Goal: Task Accomplishment & Management: Manage account settings

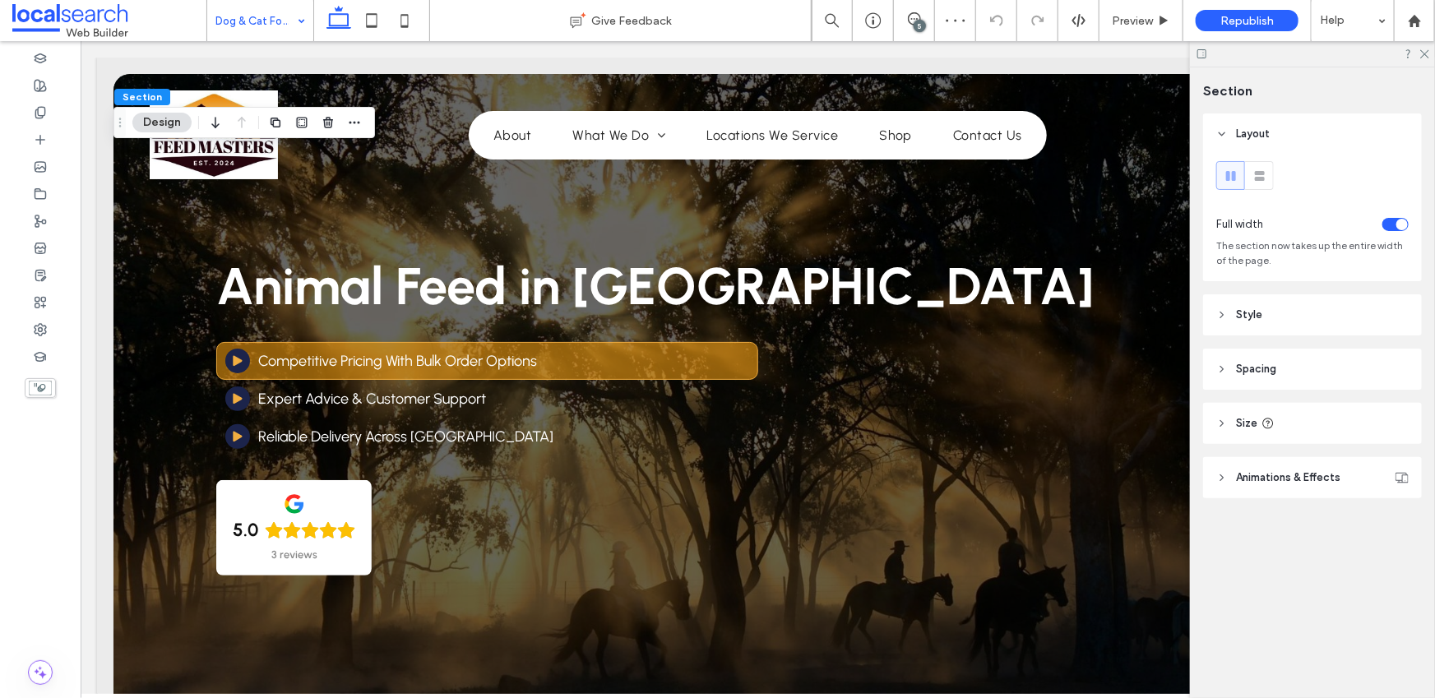
click at [1245, 320] on span "Style" at bounding box center [1249, 315] width 26 height 16
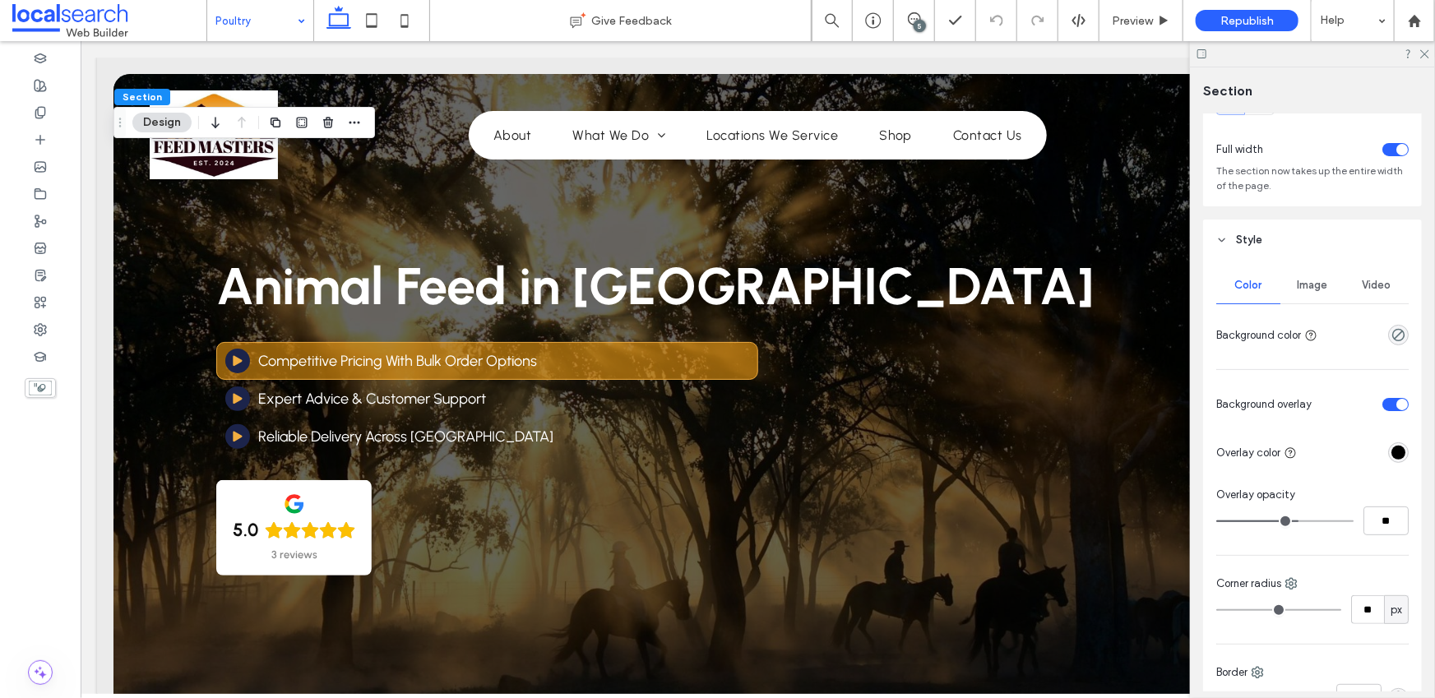
scroll to position [173, 0]
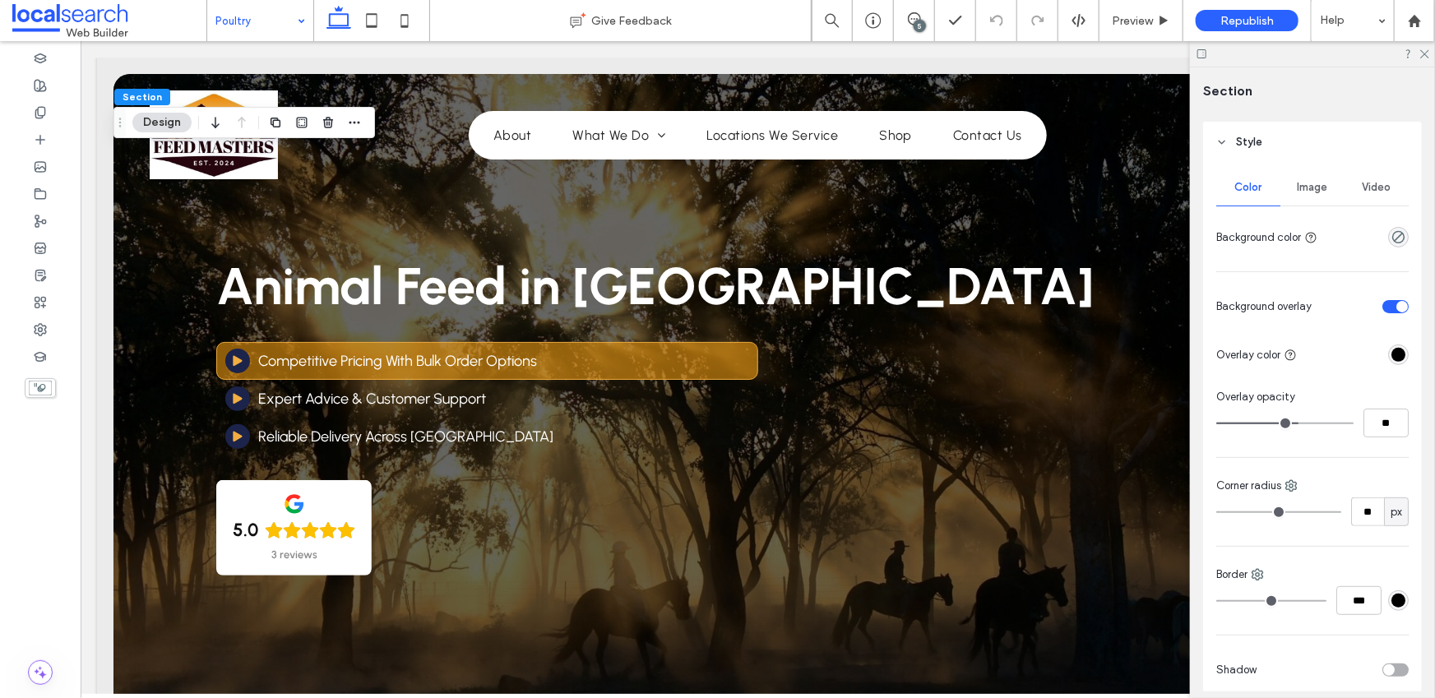
click at [1305, 177] on div "Image" at bounding box center [1313, 187] width 64 height 36
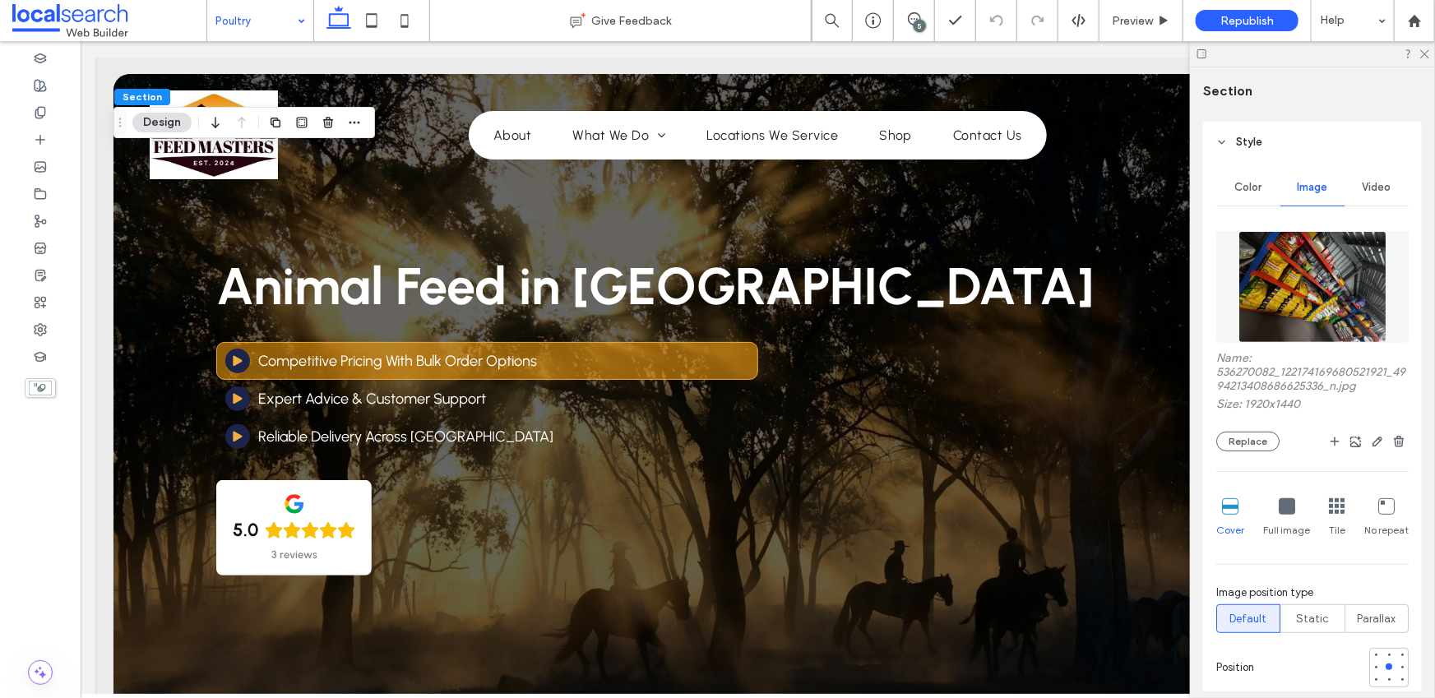
click at [1327, 308] on img at bounding box center [1313, 287] width 149 height 112
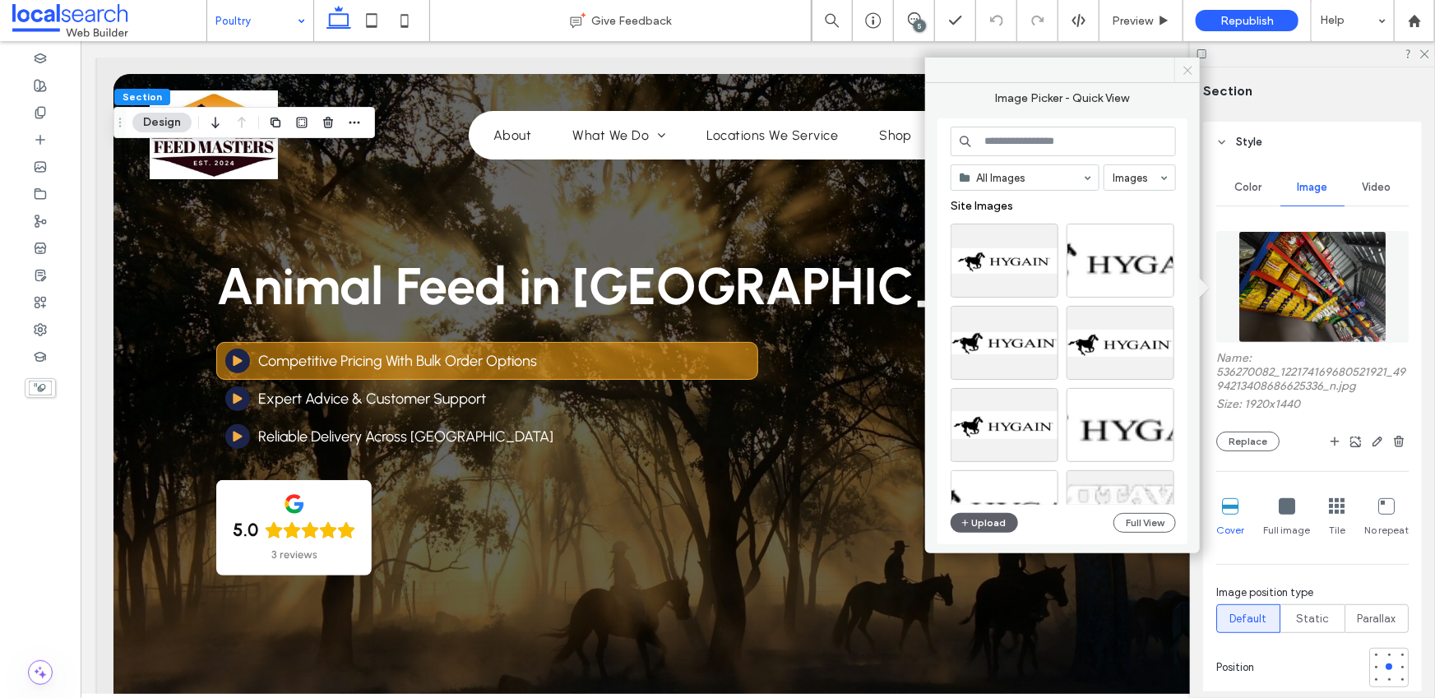
click at [1183, 67] on icon at bounding box center [1188, 70] width 12 height 12
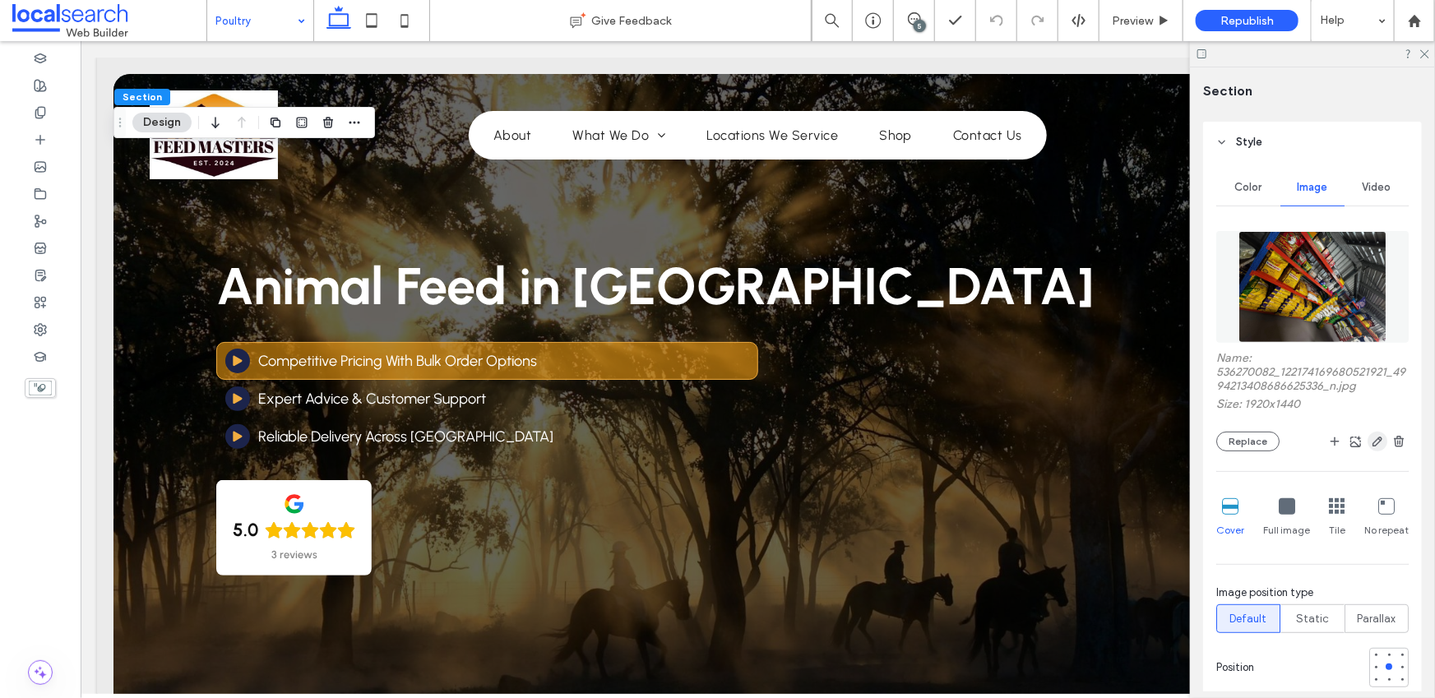
click at [1374, 443] on icon "button" at bounding box center [1377, 441] width 13 height 13
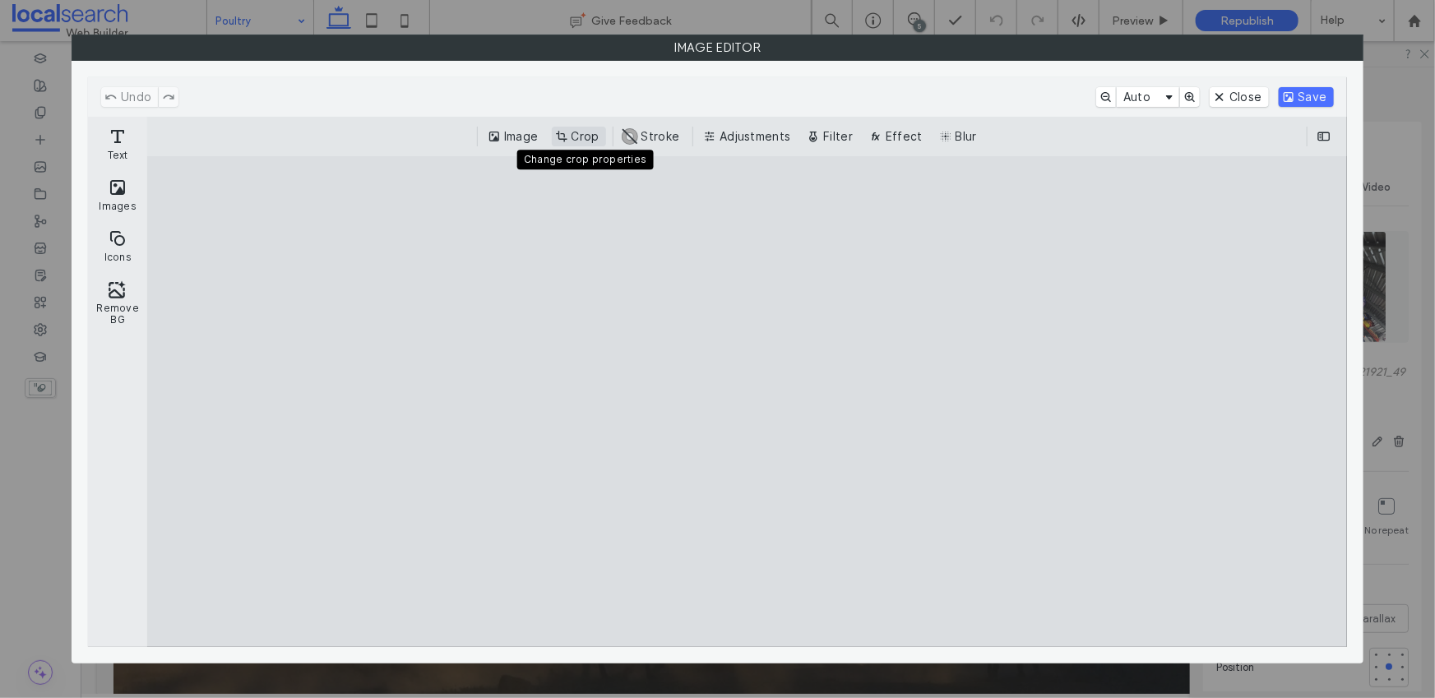
click at [588, 139] on button "Crop" at bounding box center [579, 137] width 54 height 20
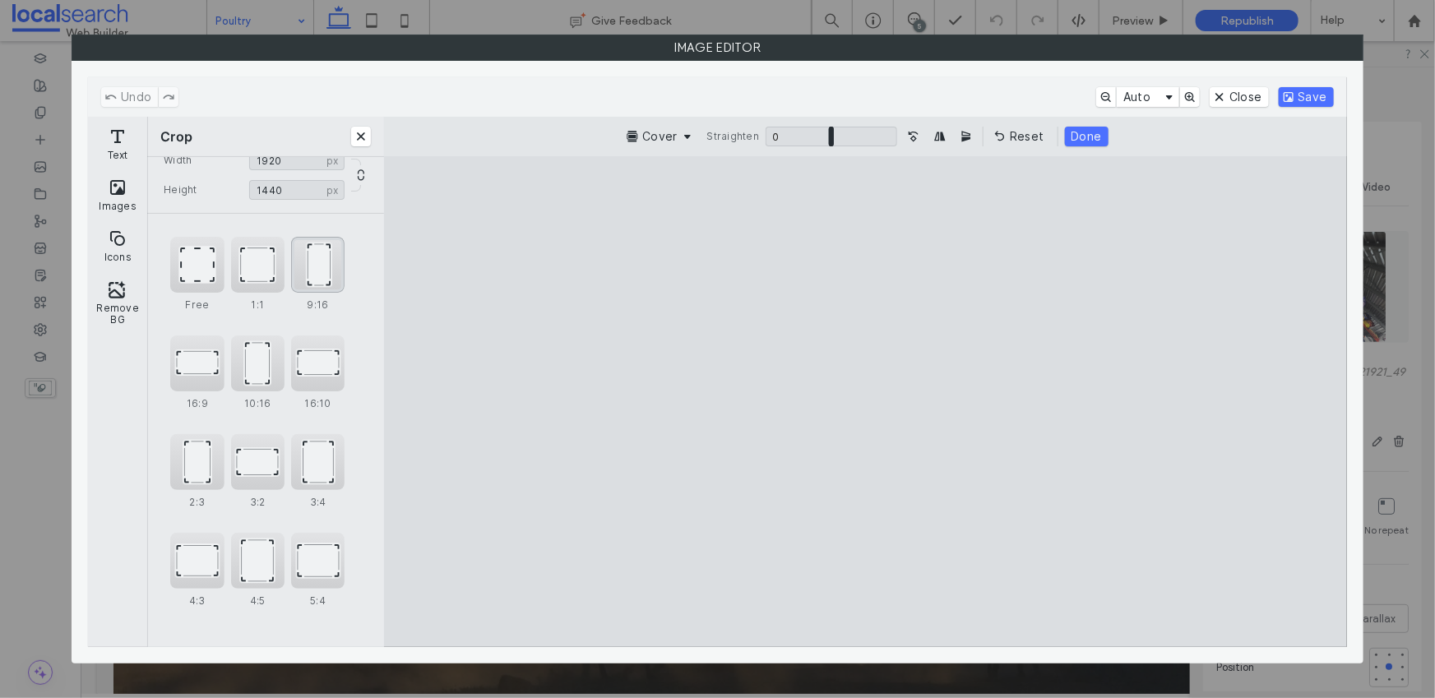
scroll to position [0, 0]
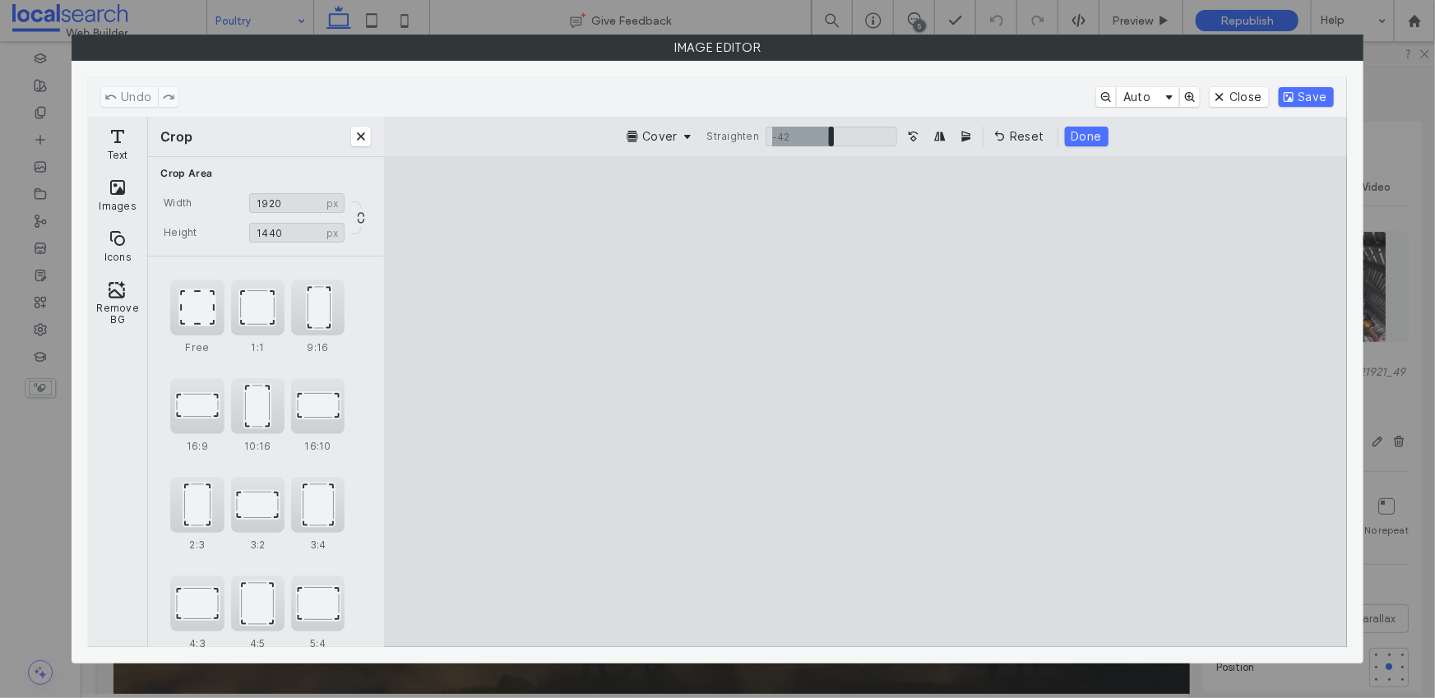
drag, startPoint x: 832, startPoint y: 138, endPoint x: 774, endPoint y: 150, distance: 59.5
click at [773, 146] on input "ui.ed.cesdk.component.inspectorBar" at bounding box center [832, 137] width 132 height 20
type input "***"
click at [772, 141] on input "ui.ed.cesdk.component.inspectorBar" at bounding box center [832, 137] width 132 height 20
drag, startPoint x: 943, startPoint y: 290, endPoint x: 985, endPoint y: 274, distance: 45.1
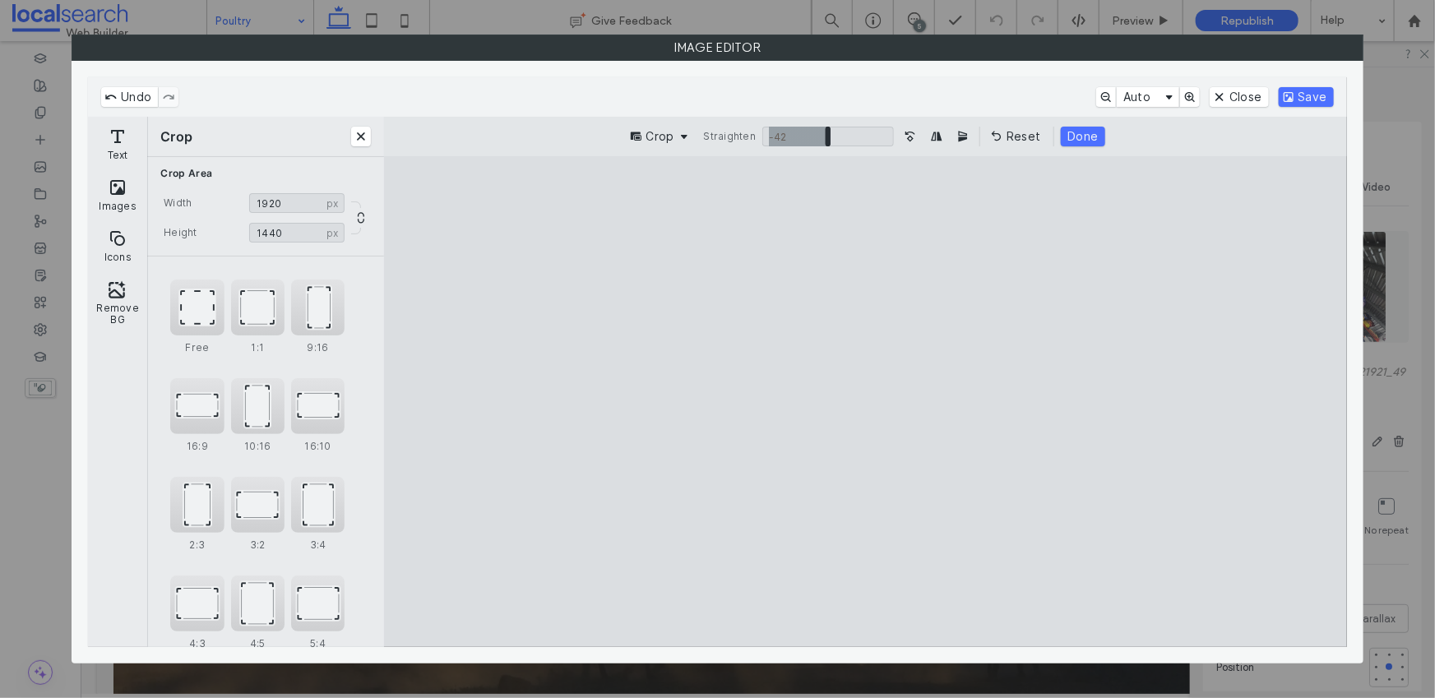
click at [866, 402] on cesdk-canvas "Editor canvas" at bounding box center [866, 402] width 0 height 0
click at [1319, 95] on button "Save" at bounding box center [1306, 97] width 55 height 20
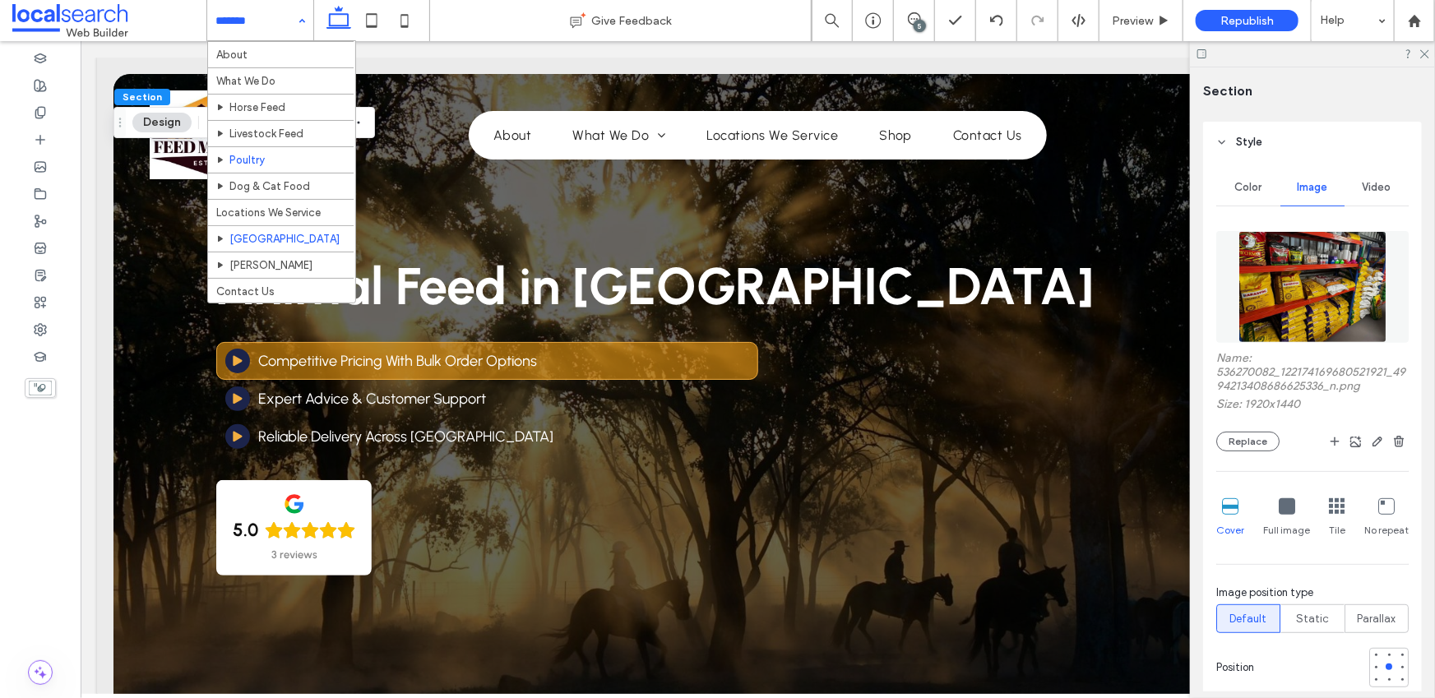
scroll to position [36, 0]
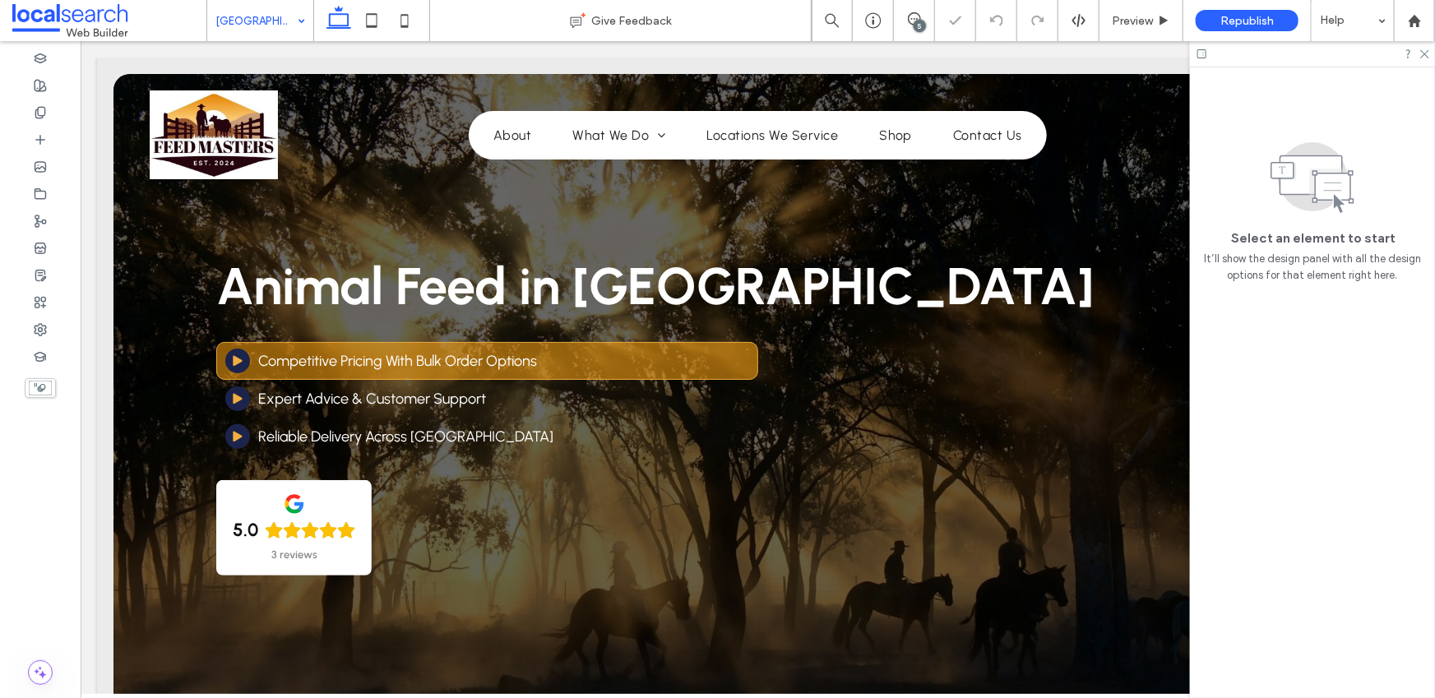
click at [923, 22] on div "5" at bounding box center [920, 26] width 12 height 12
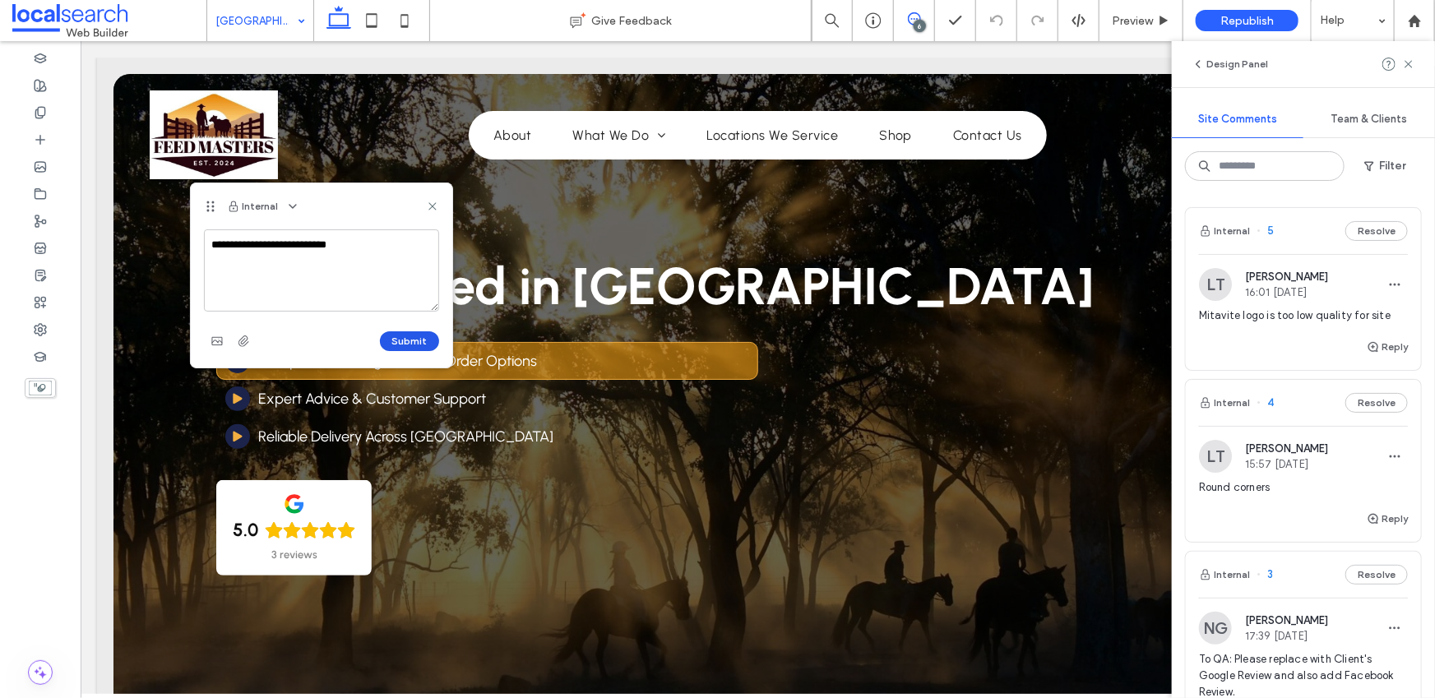
type textarea "**********"
click at [396, 339] on button "Submit" at bounding box center [409, 342] width 59 height 20
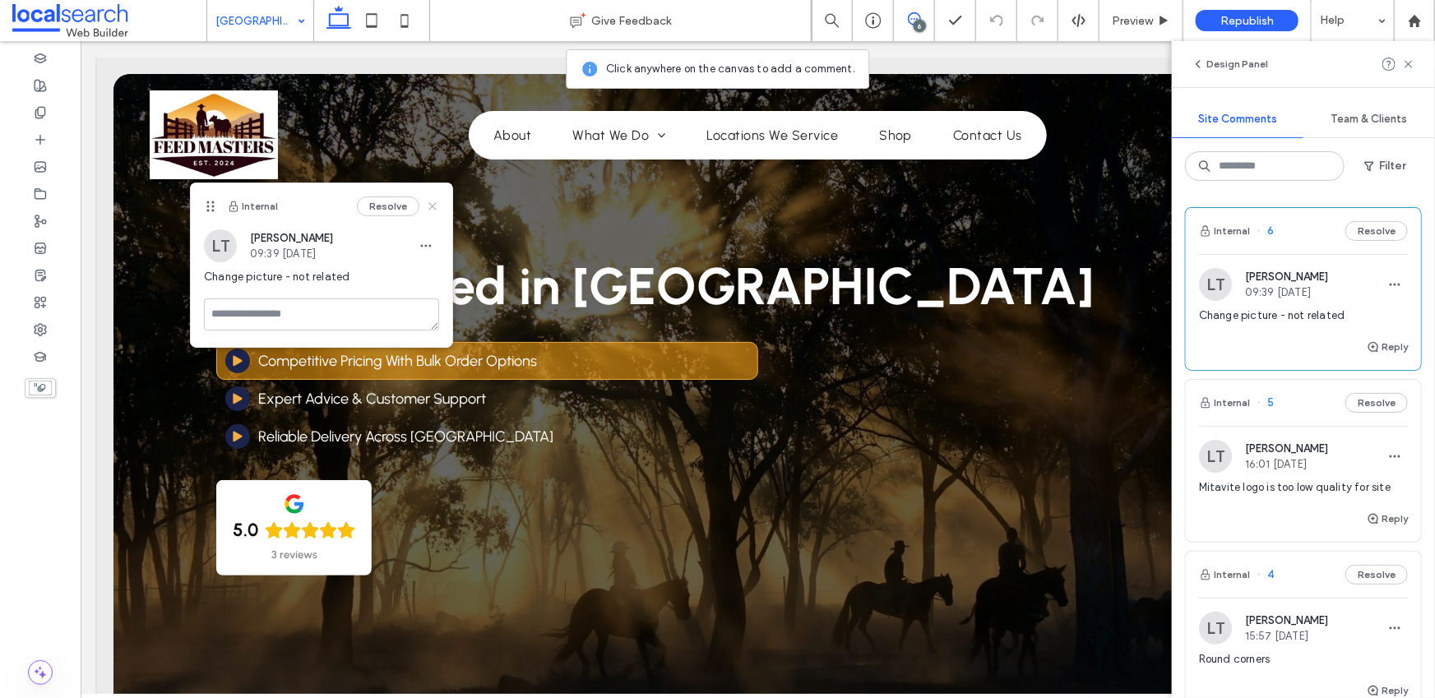
click at [434, 206] on icon at bounding box center [432, 206] width 13 height 13
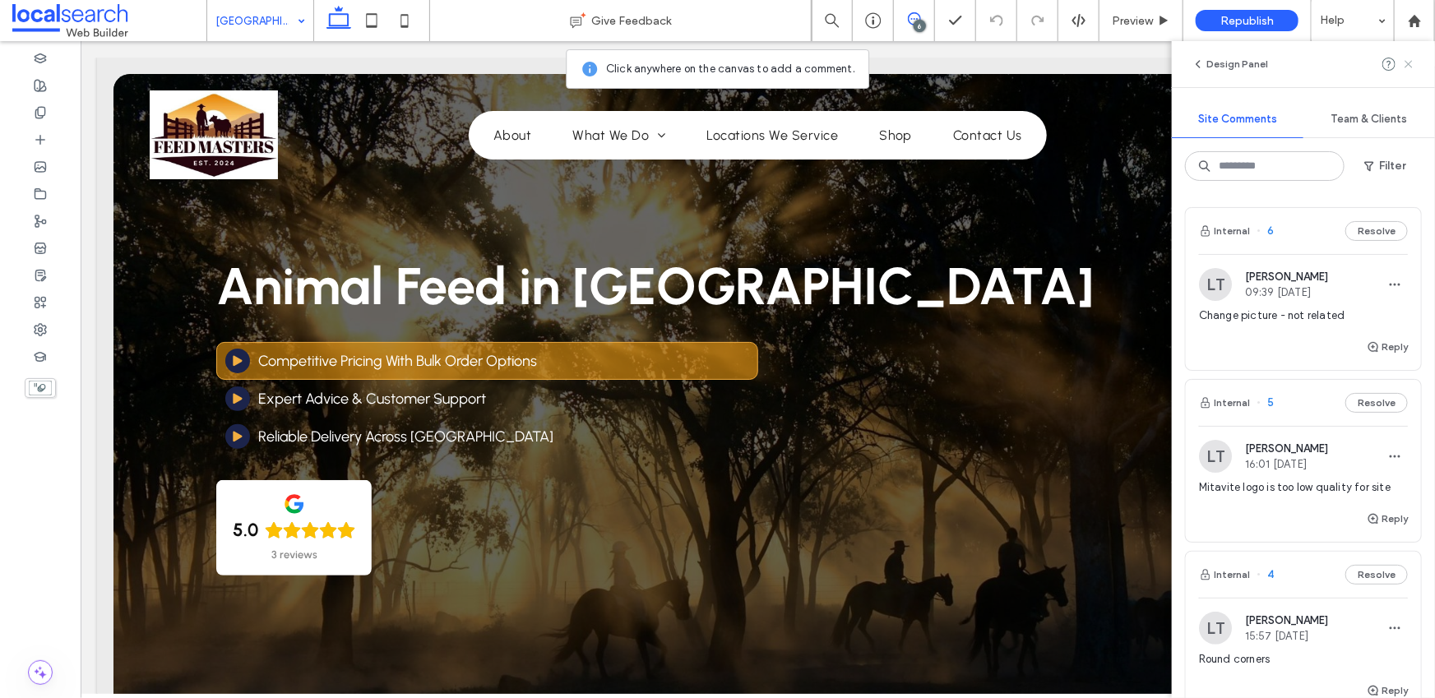
click at [1409, 64] on use at bounding box center [1408, 63] width 7 height 7
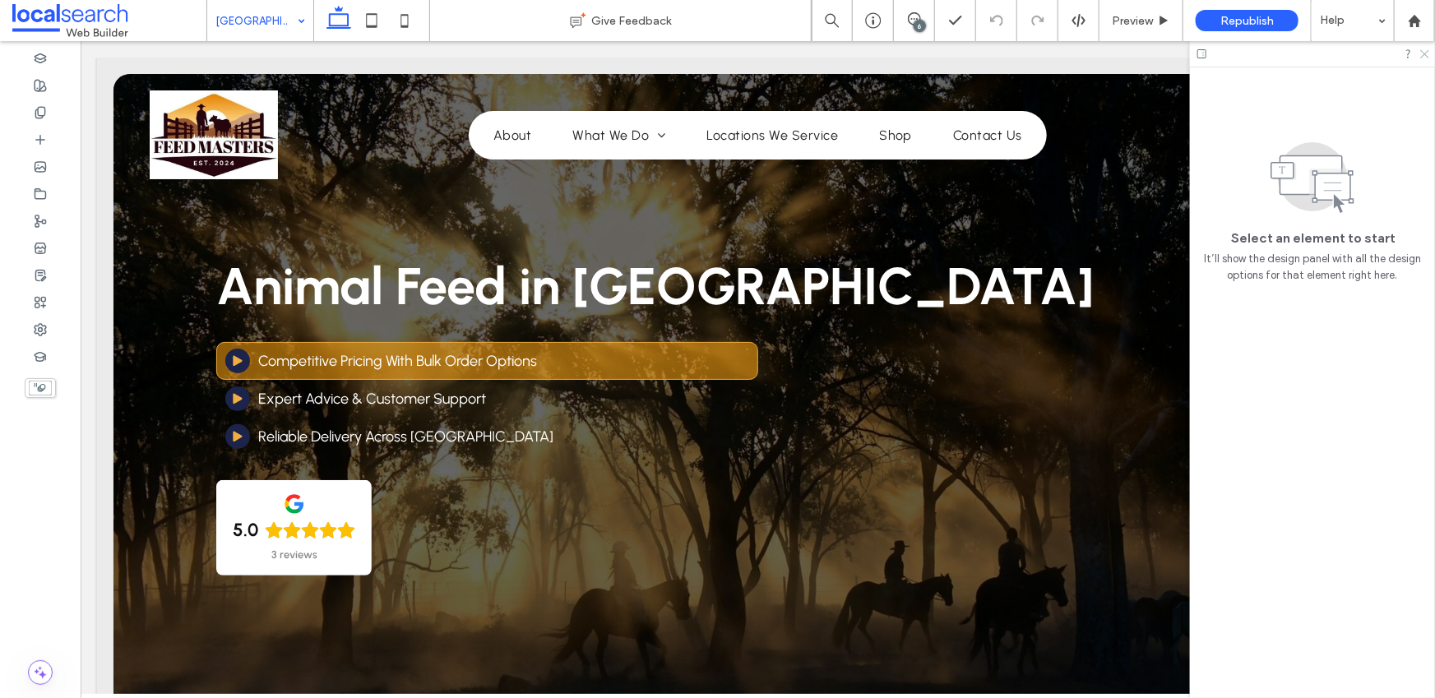
click at [1426, 54] on icon at bounding box center [1424, 53] width 11 height 11
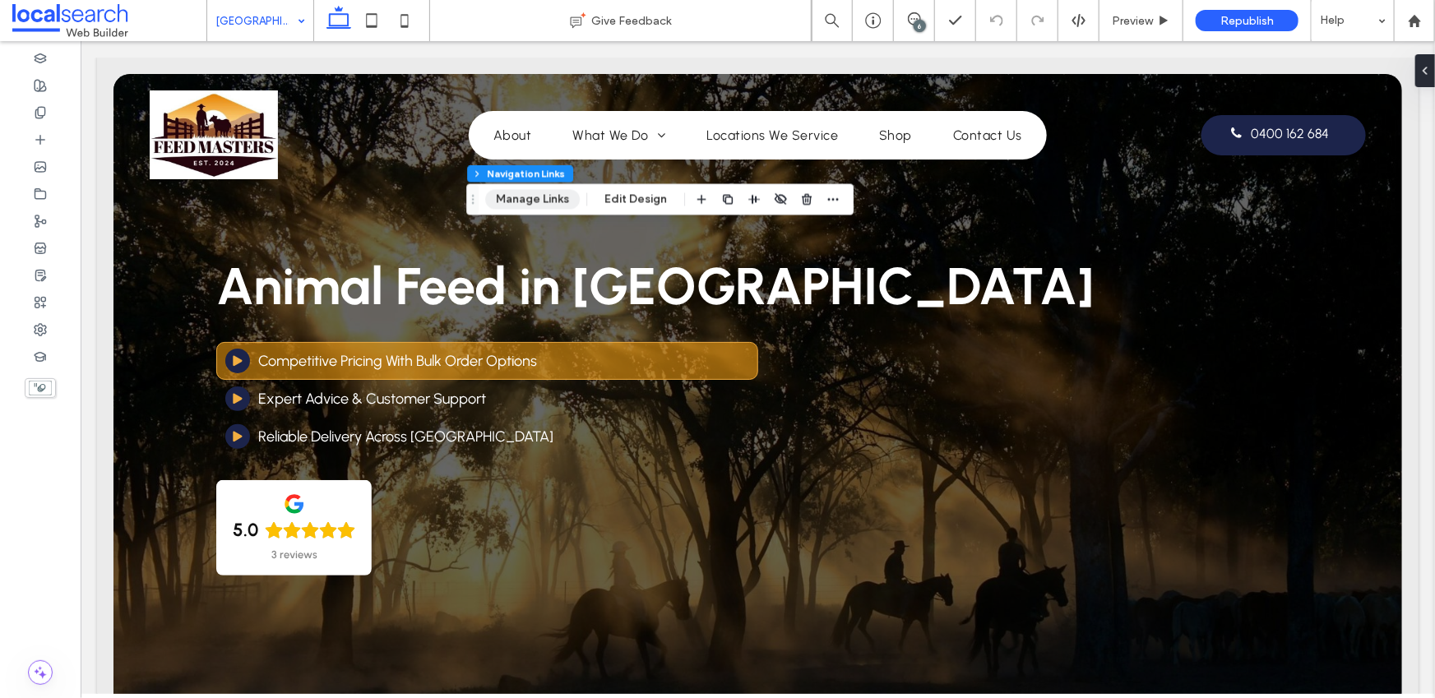
click at [538, 193] on button "Manage Links" at bounding box center [532, 200] width 95 height 20
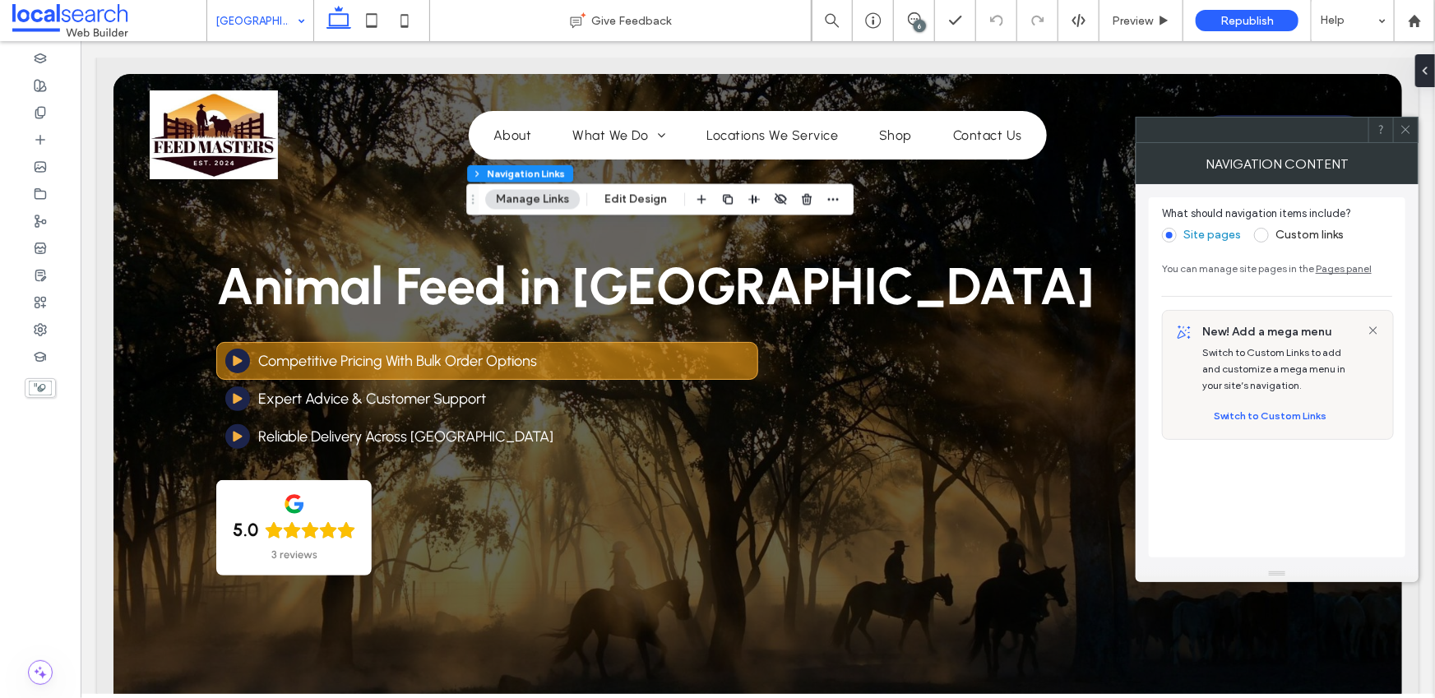
click at [1412, 130] on icon at bounding box center [1406, 129] width 12 height 12
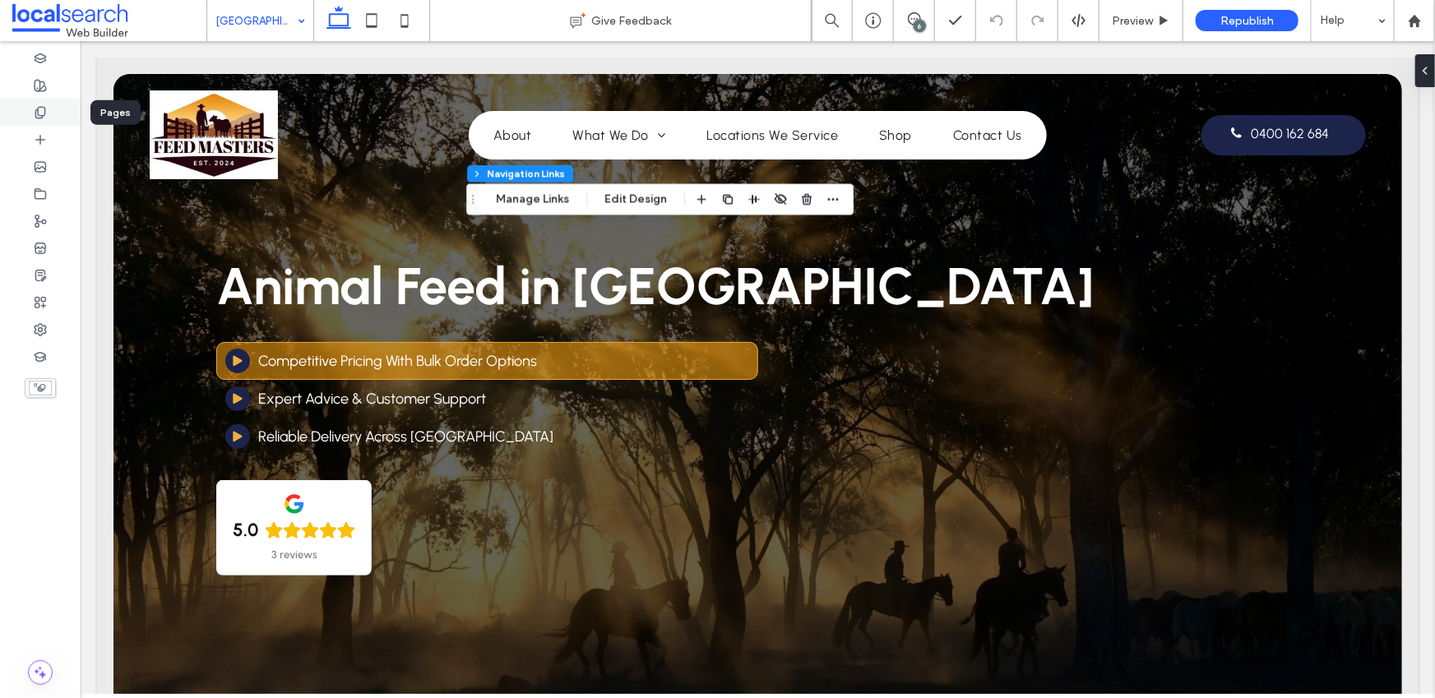
click at [34, 116] on icon at bounding box center [40, 112] width 13 height 13
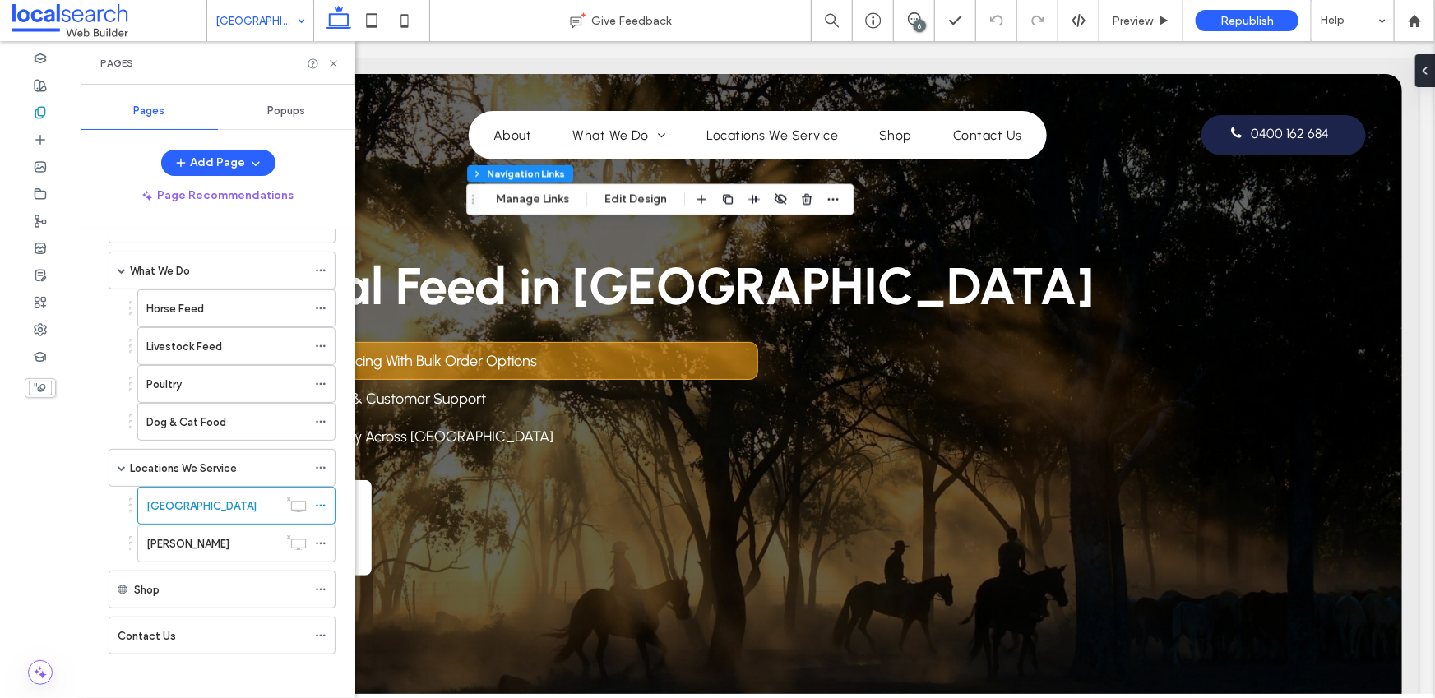
scroll to position [101, 0]
click at [322, 585] on icon at bounding box center [321, 587] width 12 height 12
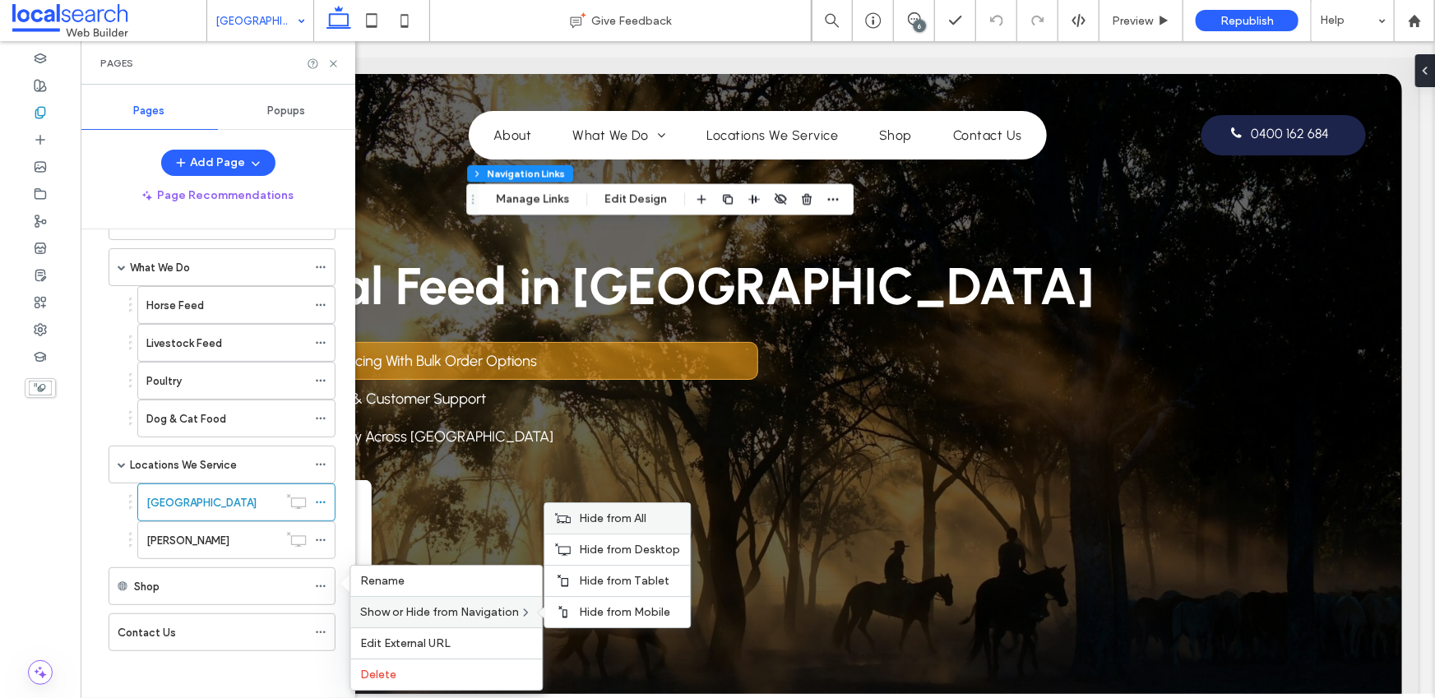
click at [610, 516] on span "Hide from All" at bounding box center [612, 519] width 67 height 14
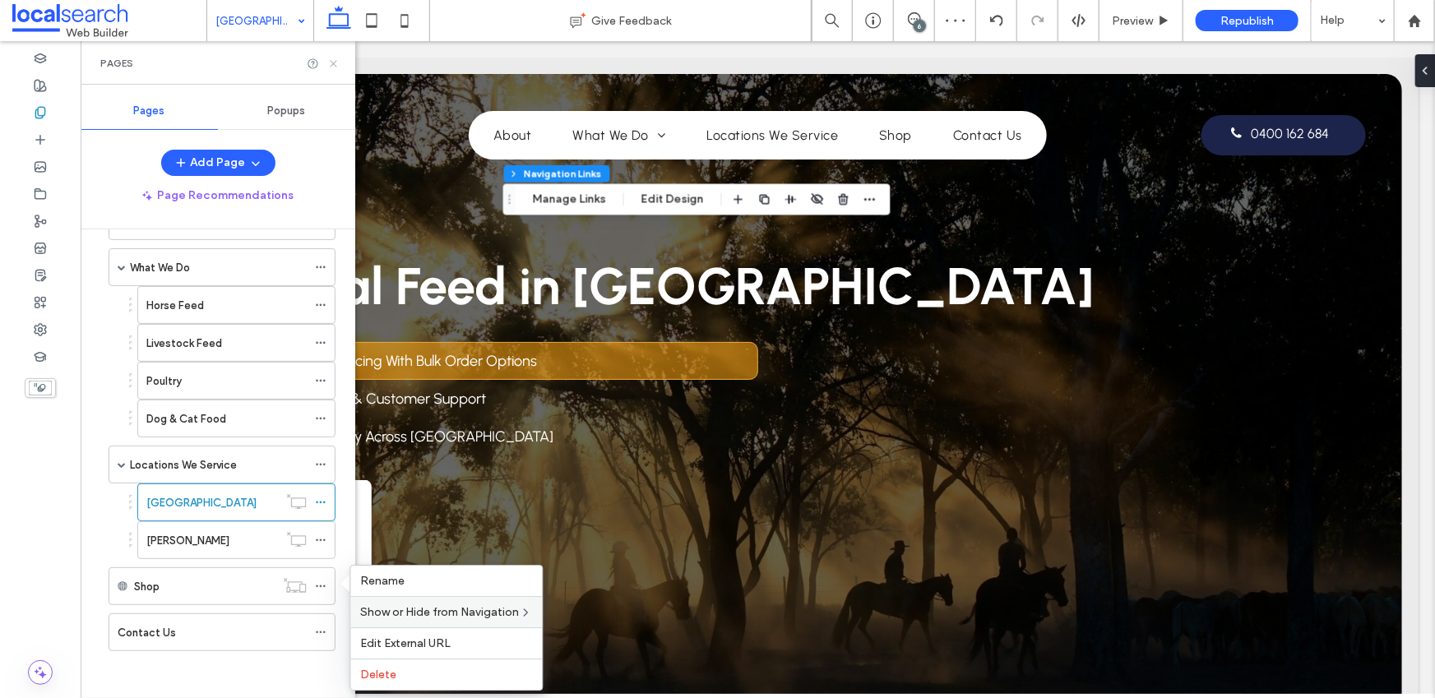
click at [335, 64] on use at bounding box center [333, 63] width 7 height 7
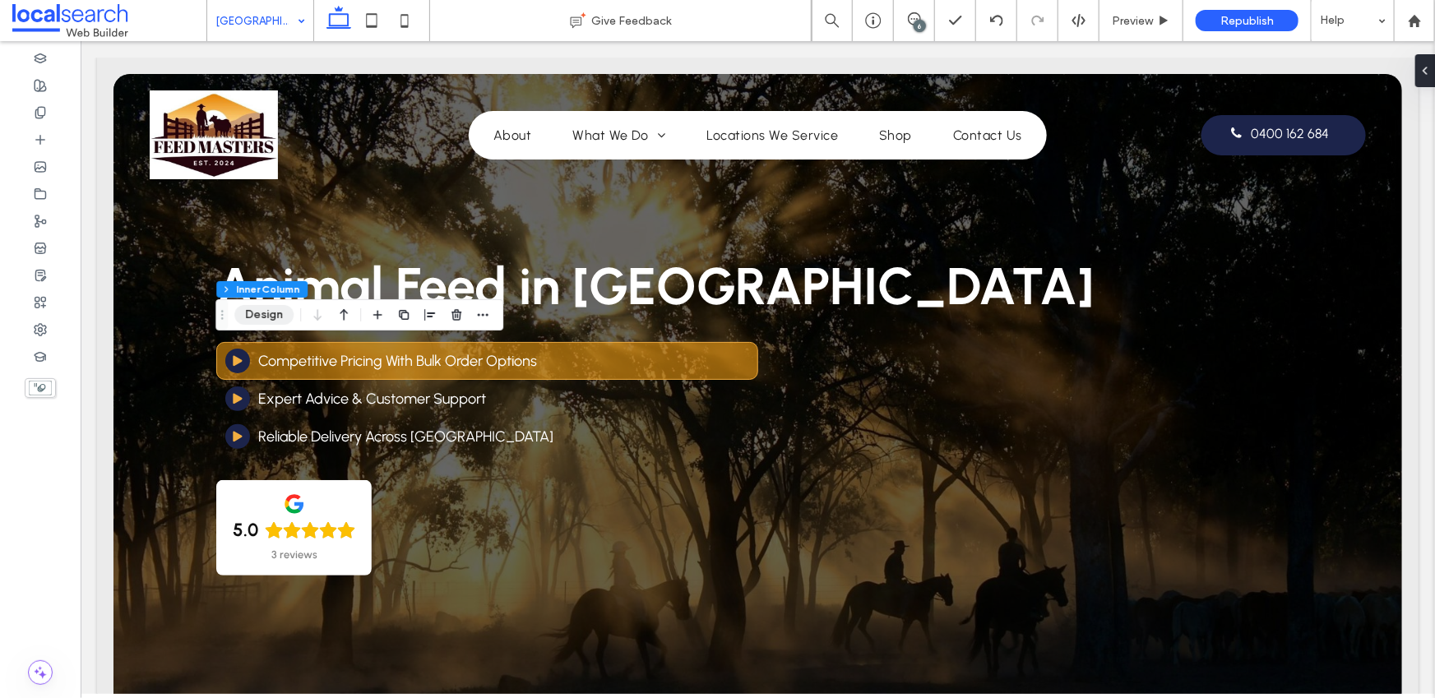
click at [271, 317] on button "Design" at bounding box center [263, 315] width 59 height 20
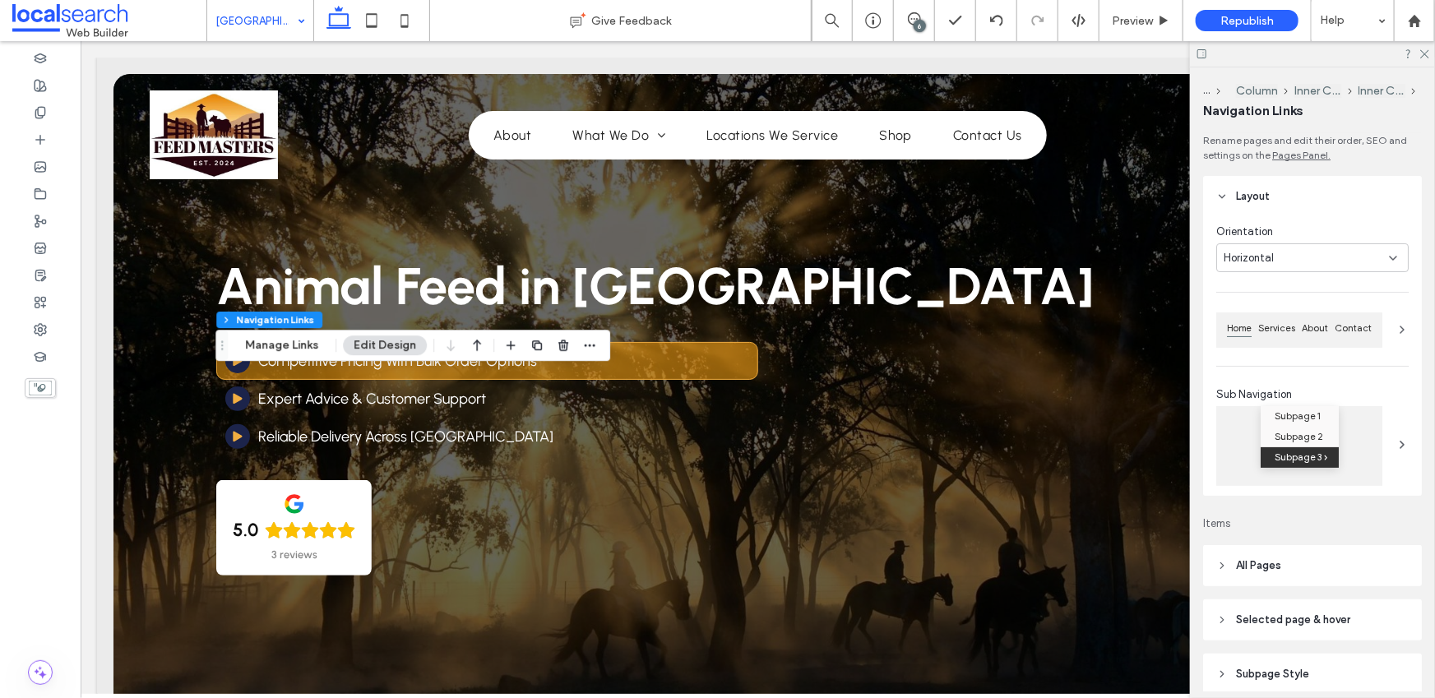
type input "***"
type input "****"
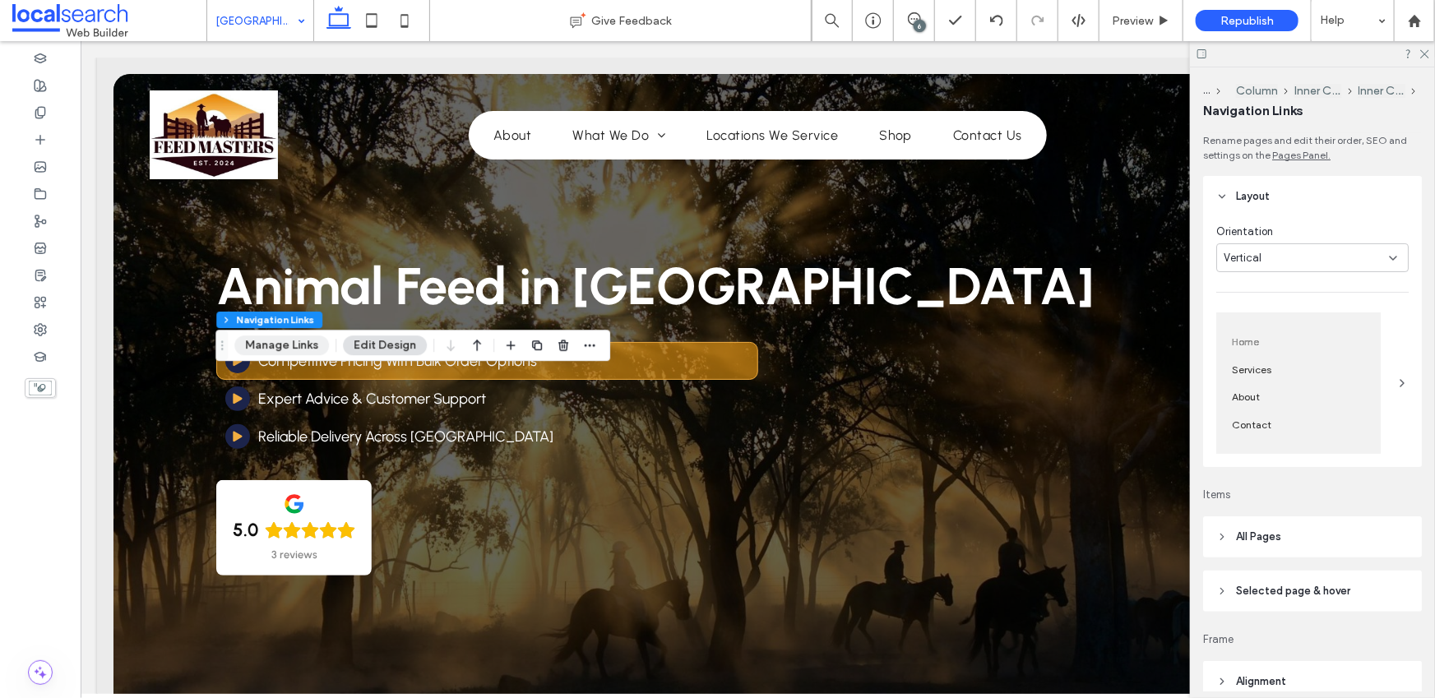
click at [263, 348] on button "Manage Links" at bounding box center [281, 346] width 95 height 20
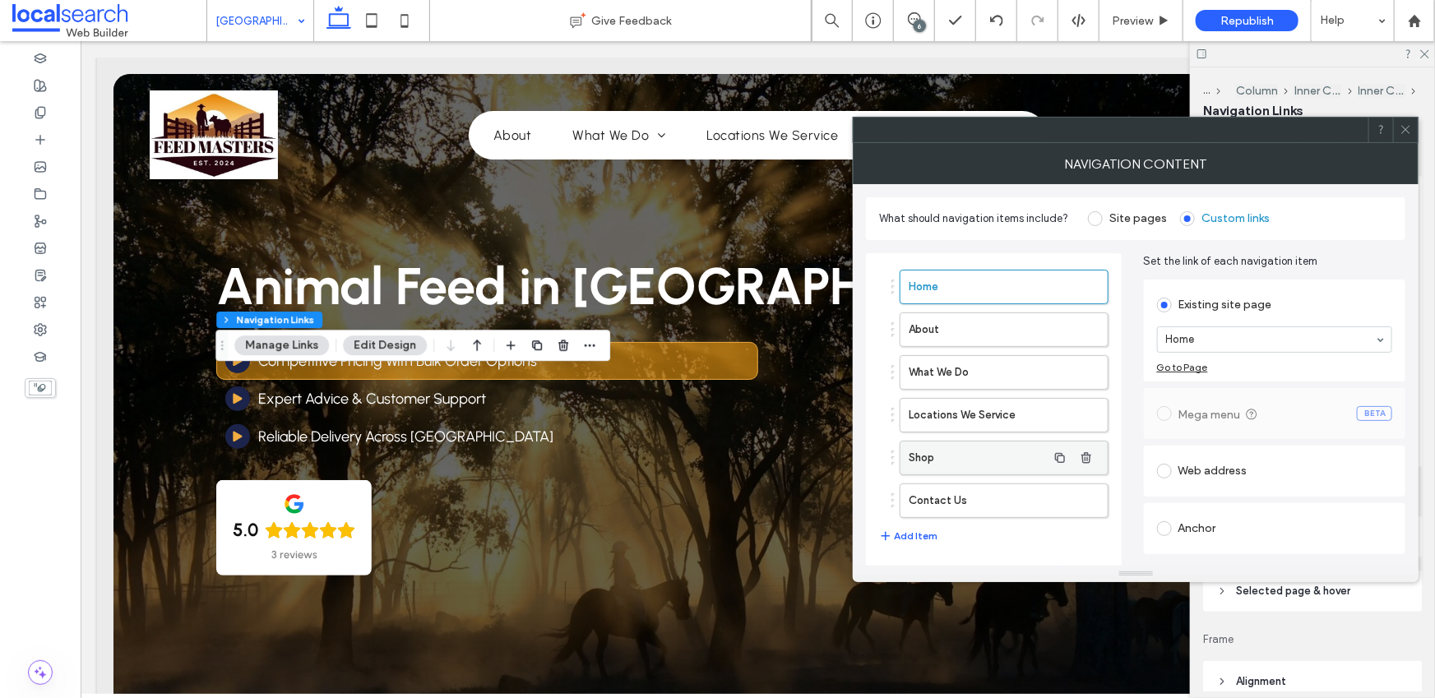
click at [995, 457] on label "Shop" at bounding box center [977, 458] width 137 height 33
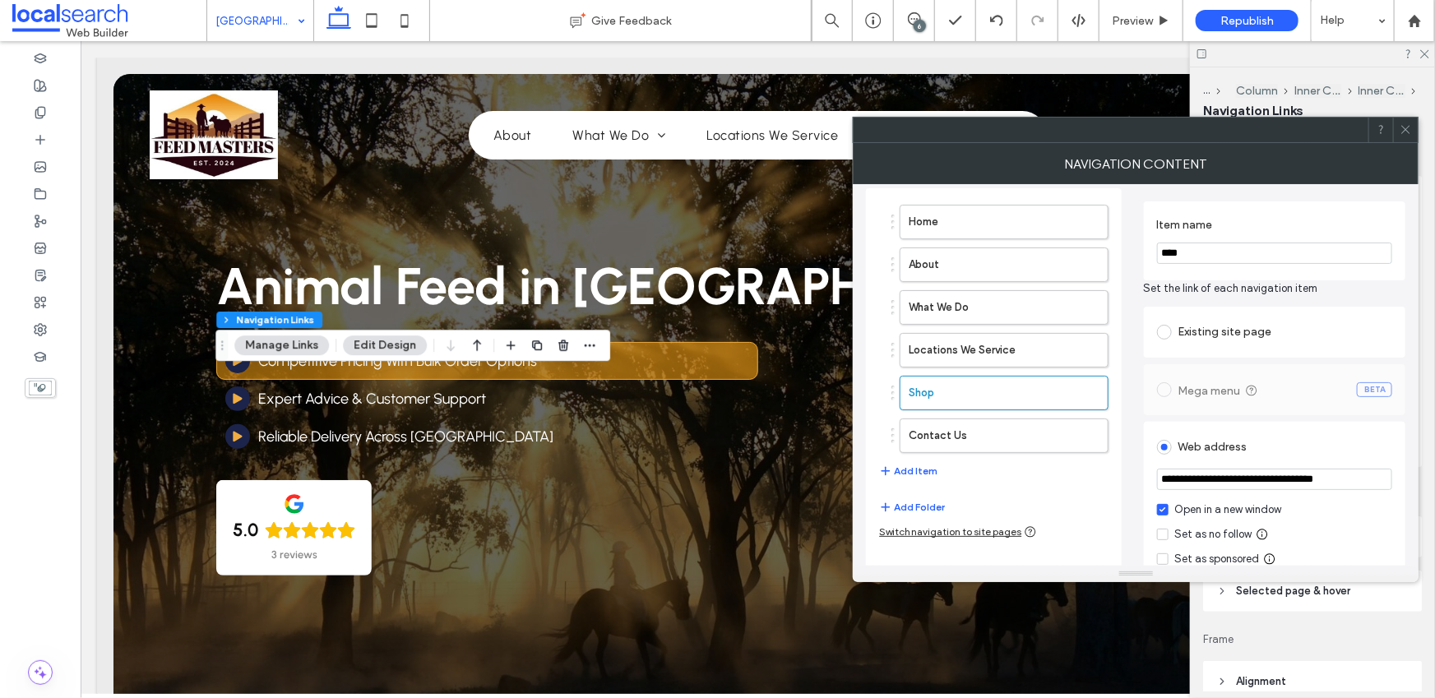
scroll to position [0, 0]
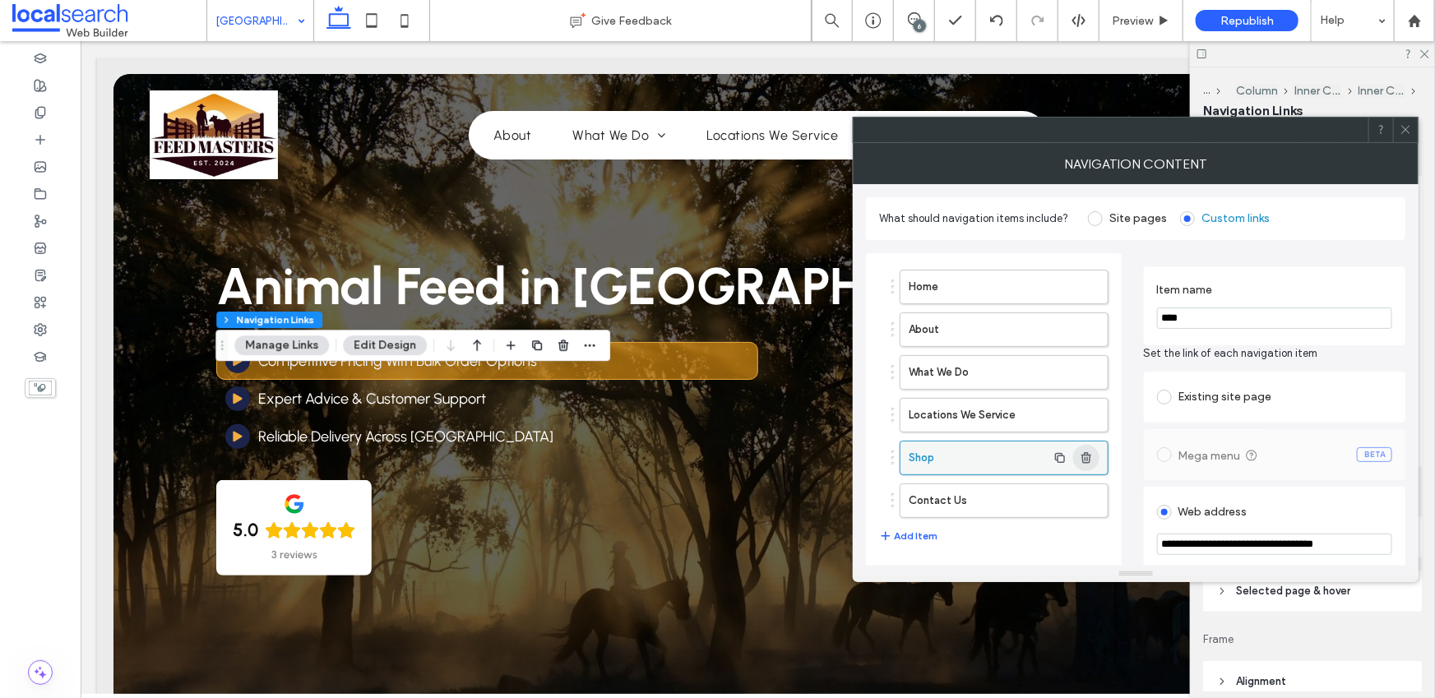
click at [1083, 457] on use "button" at bounding box center [1087, 457] width 10 height 11
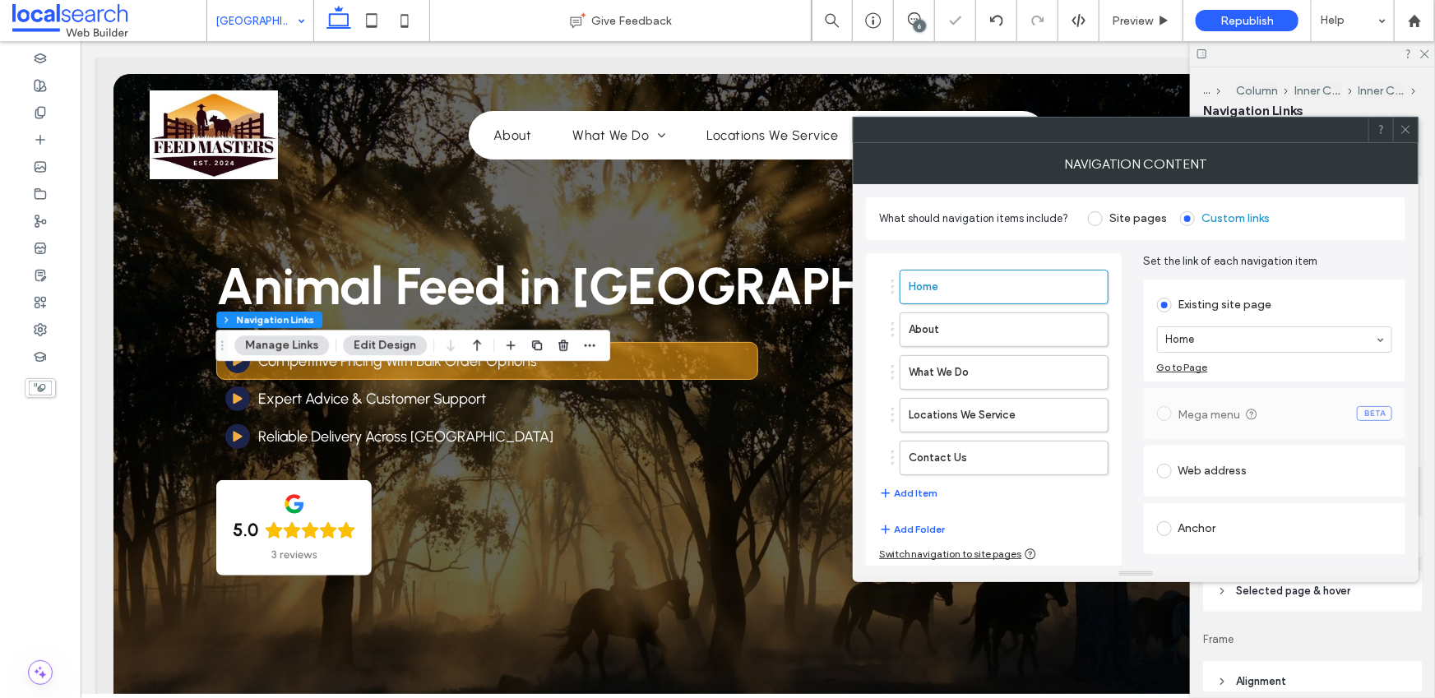
click at [1408, 131] on use at bounding box center [1407, 130] width 8 height 8
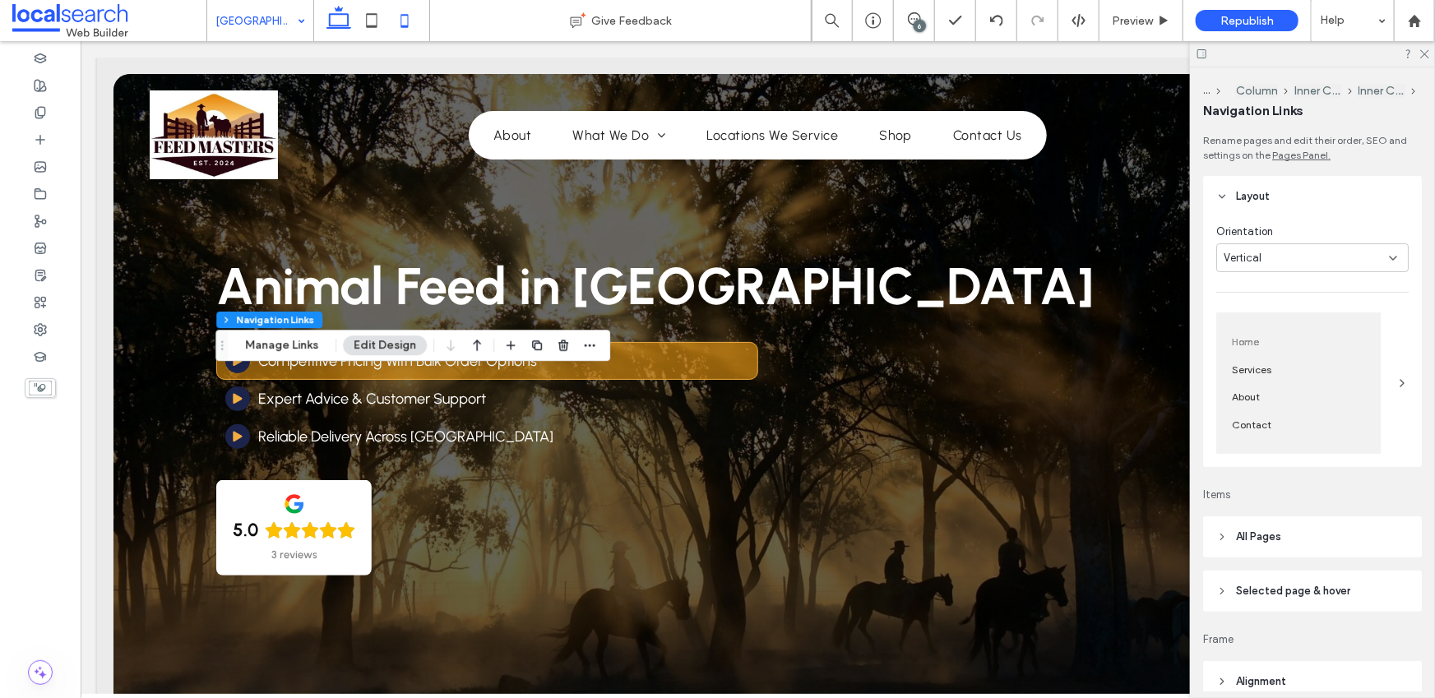
click at [409, 17] on icon at bounding box center [404, 20] width 33 height 33
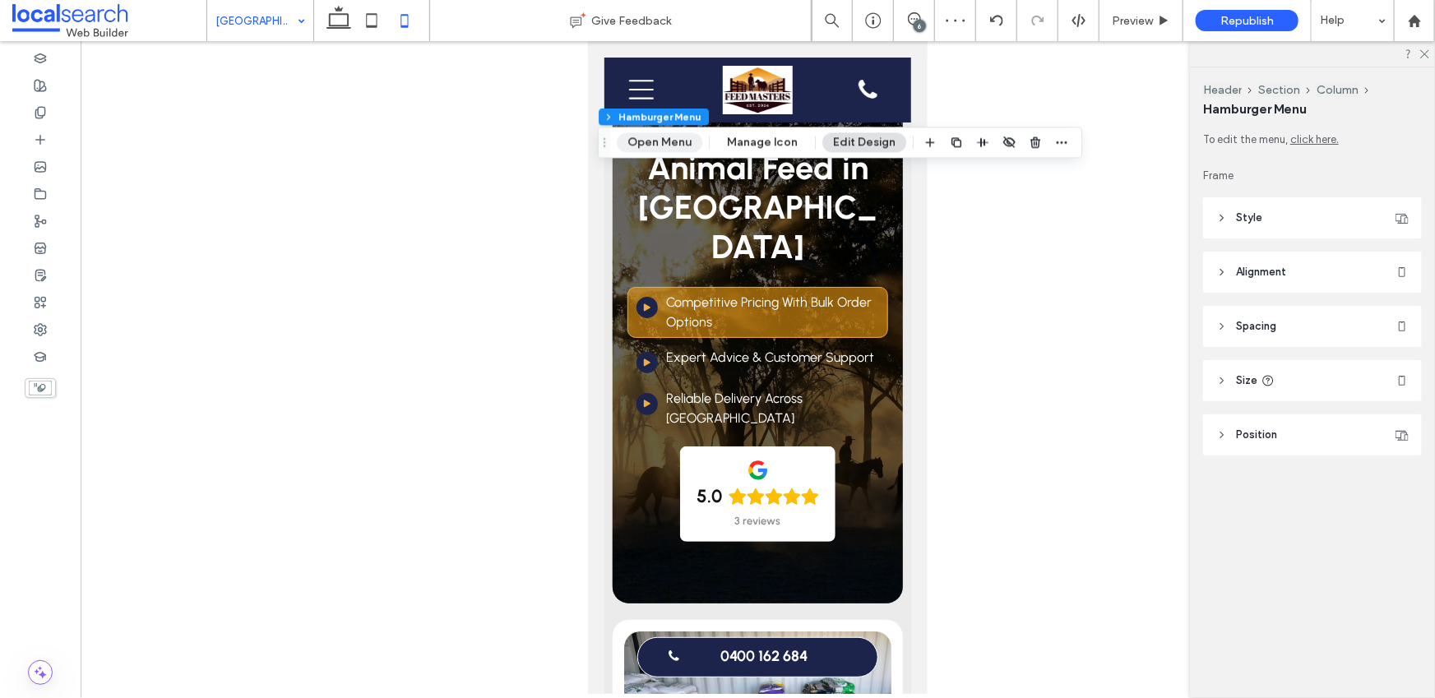
click at [658, 141] on button "Open Menu" at bounding box center [660, 142] width 86 height 20
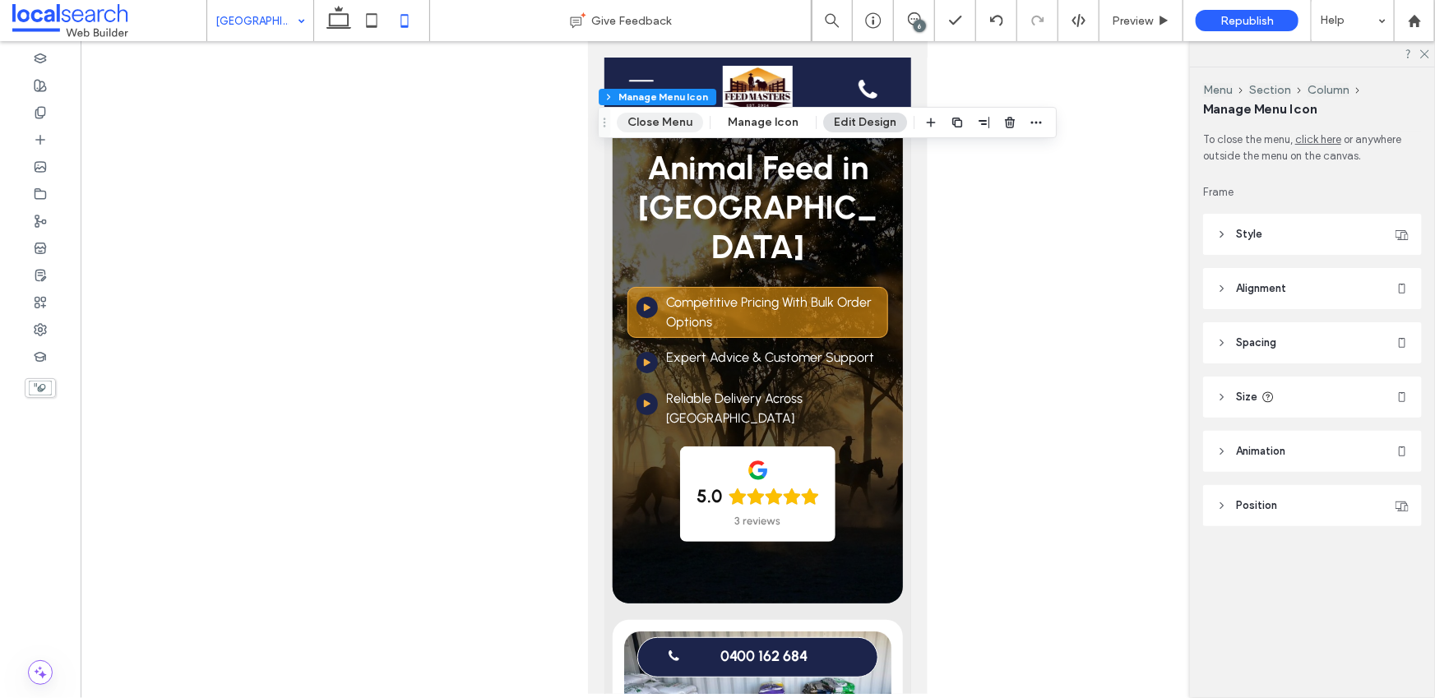
click at [682, 123] on button "Close Menu" at bounding box center [660, 123] width 86 height 20
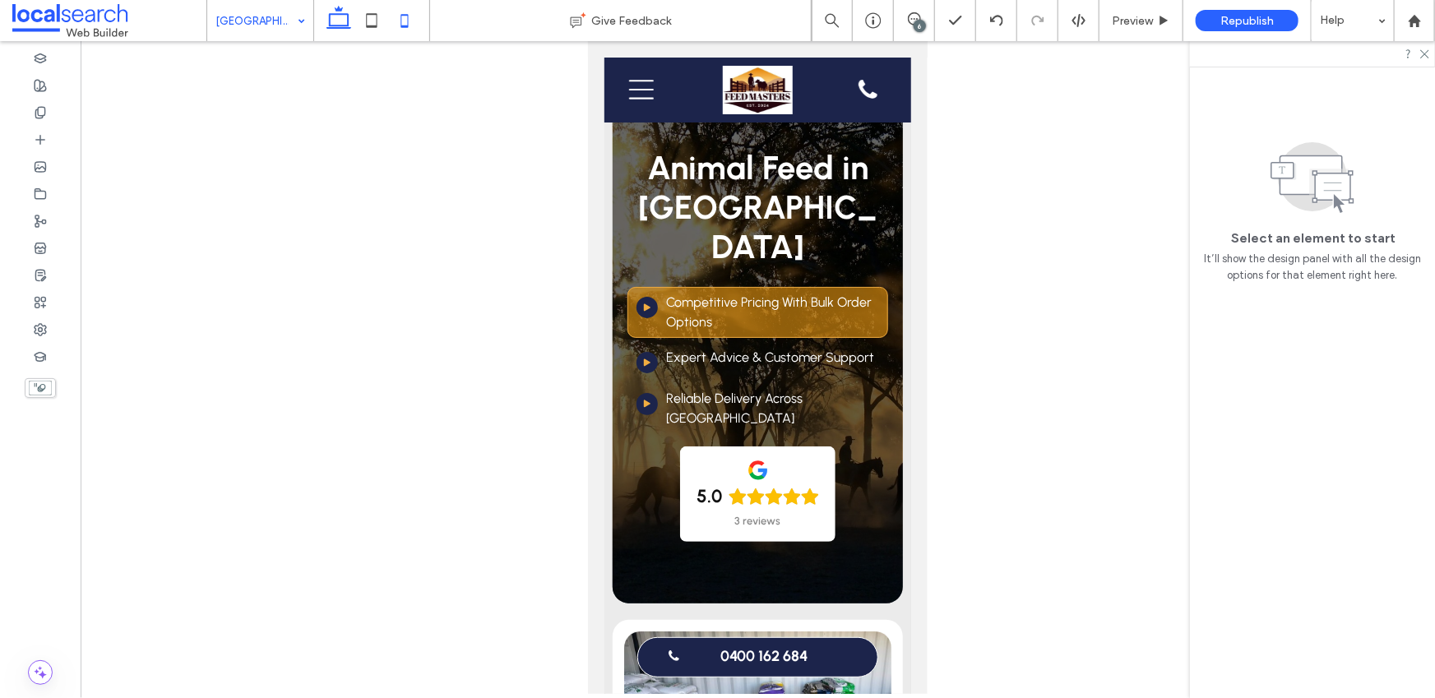
click at [332, 27] on use at bounding box center [339, 17] width 25 height 23
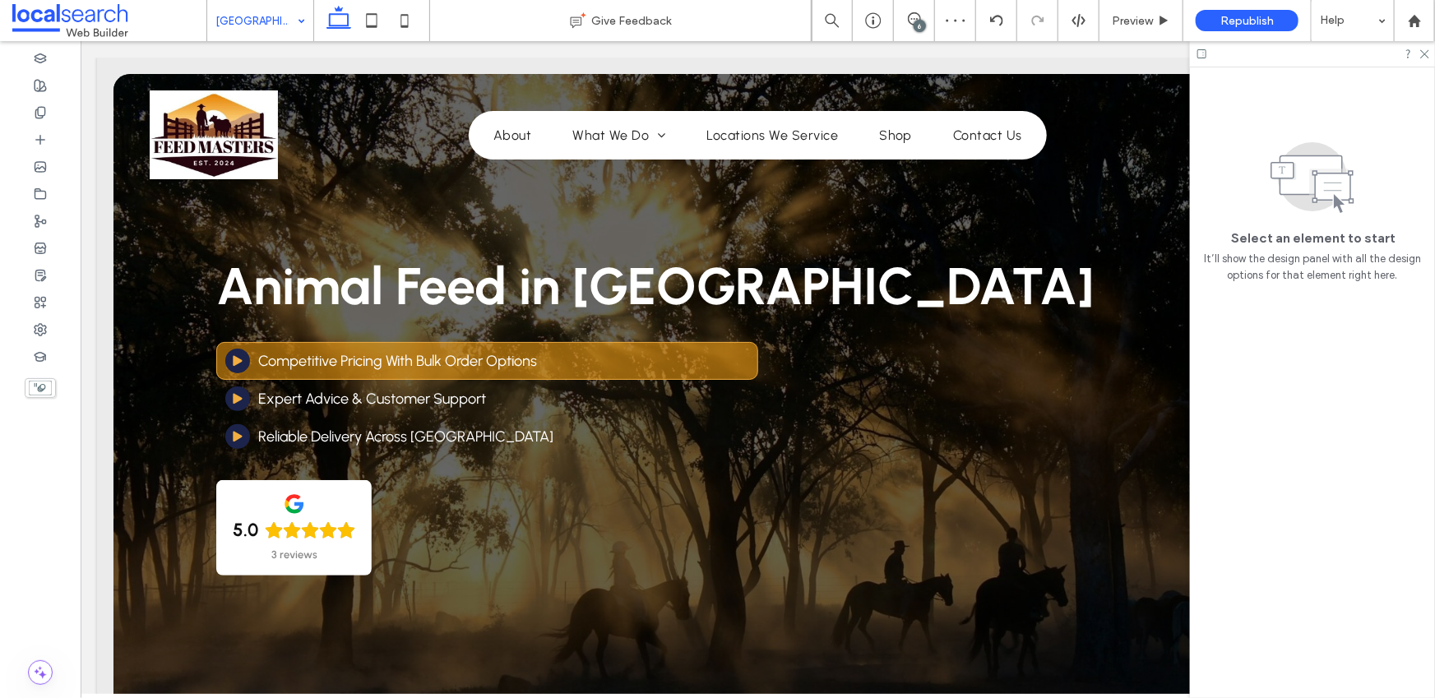
click at [921, 22] on div "6" at bounding box center [920, 26] width 12 height 12
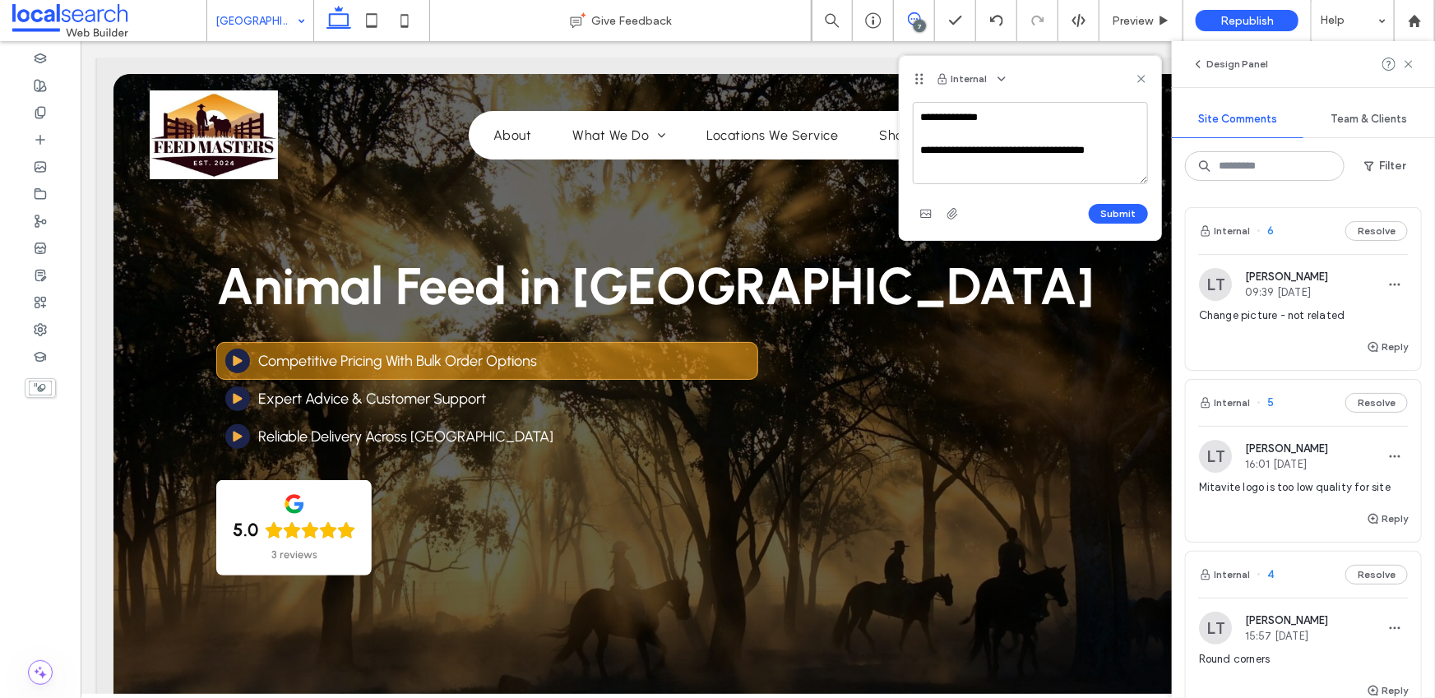
drag, startPoint x: 1000, startPoint y: 151, endPoint x: 1041, endPoint y: 155, distance: 41.3
click at [1041, 155] on textarea "**********" at bounding box center [1030, 143] width 235 height 82
click at [990, 177] on textarea "**********" at bounding box center [1030, 143] width 235 height 82
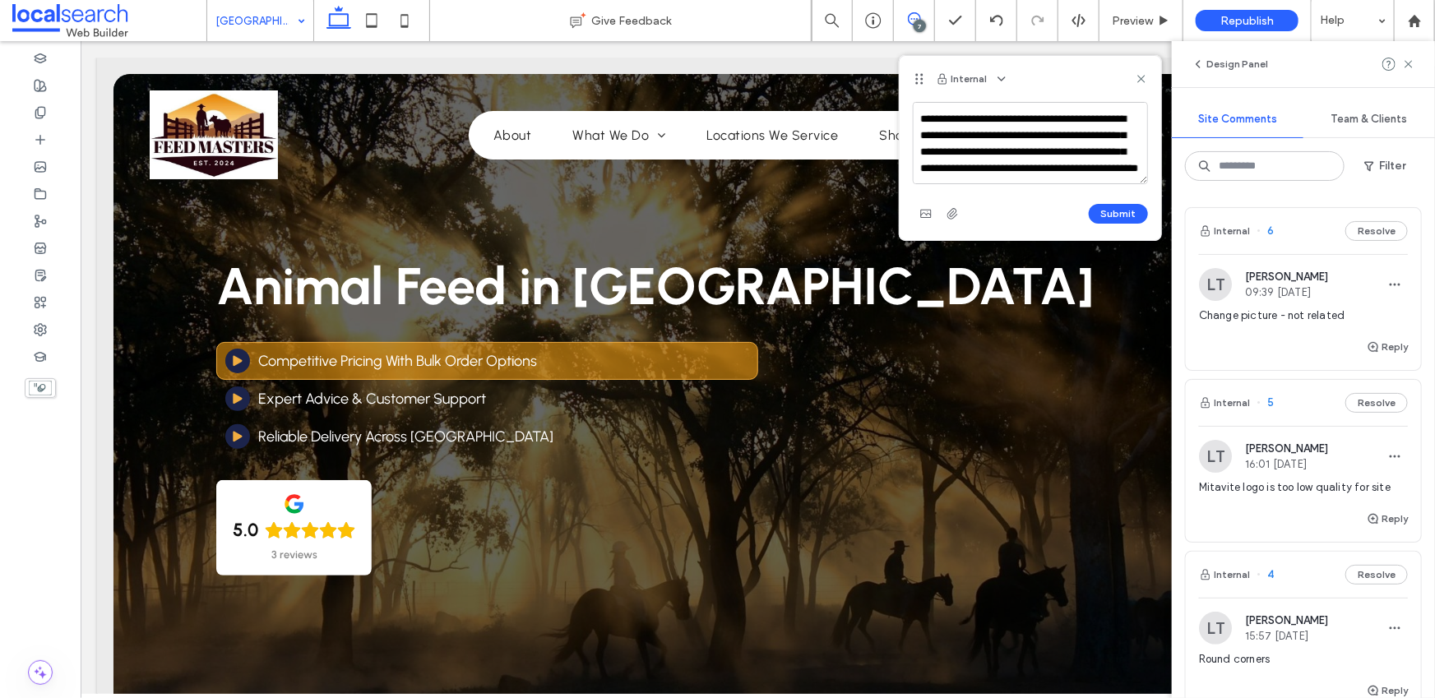
scroll to position [57, 0]
drag, startPoint x: 1025, startPoint y: 160, endPoint x: 1060, endPoint y: 161, distance: 35.4
click at [1060, 161] on textarea "**********" at bounding box center [1030, 143] width 235 height 82
drag, startPoint x: 976, startPoint y: 181, endPoint x: 1078, endPoint y: 177, distance: 101.3
click at [1077, 177] on textarea "**********" at bounding box center [1030, 143] width 235 height 82
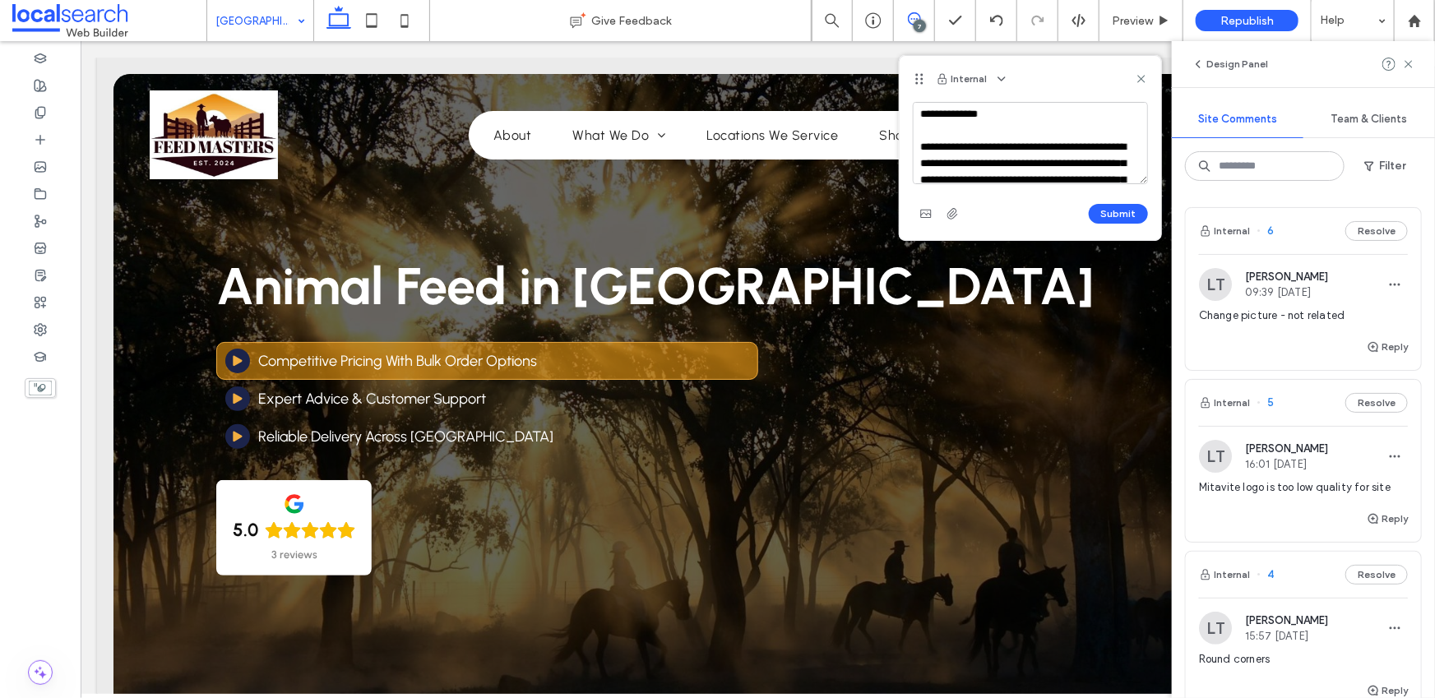
scroll to position [0, 0]
click at [949, 151] on textarea "**********" at bounding box center [1030, 143] width 235 height 82
click at [920, 148] on textarea "**********" at bounding box center [1030, 143] width 235 height 82
drag, startPoint x: 1040, startPoint y: 132, endPoint x: 1068, endPoint y: 130, distance: 28.0
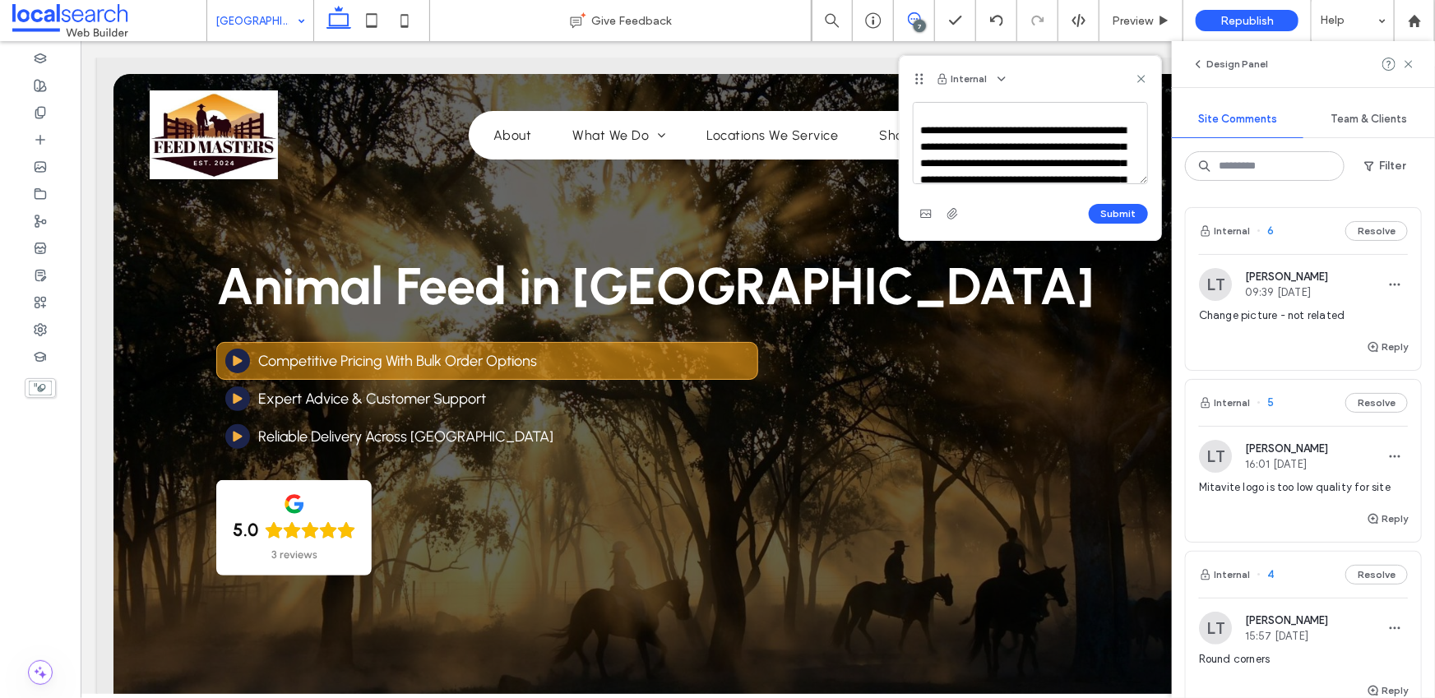
click at [1066, 130] on textarea "**********" at bounding box center [1030, 143] width 235 height 82
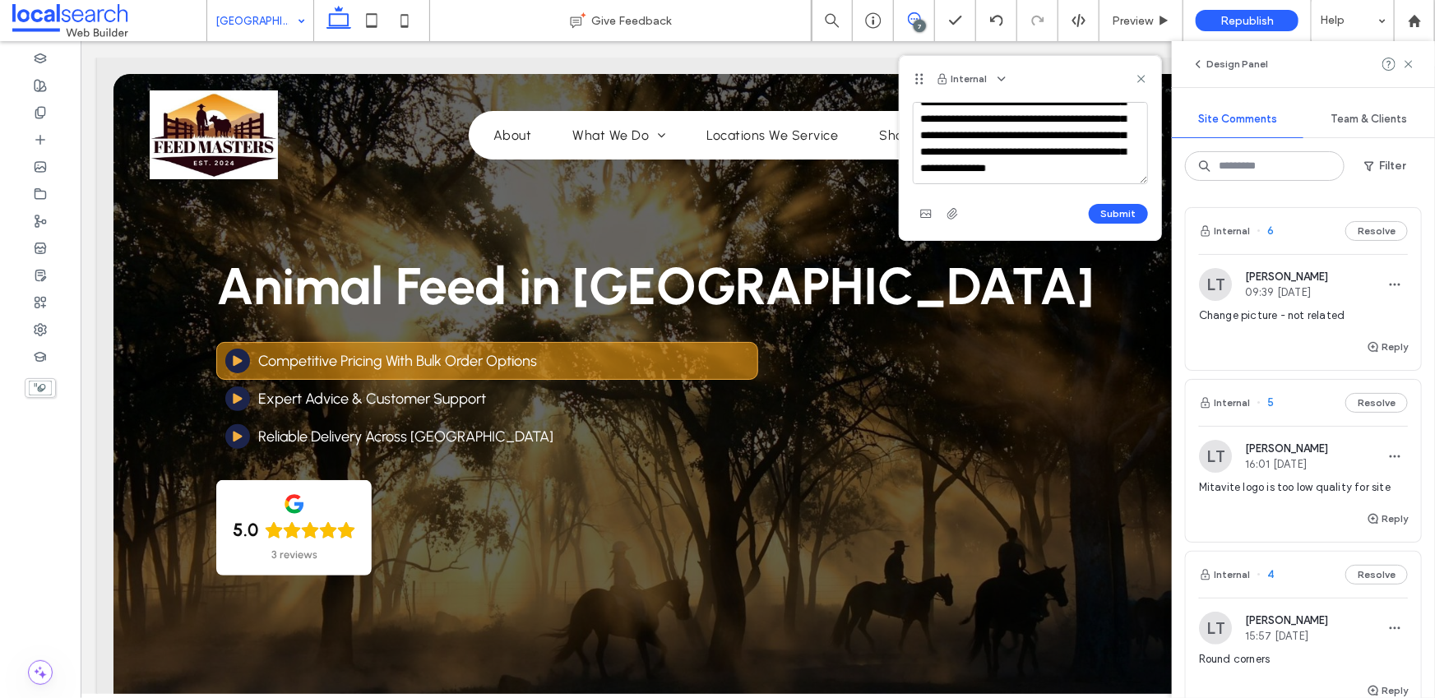
scroll to position [81, 0]
click at [1080, 168] on textarea "**********" at bounding box center [1030, 143] width 235 height 82
type textarea "**********"
click at [1124, 208] on button "Submit" at bounding box center [1118, 214] width 59 height 20
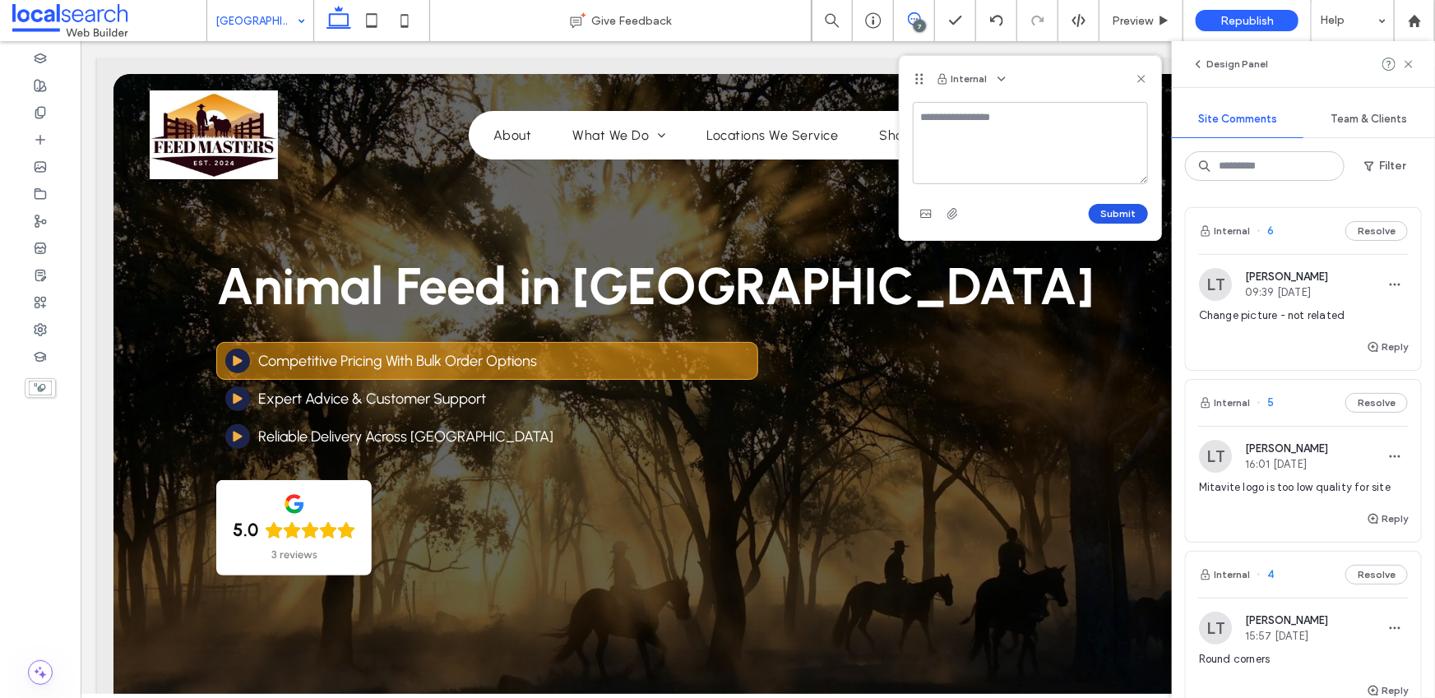
scroll to position [0, 0]
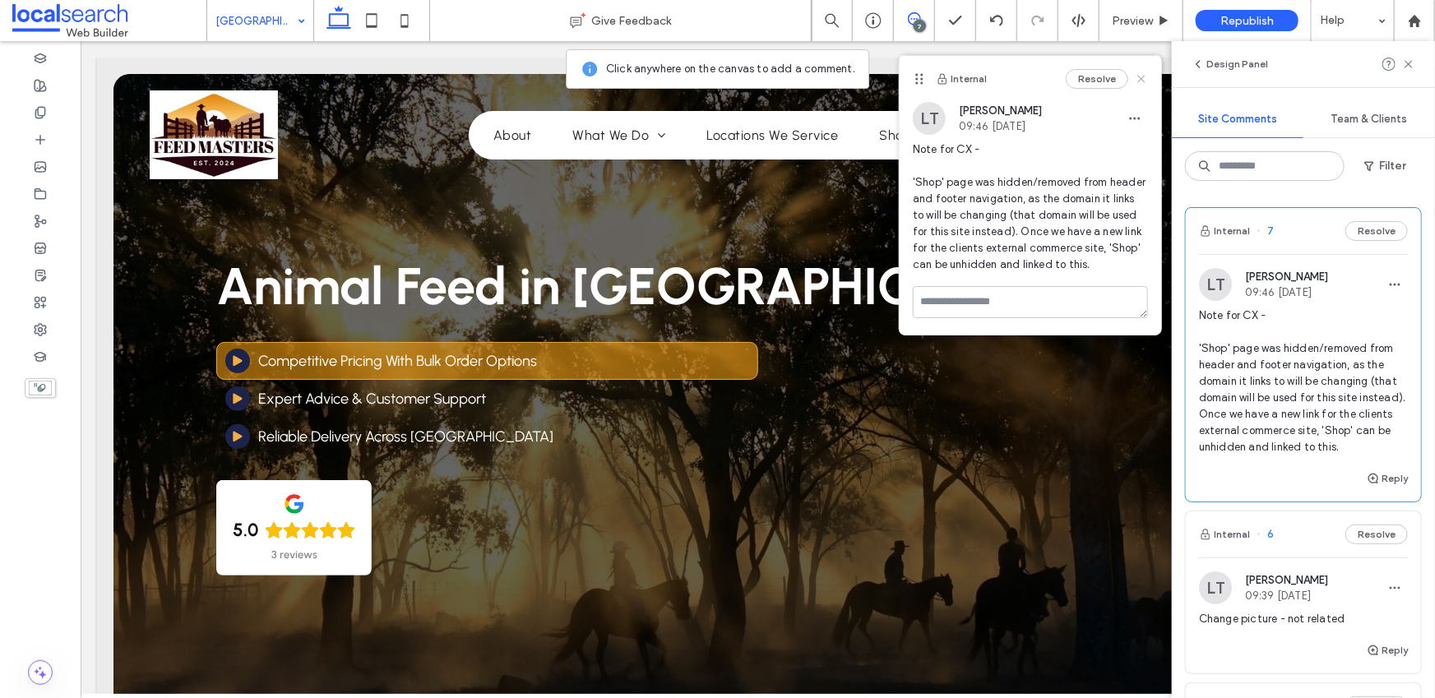
click at [1144, 80] on icon at bounding box center [1141, 78] width 13 height 13
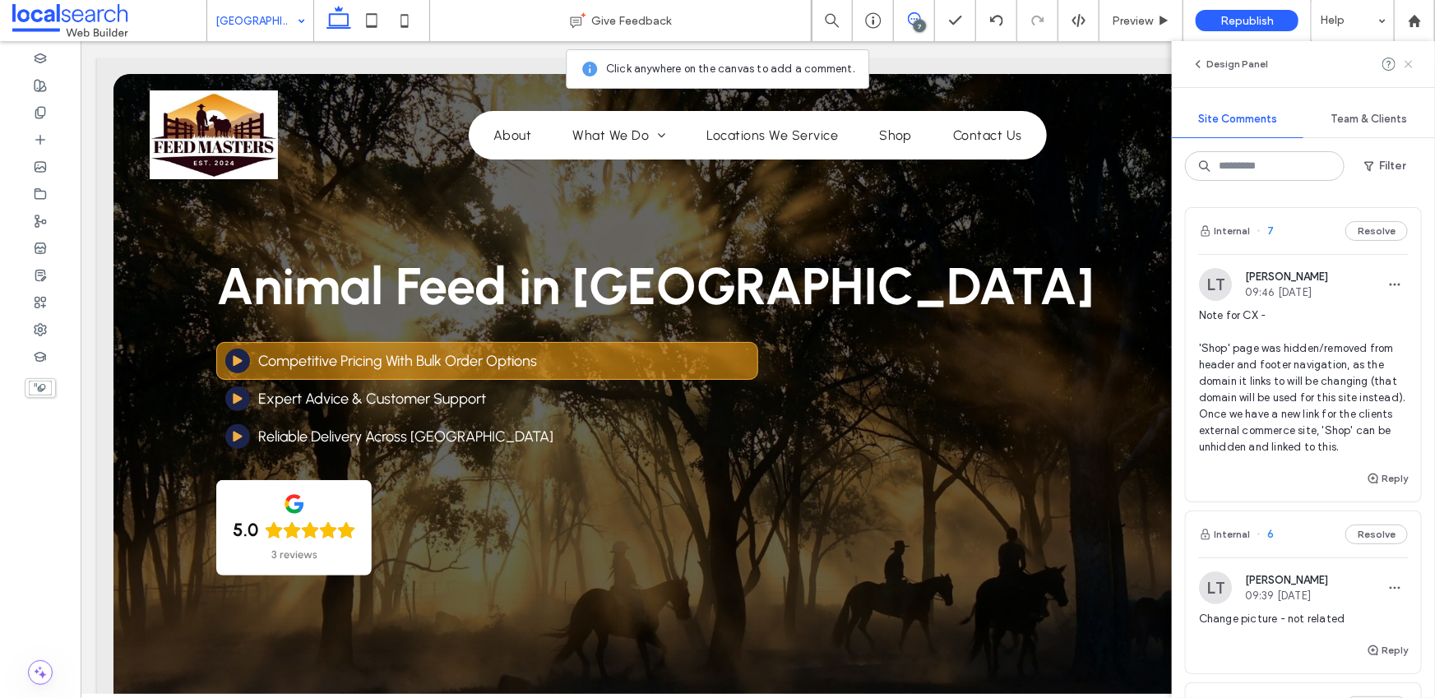
click at [1408, 63] on use at bounding box center [1408, 63] width 7 height 7
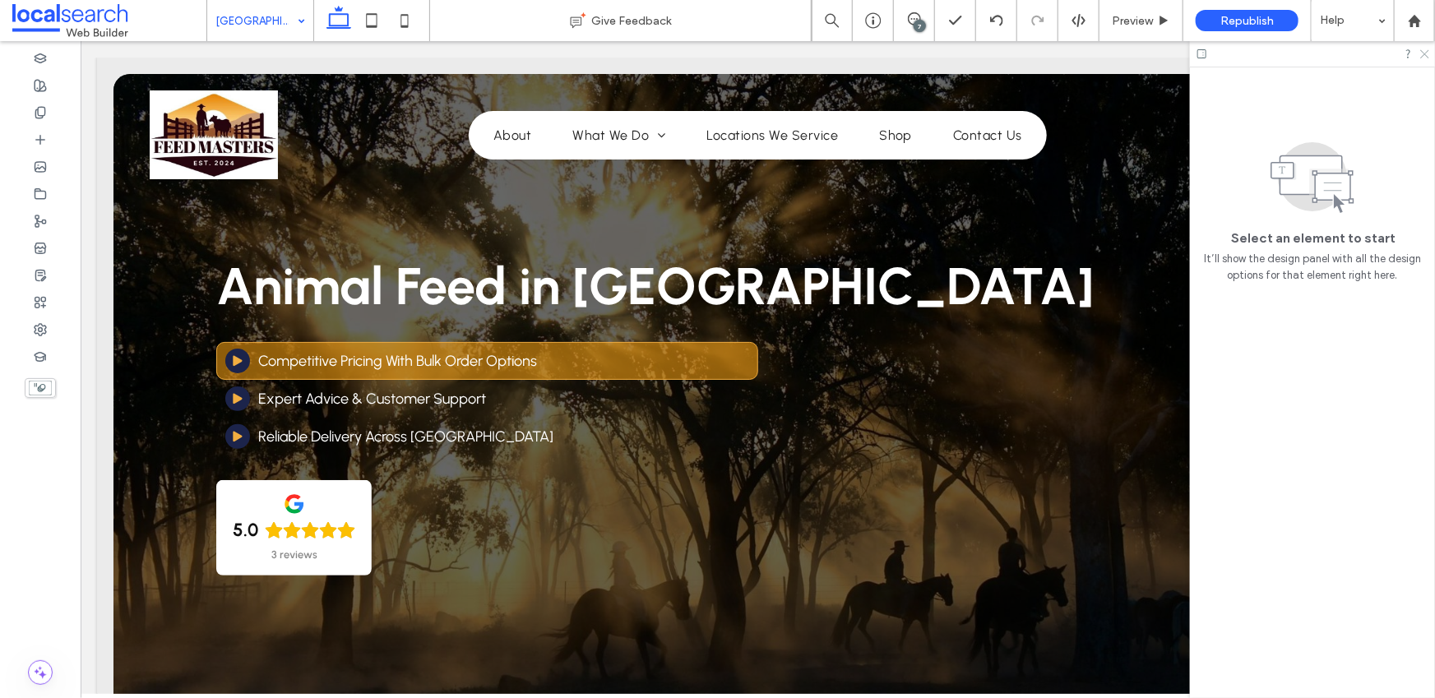
click at [1427, 50] on icon at bounding box center [1424, 53] width 11 height 11
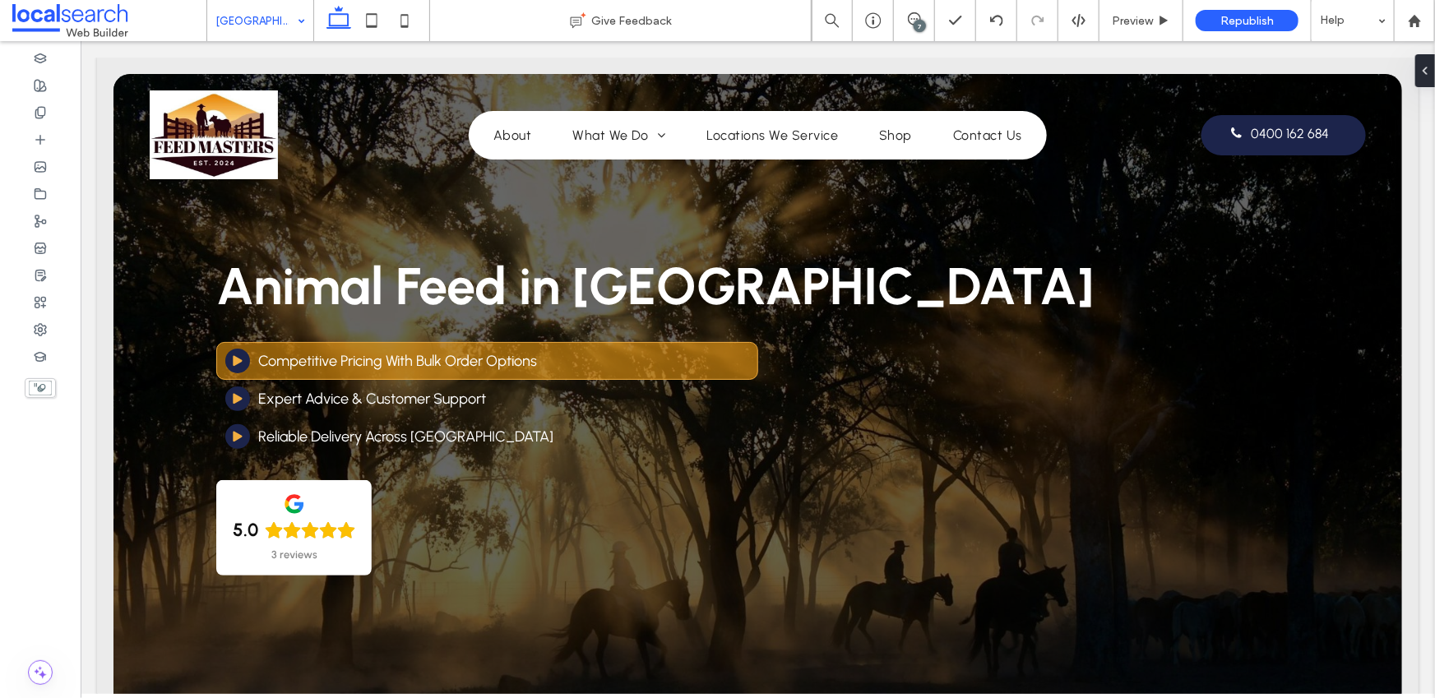
click at [916, 22] on div "7" at bounding box center [920, 26] width 12 height 12
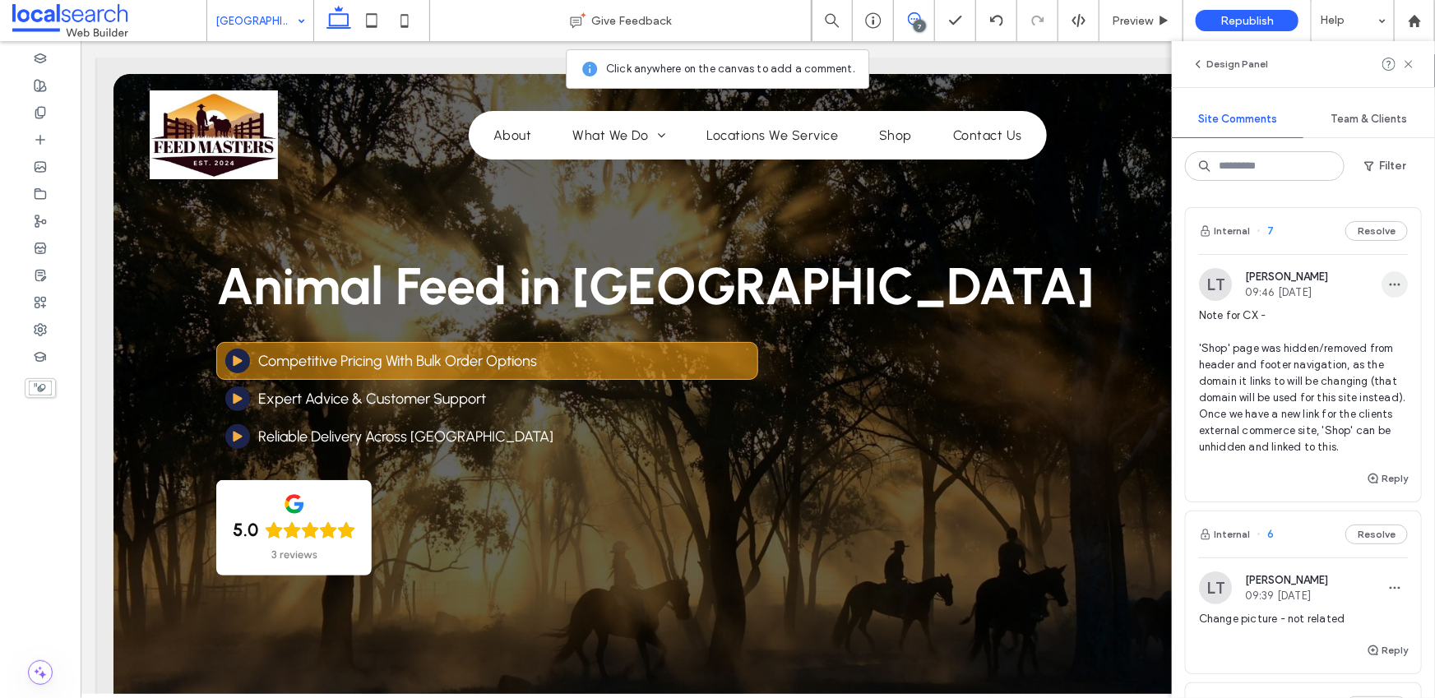
click at [1389, 284] on icon "button" at bounding box center [1395, 284] width 13 height 13
click at [1322, 329] on div "Edit" at bounding box center [1323, 327] width 146 height 31
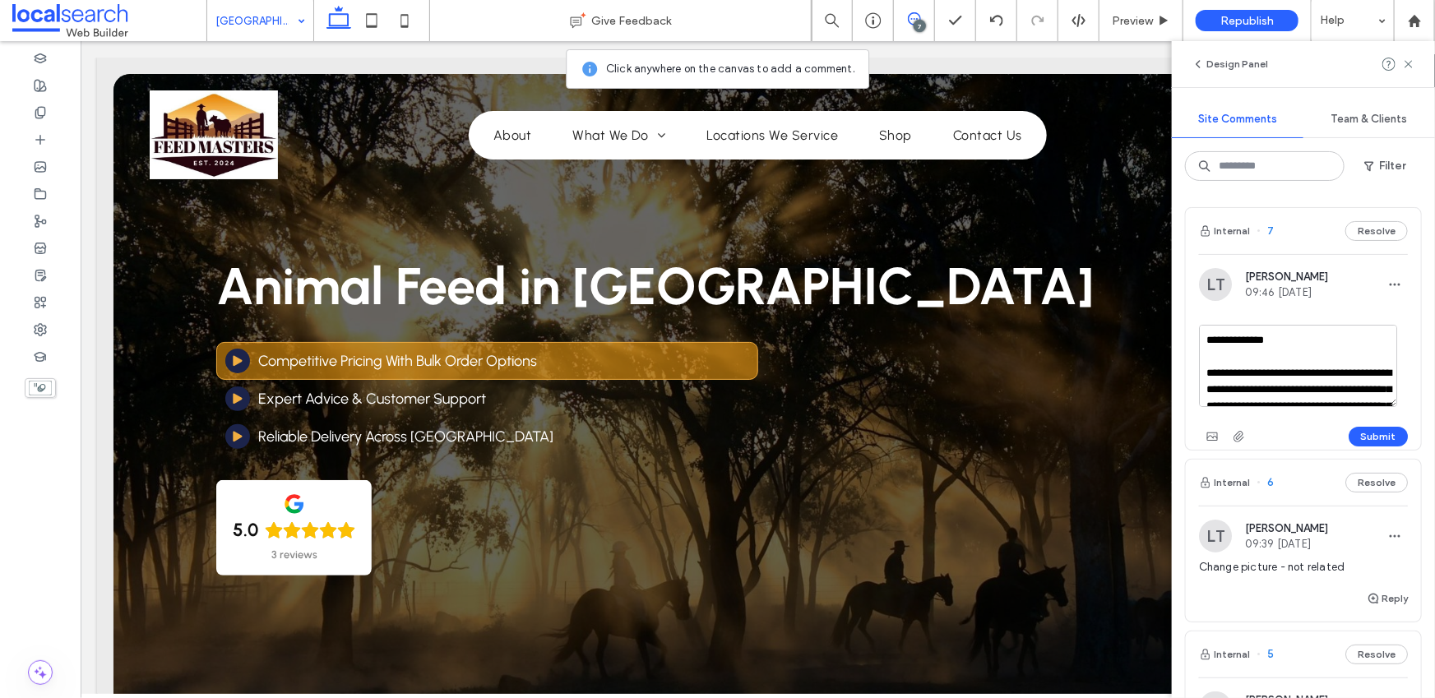
click at [1317, 374] on textarea "**********" at bounding box center [1298, 366] width 198 height 82
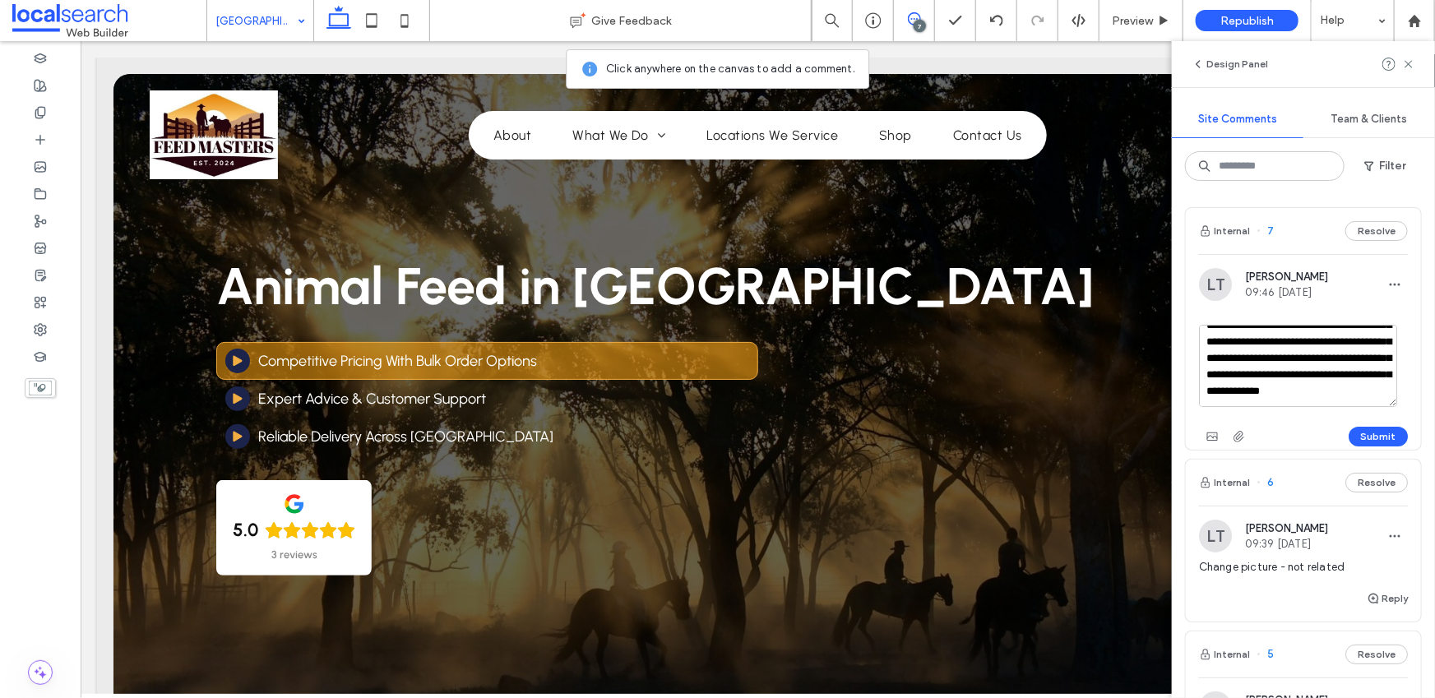
scroll to position [113, 0]
drag, startPoint x: 1315, startPoint y: 376, endPoint x: 1240, endPoint y: 378, distance: 75.7
click at [1231, 378] on textarea "**********" at bounding box center [1298, 366] width 198 height 82
type textarea "**********"
click at [1373, 435] on button "Submit" at bounding box center [1378, 437] width 59 height 20
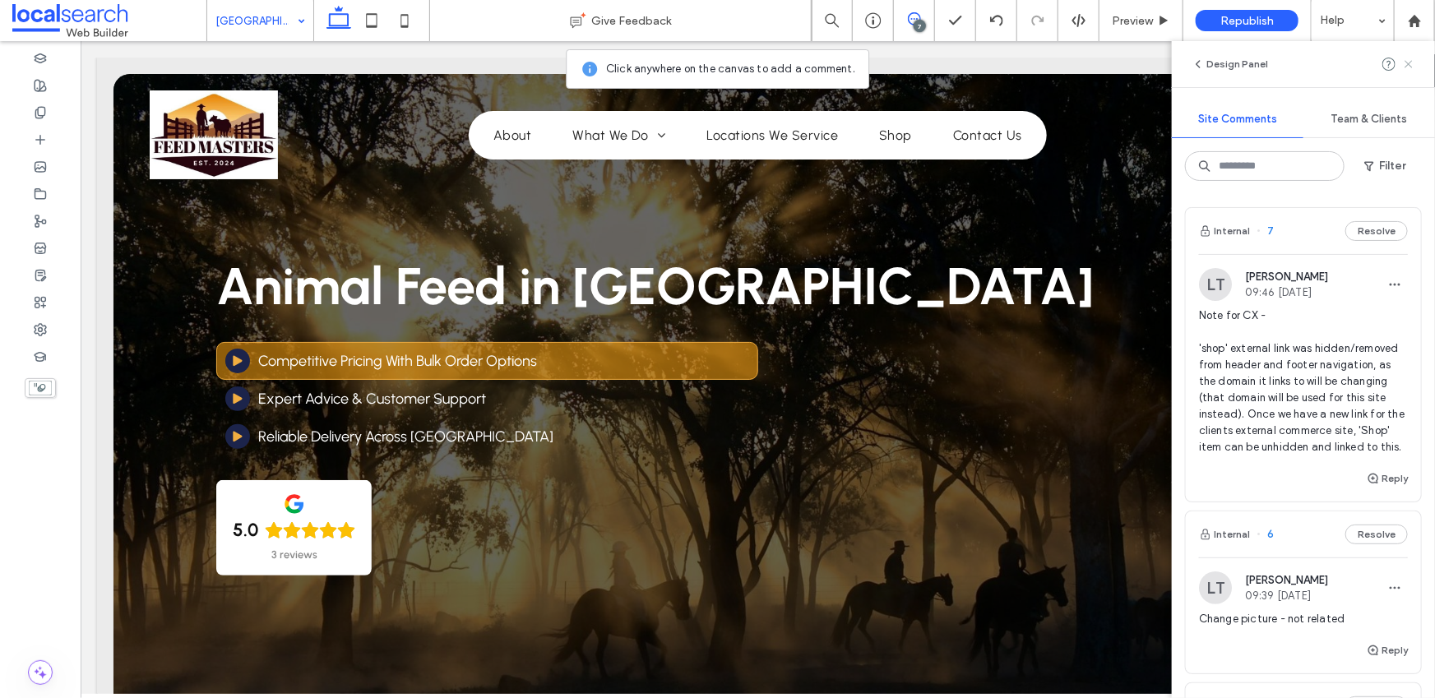
click at [1407, 65] on use at bounding box center [1408, 63] width 7 height 7
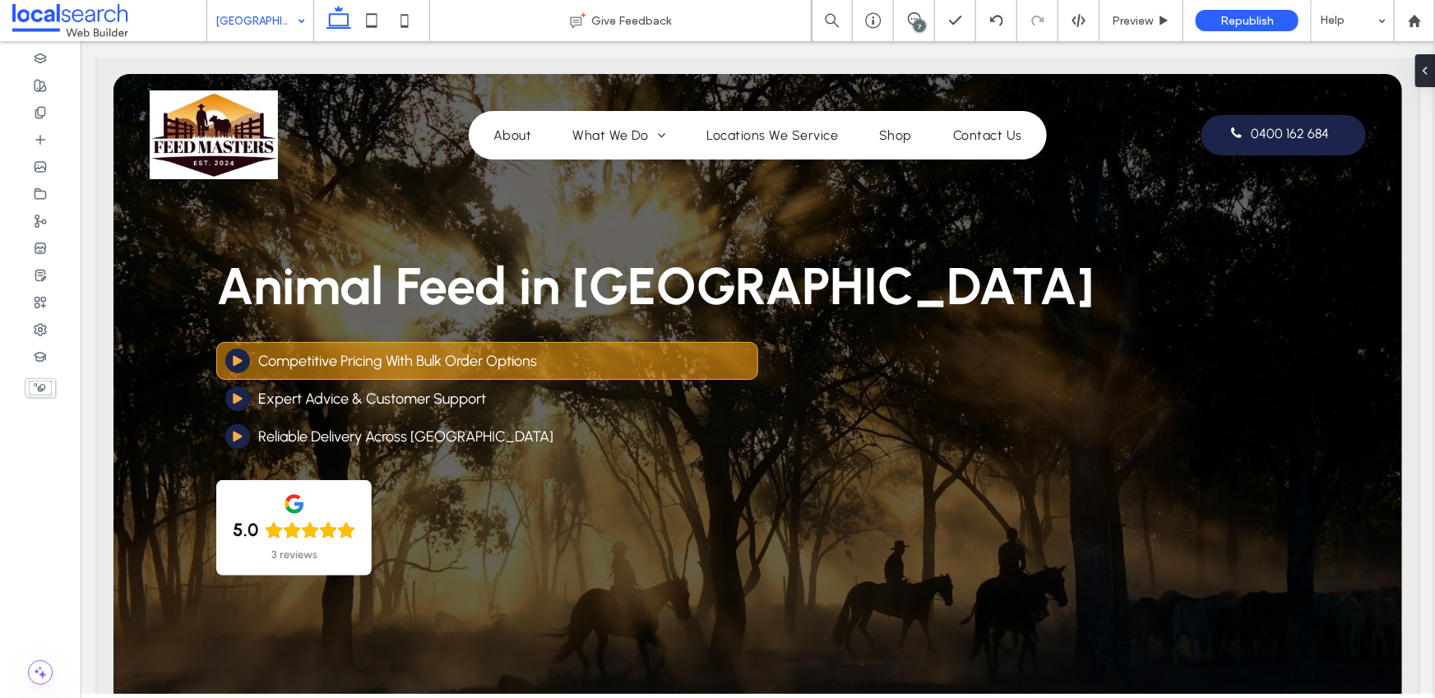
click at [920, 21] on div "7" at bounding box center [920, 26] width 12 height 12
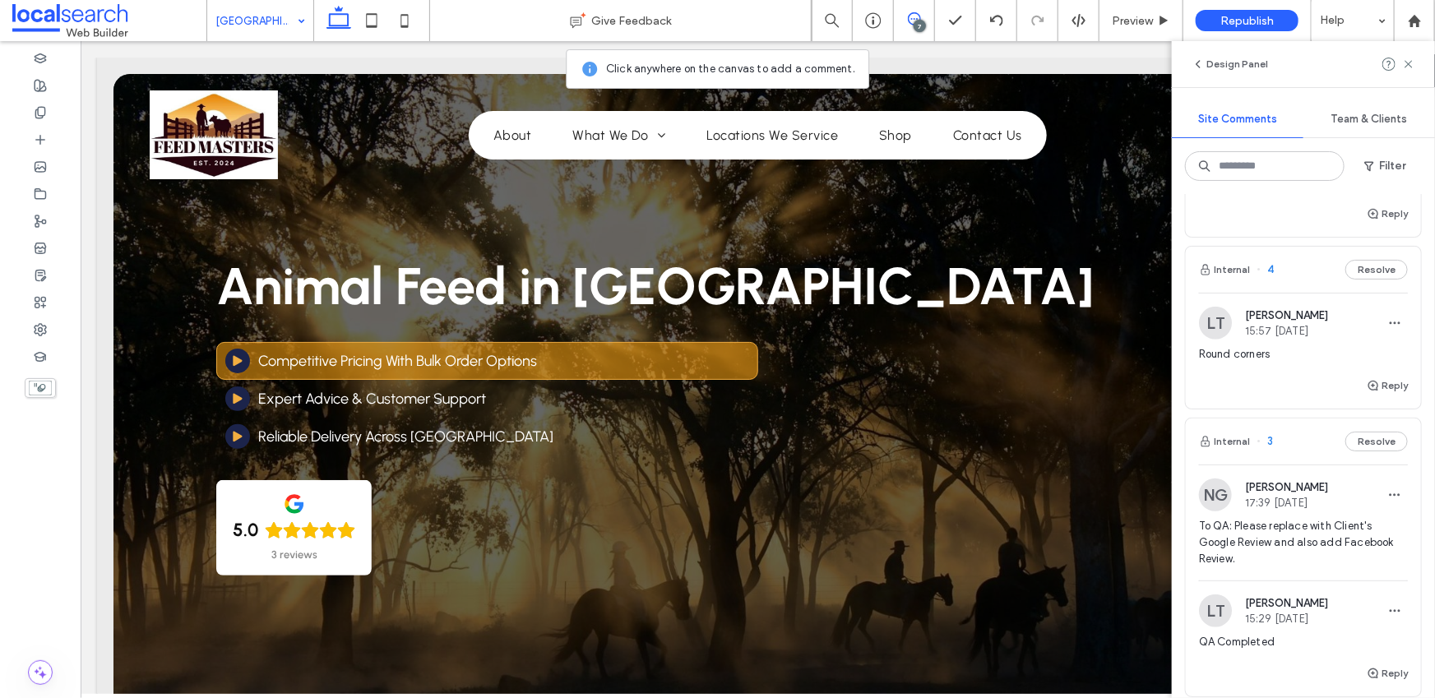
scroll to position [675, 0]
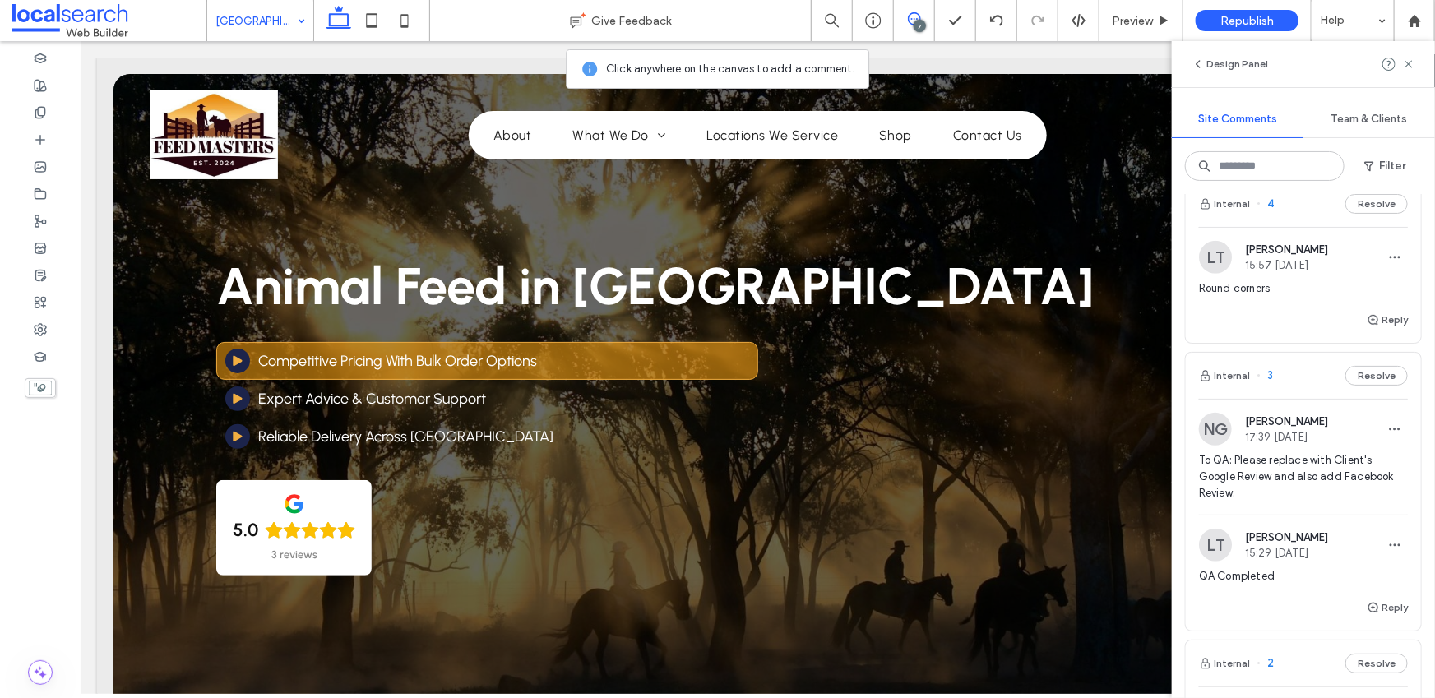
click at [1251, 310] on div "Round corners" at bounding box center [1303, 296] width 209 height 30
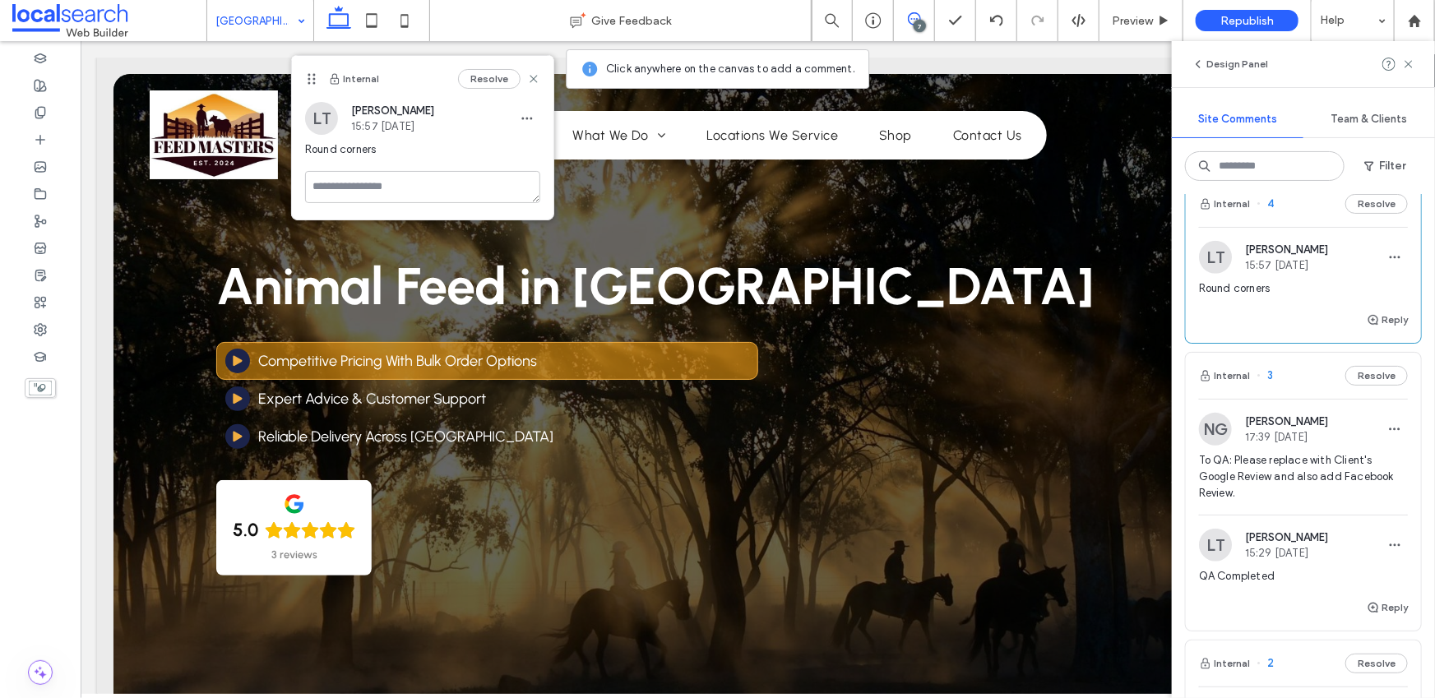
click at [1254, 478] on span "To QA: Please replace with Client's Google Review and also add Facebook Review." at bounding box center [1303, 476] width 209 height 49
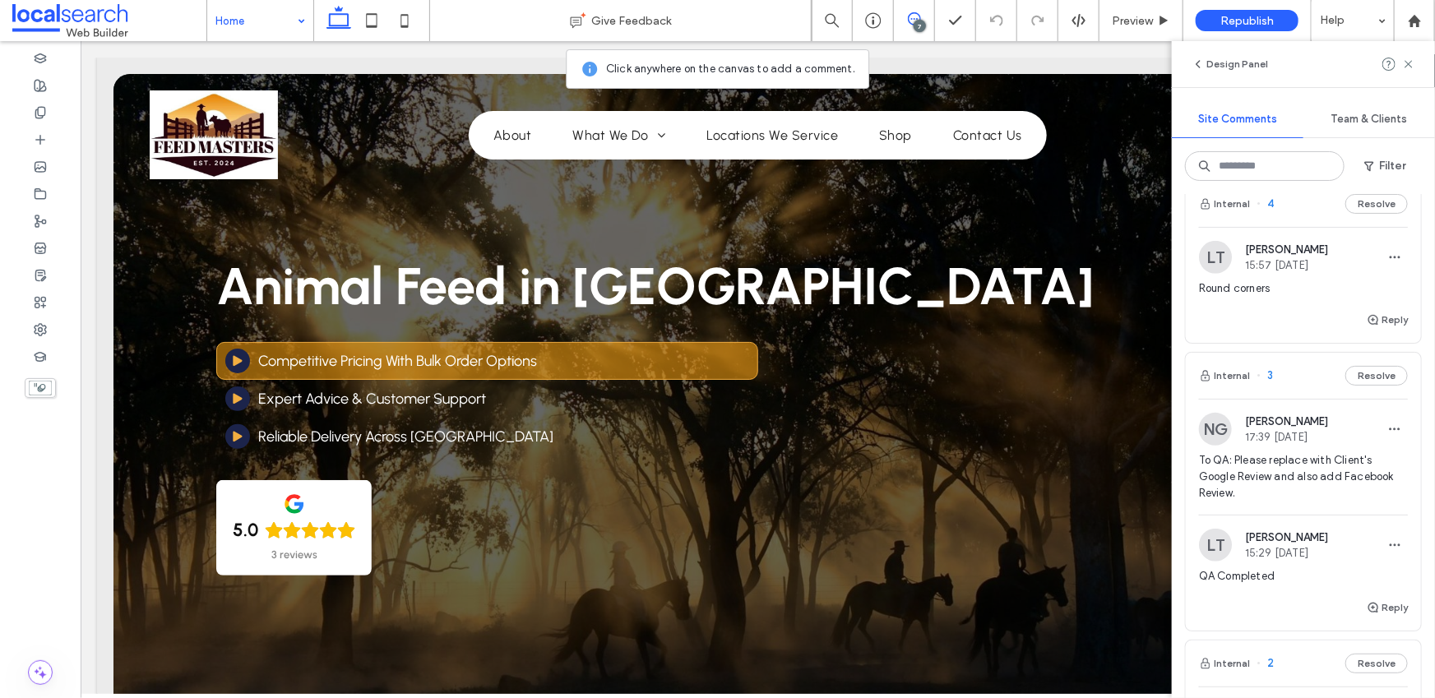
click at [1223, 310] on div "Round corners" at bounding box center [1303, 296] width 209 height 30
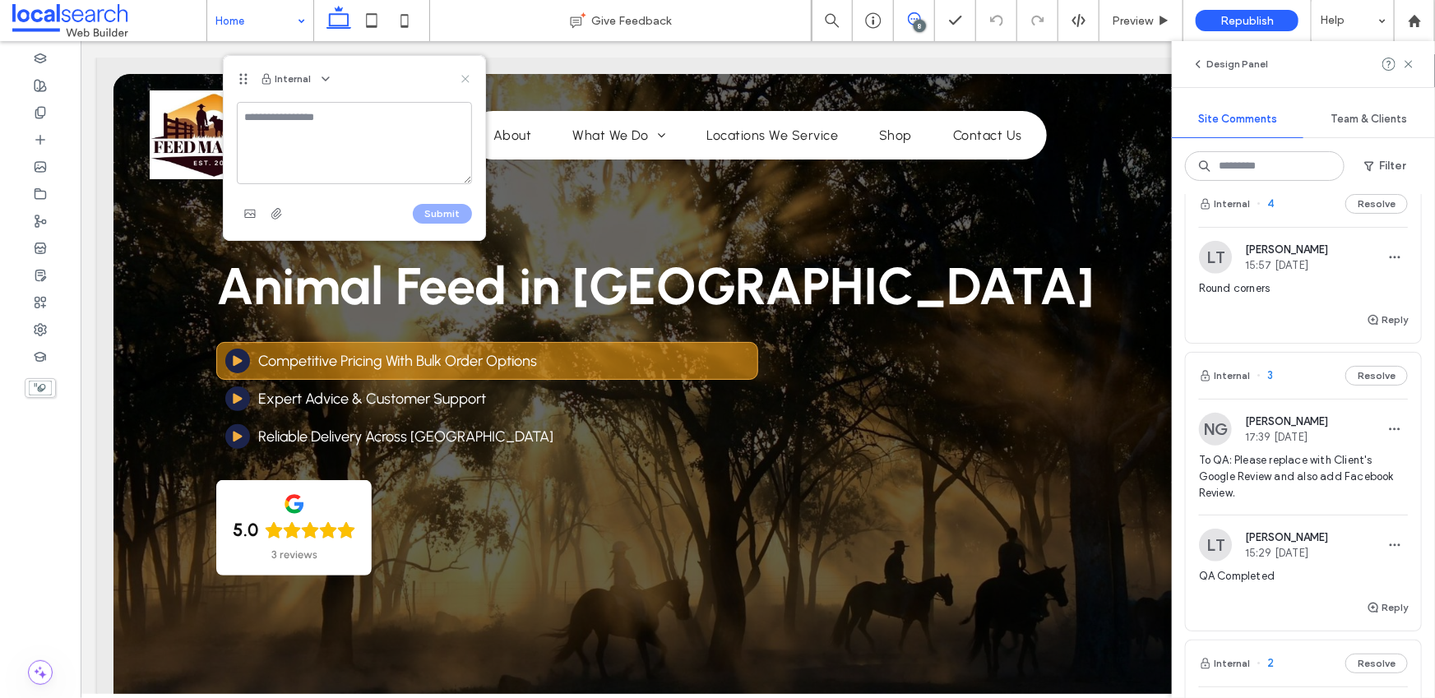
click at [460, 79] on icon at bounding box center [465, 78] width 13 height 13
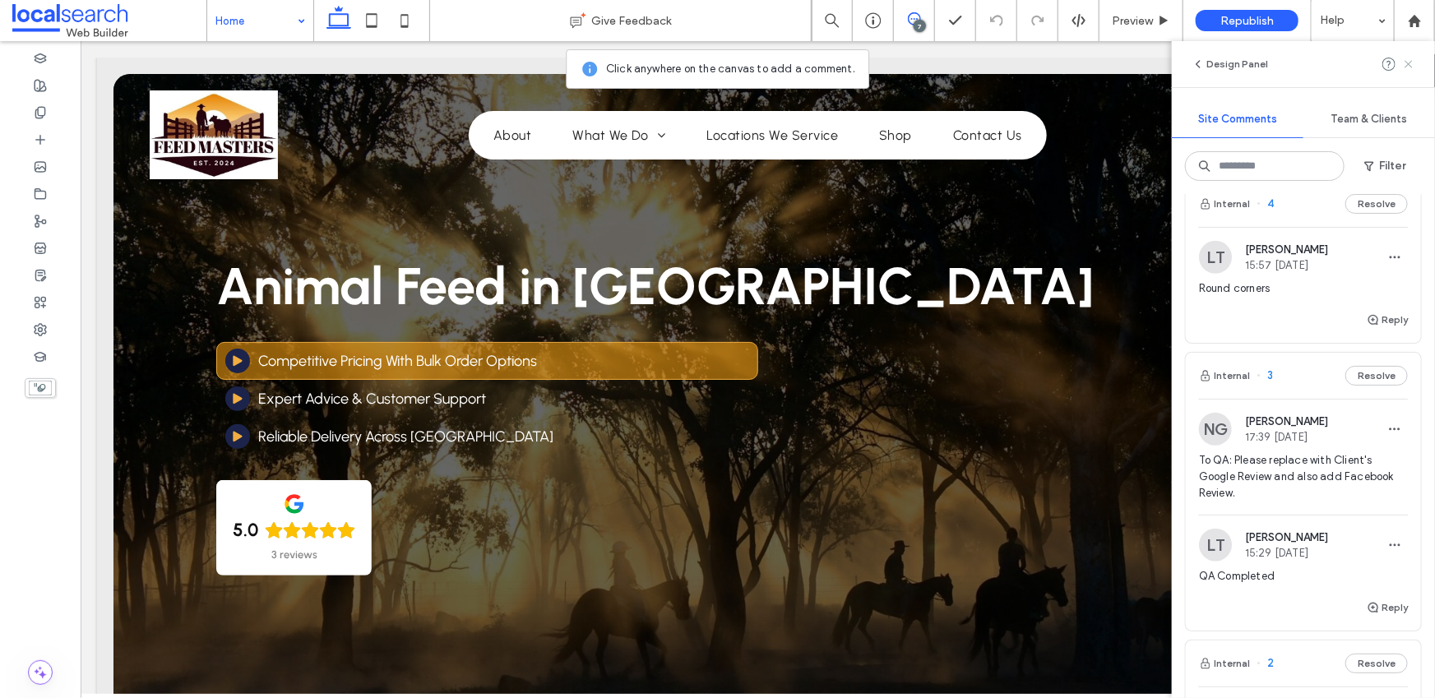
click at [1410, 63] on use at bounding box center [1408, 63] width 7 height 7
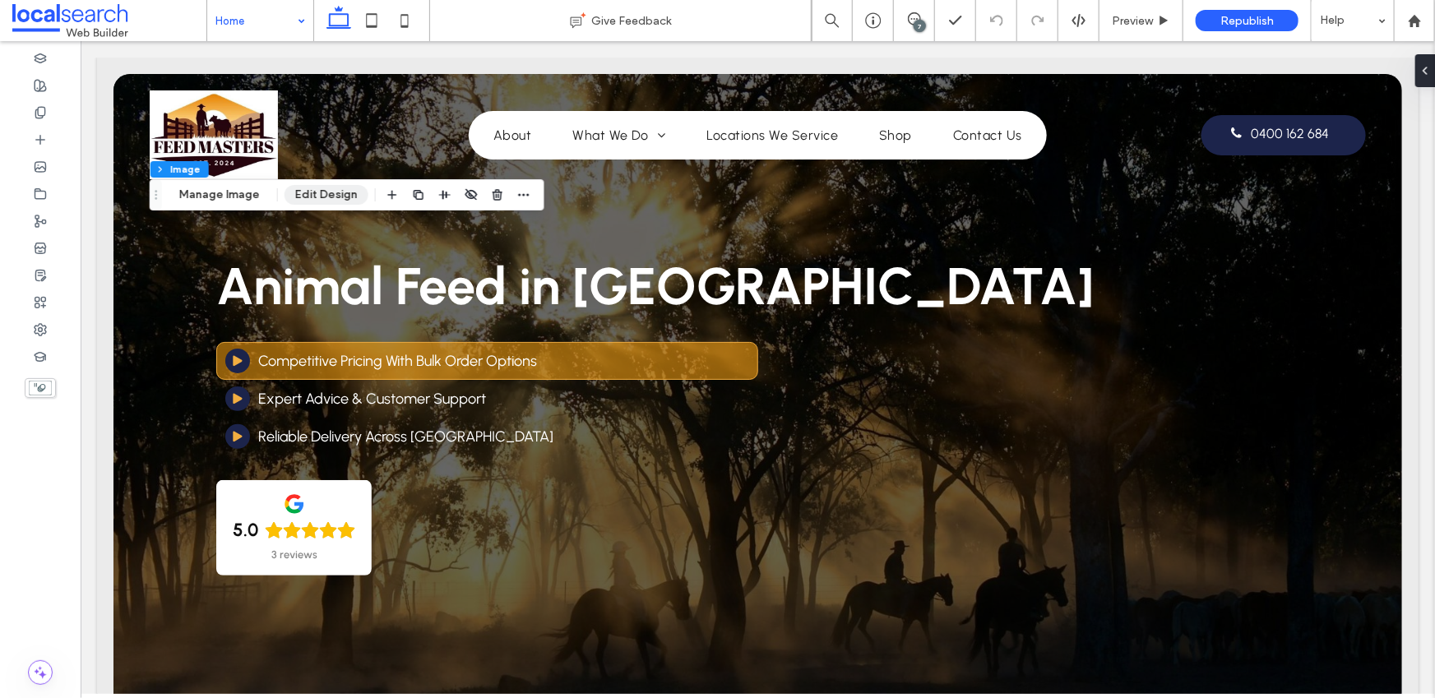
click at [310, 195] on button "Edit Design" at bounding box center [327, 195] width 84 height 20
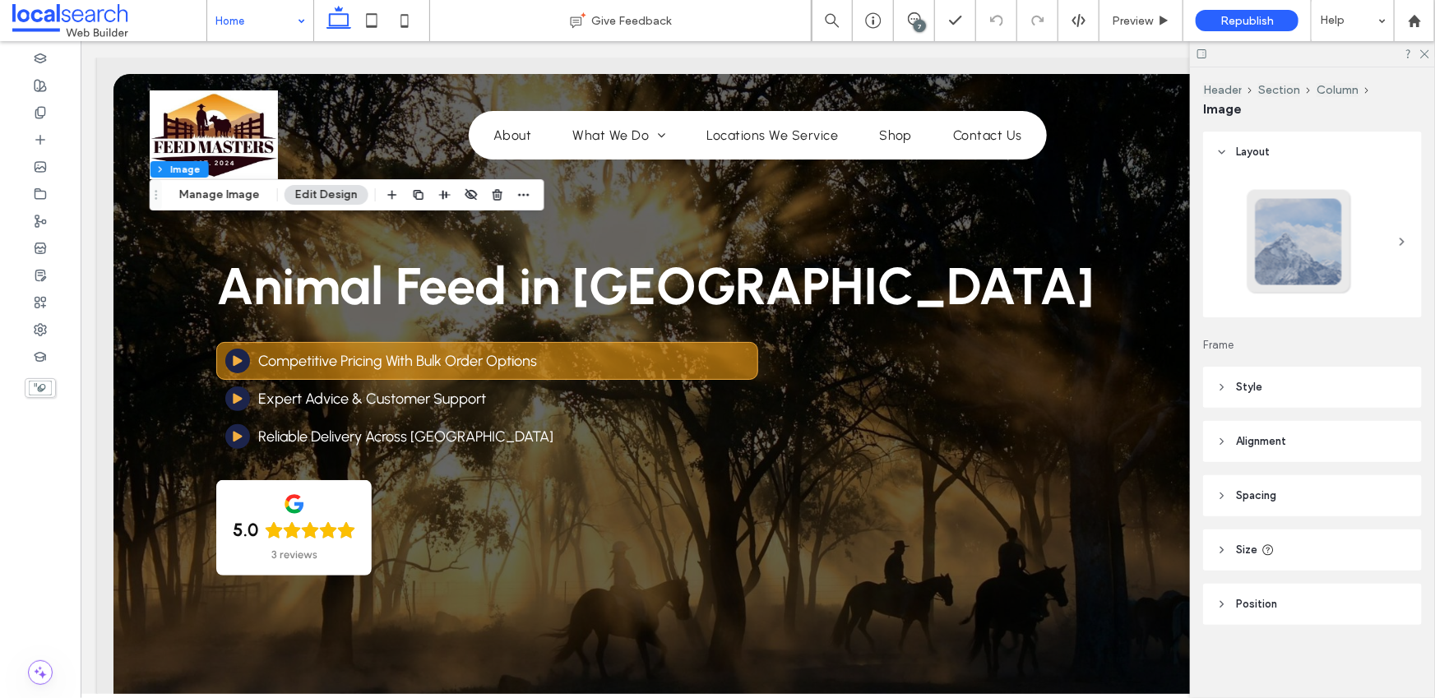
click at [1282, 391] on header "Style" at bounding box center [1312, 387] width 219 height 41
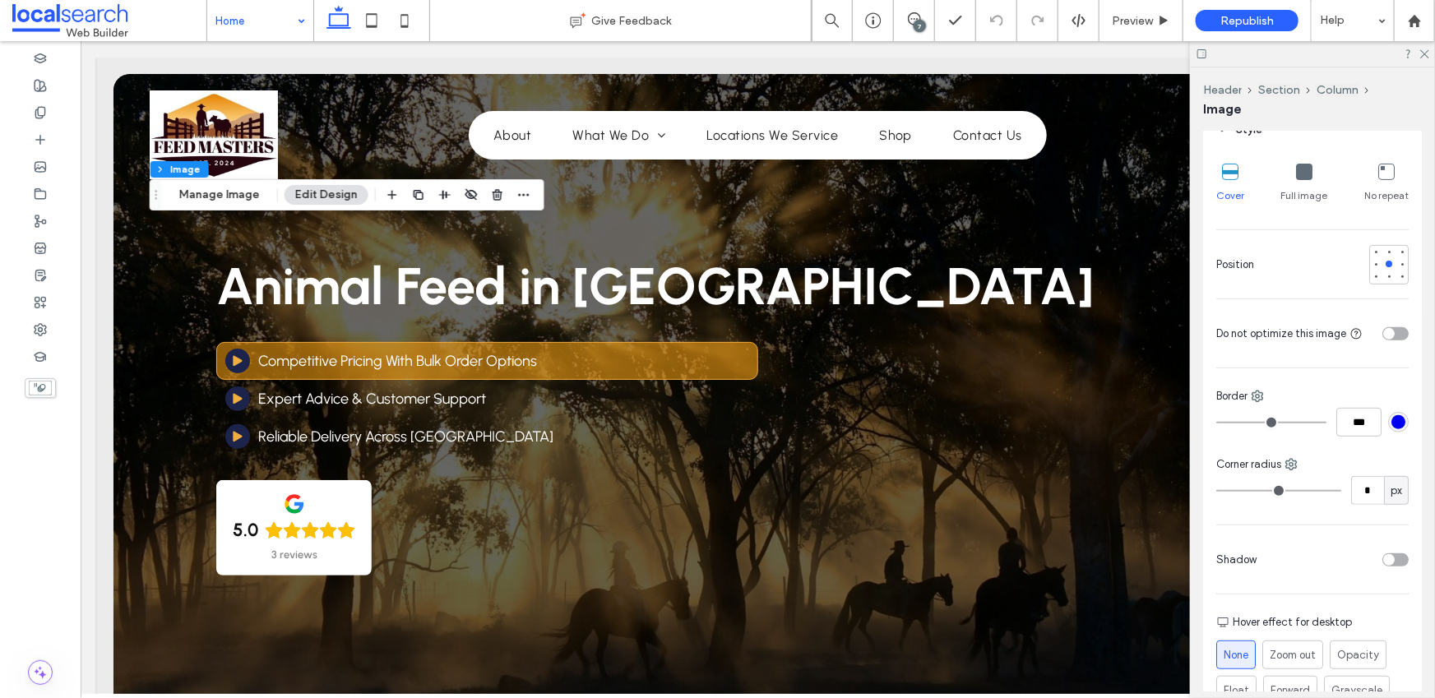
scroll to position [259, 0]
drag, startPoint x: 1367, startPoint y: 490, endPoint x: 1332, endPoint y: 485, distance: 35.7
click at [1332, 485] on div "* px" at bounding box center [1313, 489] width 192 height 29
type input "**"
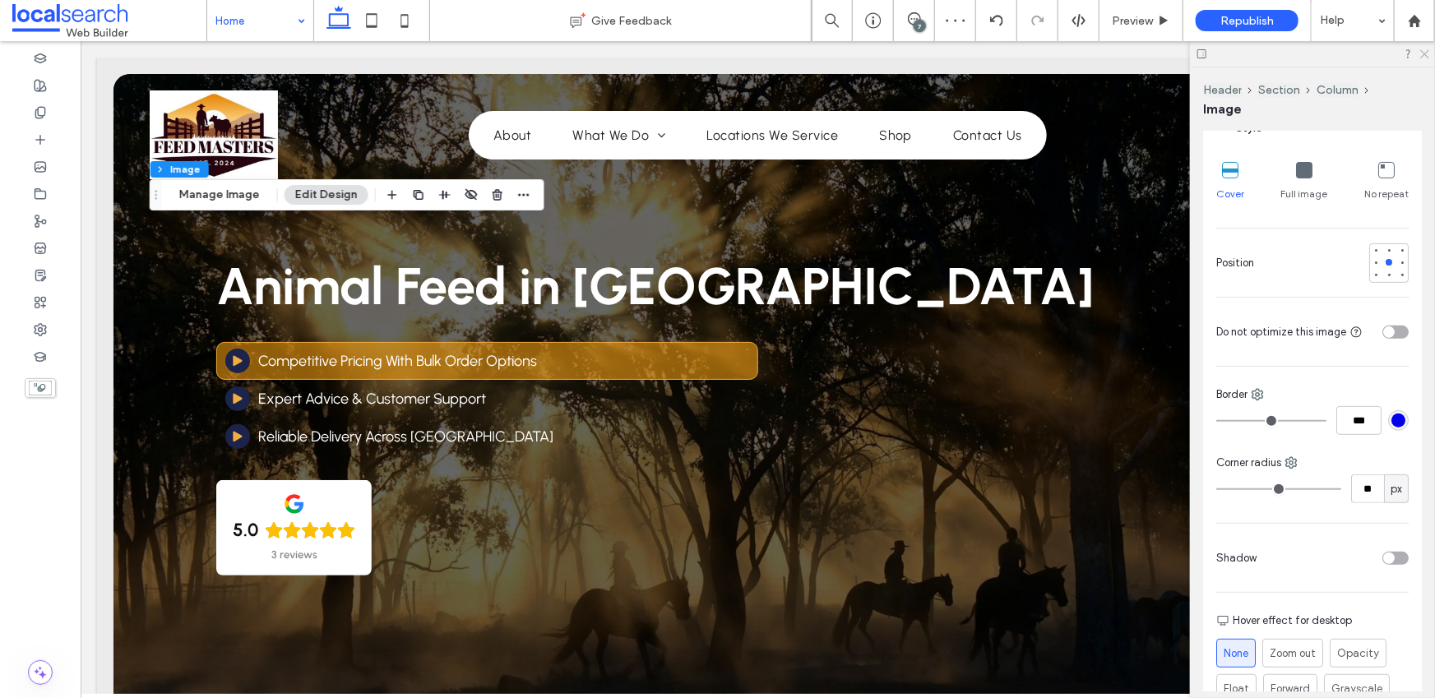
click at [1426, 54] on use at bounding box center [1425, 54] width 9 height 9
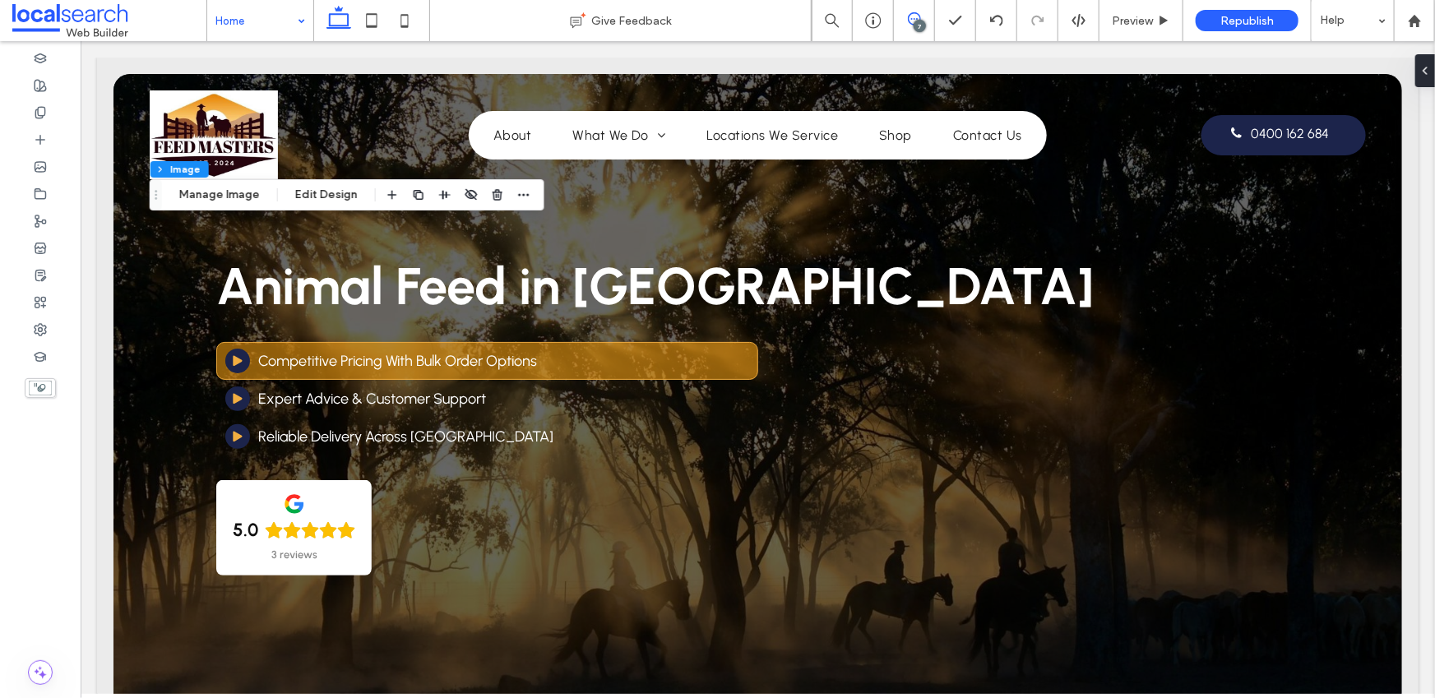
click at [910, 16] on icon at bounding box center [914, 18] width 13 height 13
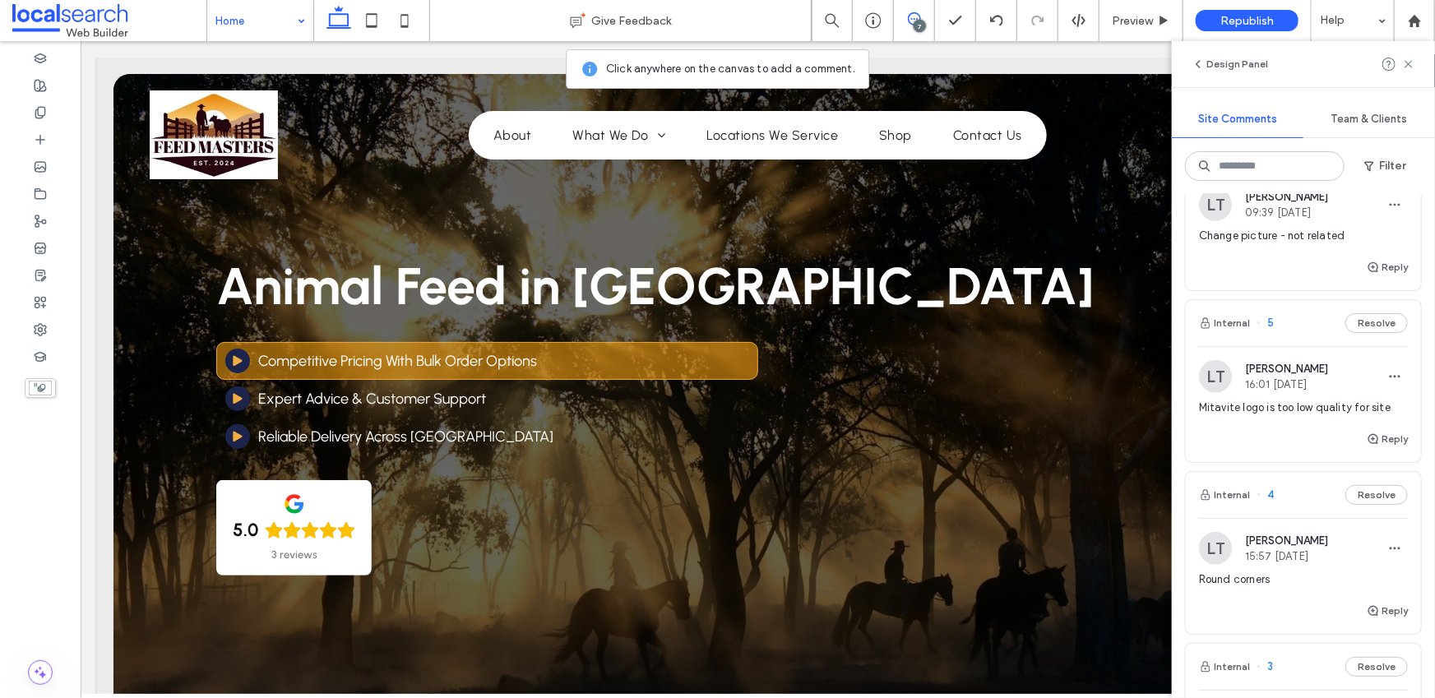
scroll to position [461, 0]
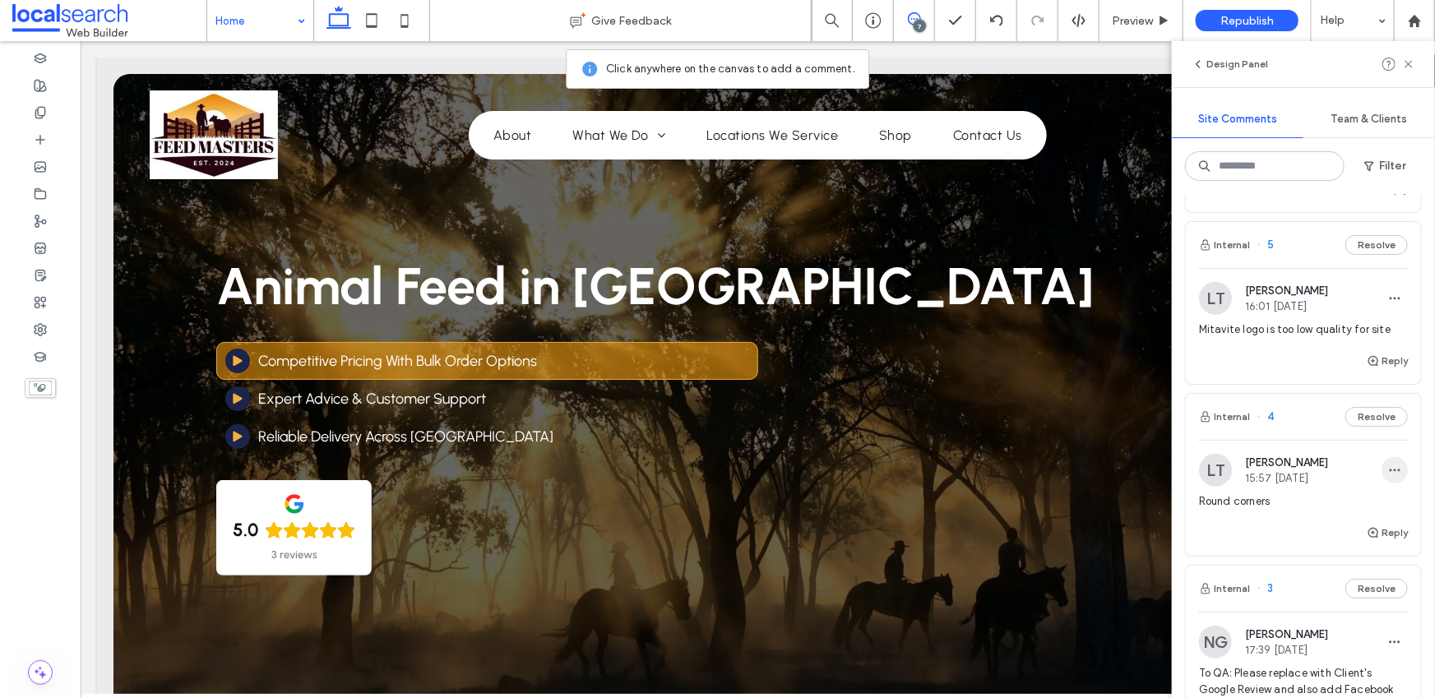
click at [1389, 477] on icon "button" at bounding box center [1395, 470] width 13 height 13
click at [1361, 555] on div "Delete" at bounding box center [1323, 559] width 146 height 31
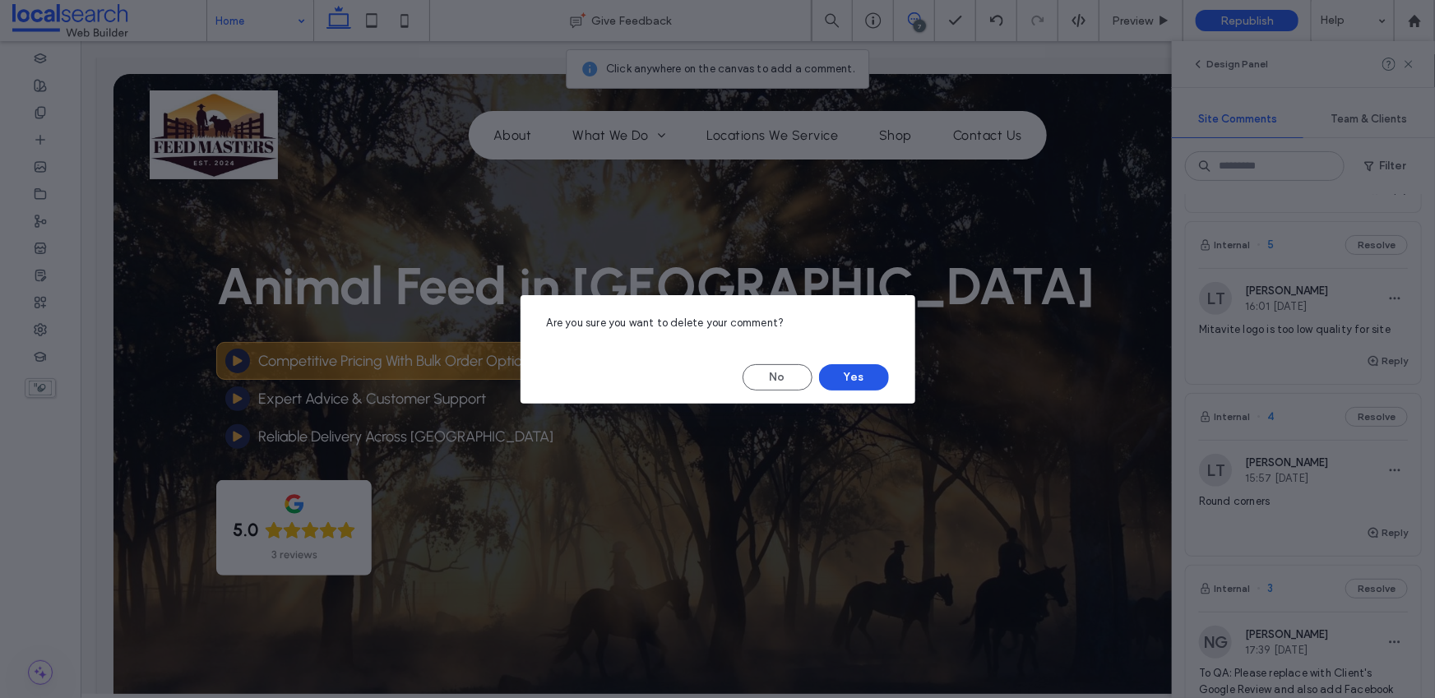
click at [845, 383] on button "Yes" at bounding box center [854, 377] width 70 height 26
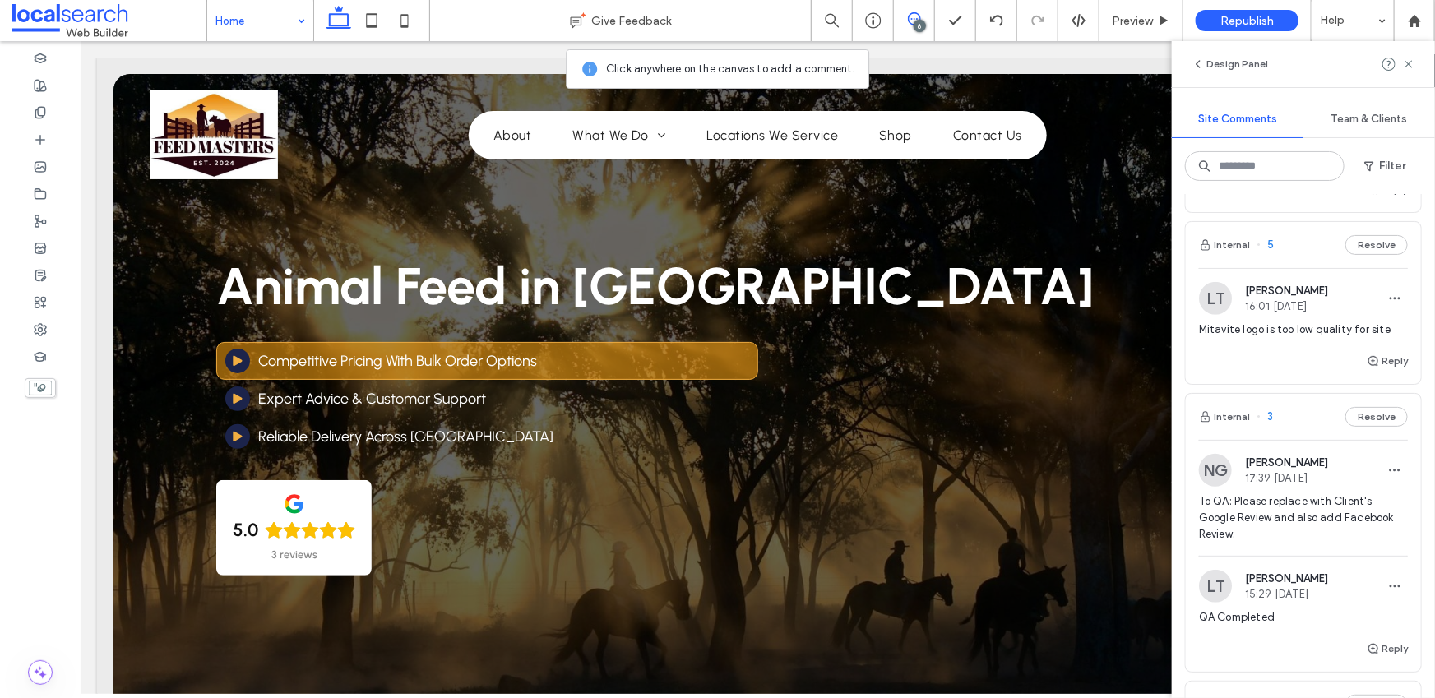
click at [1271, 338] on span "Mitavite logo is too low quality for site" at bounding box center [1303, 330] width 209 height 16
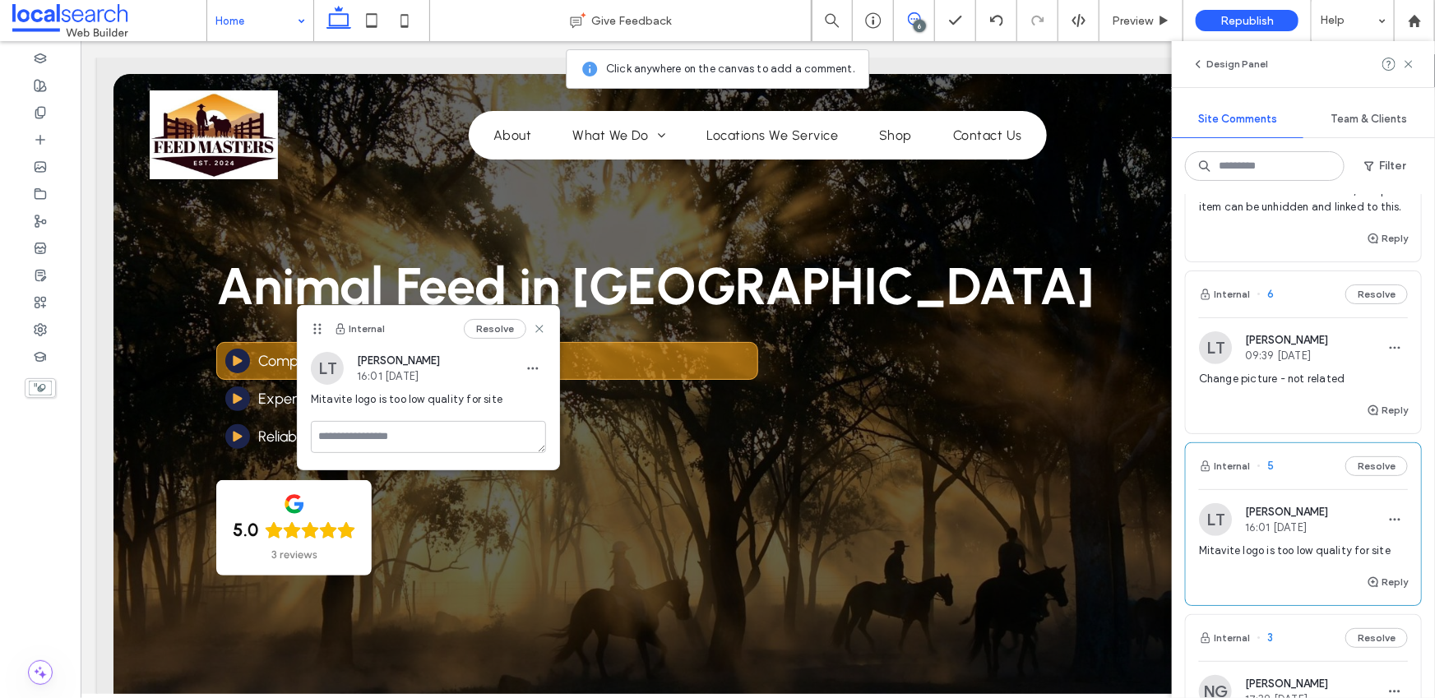
scroll to position [223, 0]
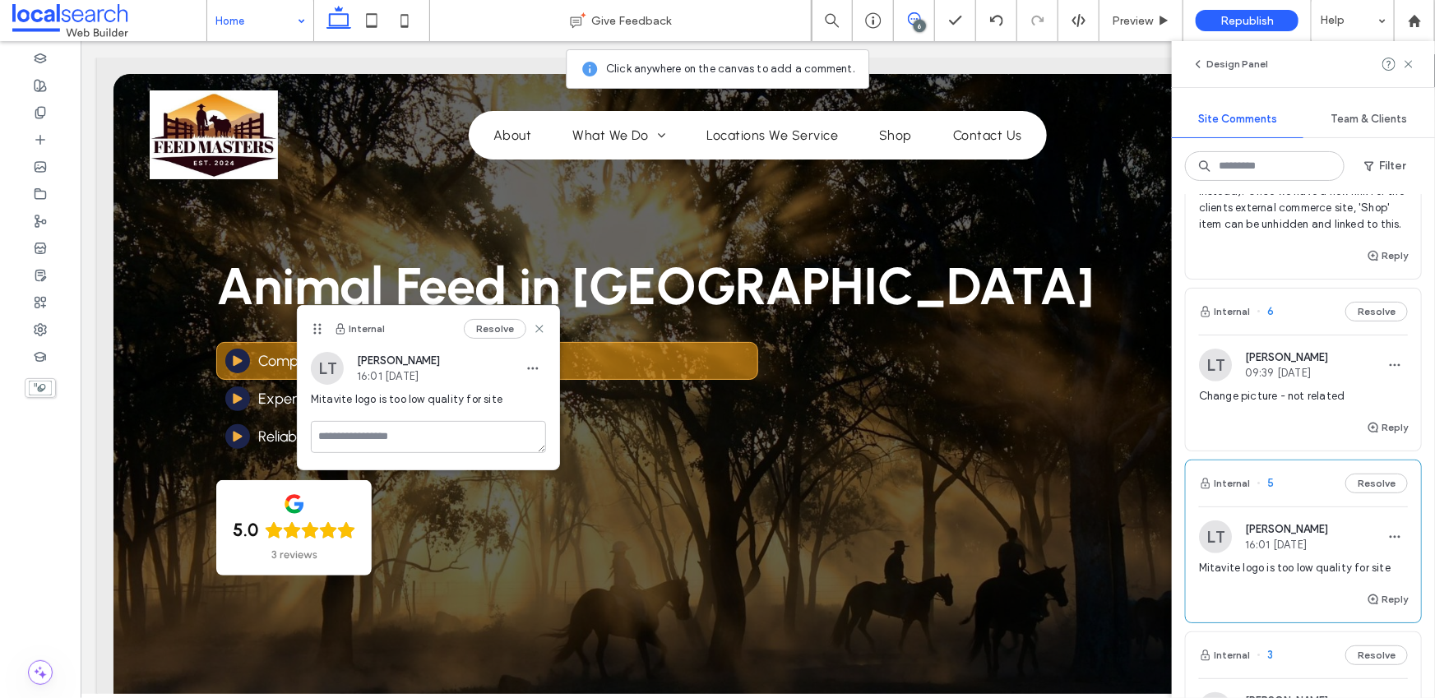
click at [1279, 405] on span "Change picture - not related" at bounding box center [1303, 396] width 209 height 16
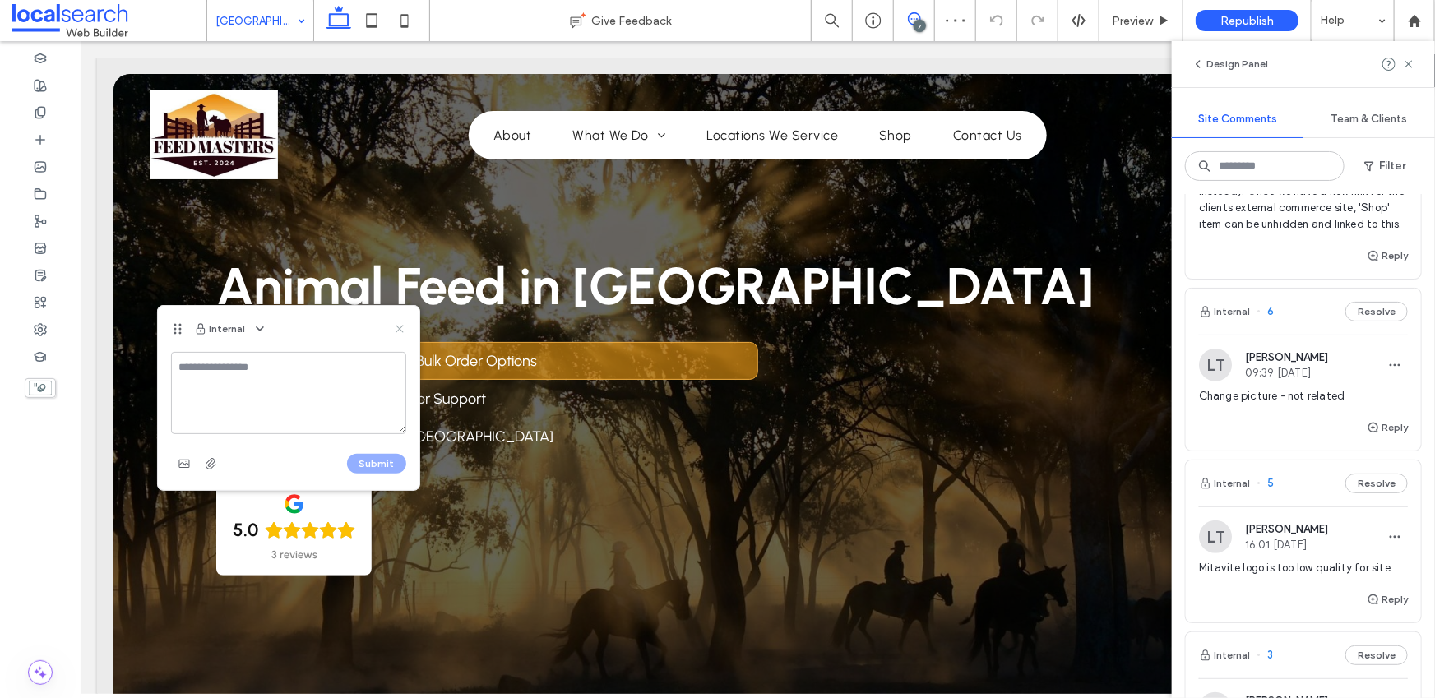
click at [397, 326] on use at bounding box center [399, 329] width 7 height 7
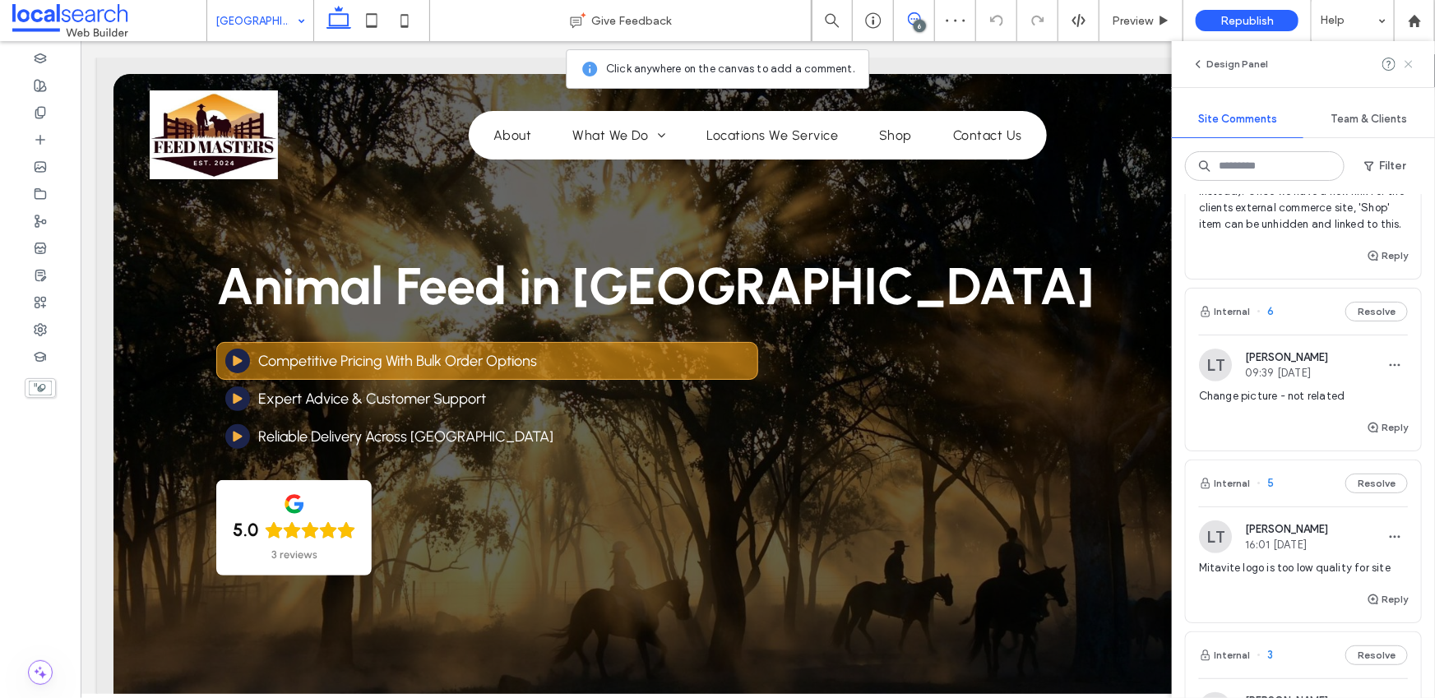
click at [1413, 66] on icon at bounding box center [1409, 64] width 13 height 13
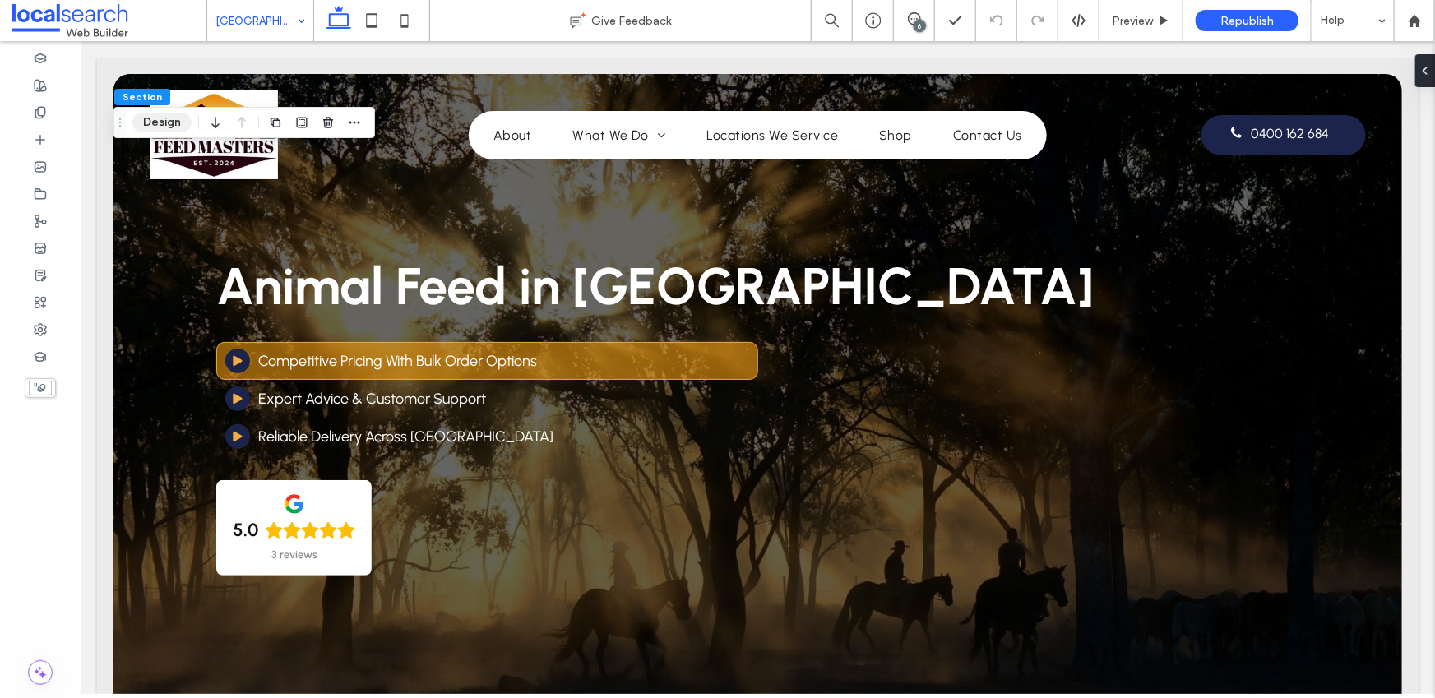
click at [151, 118] on button "Design" at bounding box center [161, 123] width 59 height 20
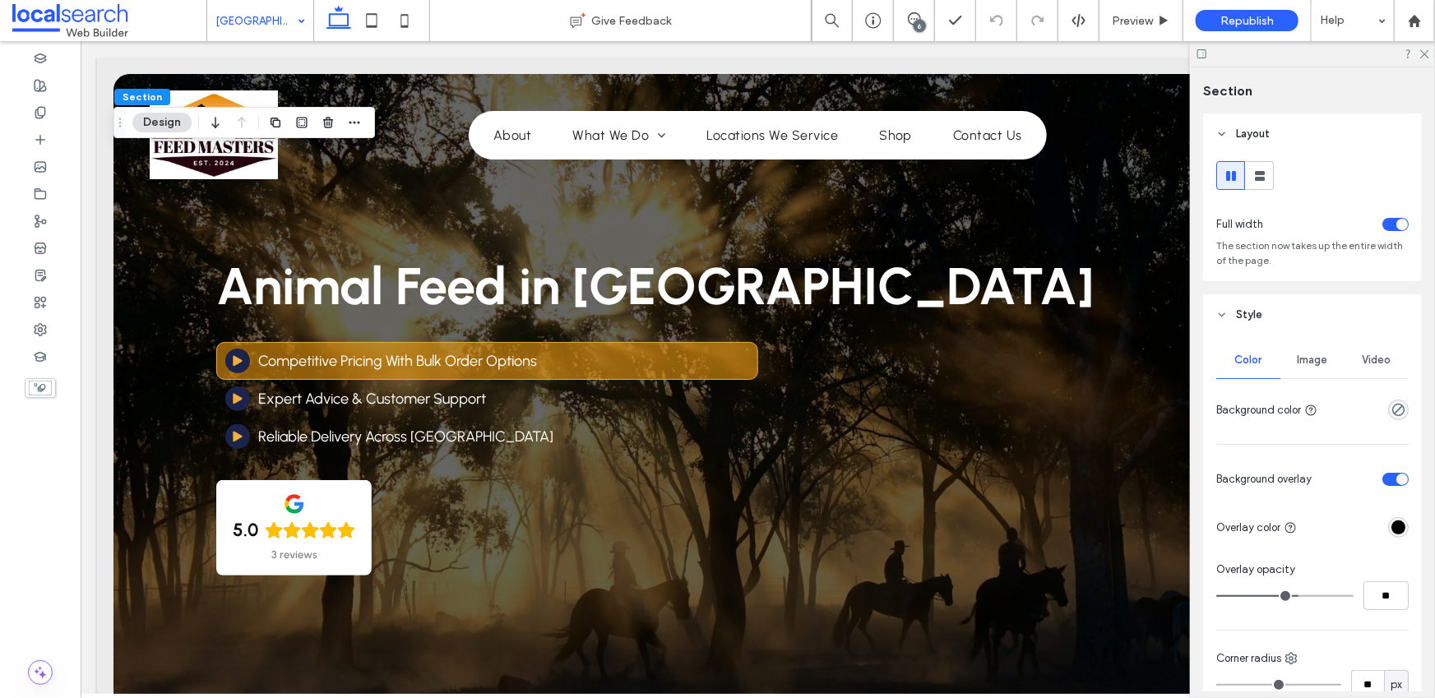
click at [1298, 364] on span "Image" at bounding box center [1313, 360] width 30 height 13
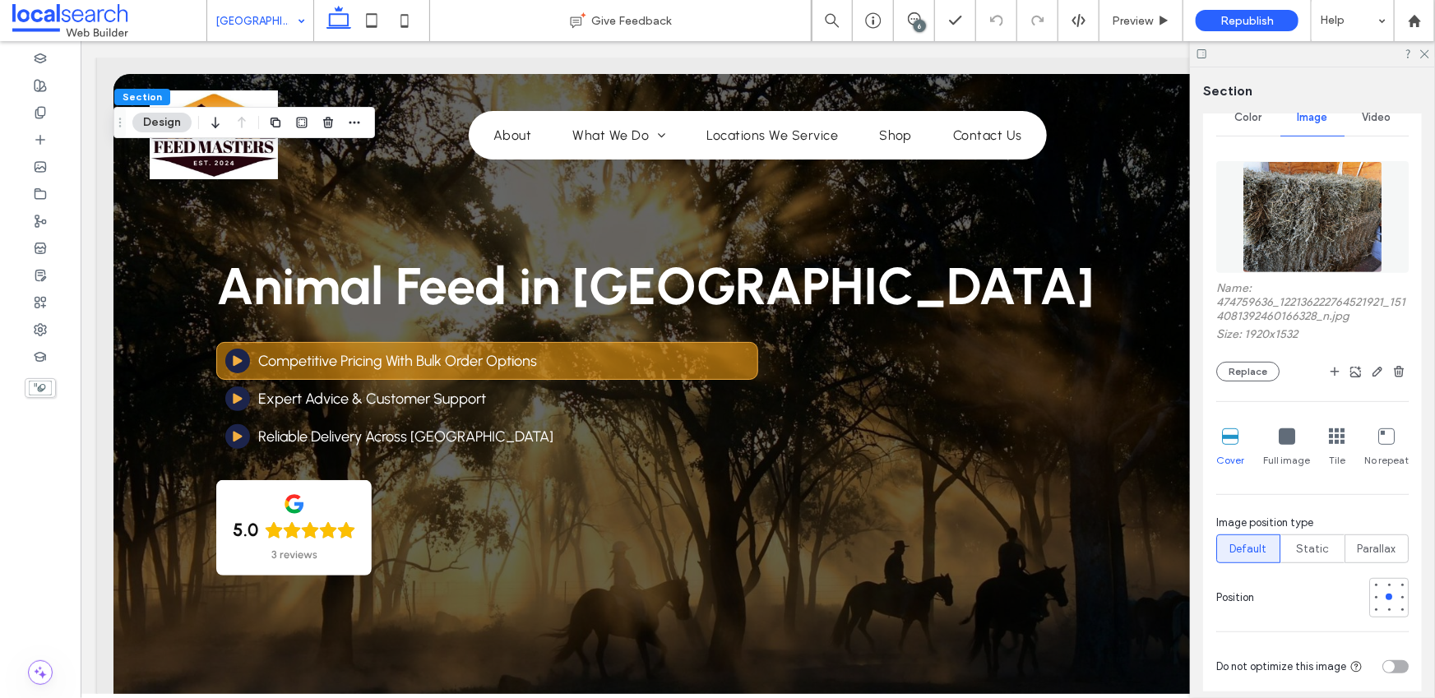
scroll to position [378, 0]
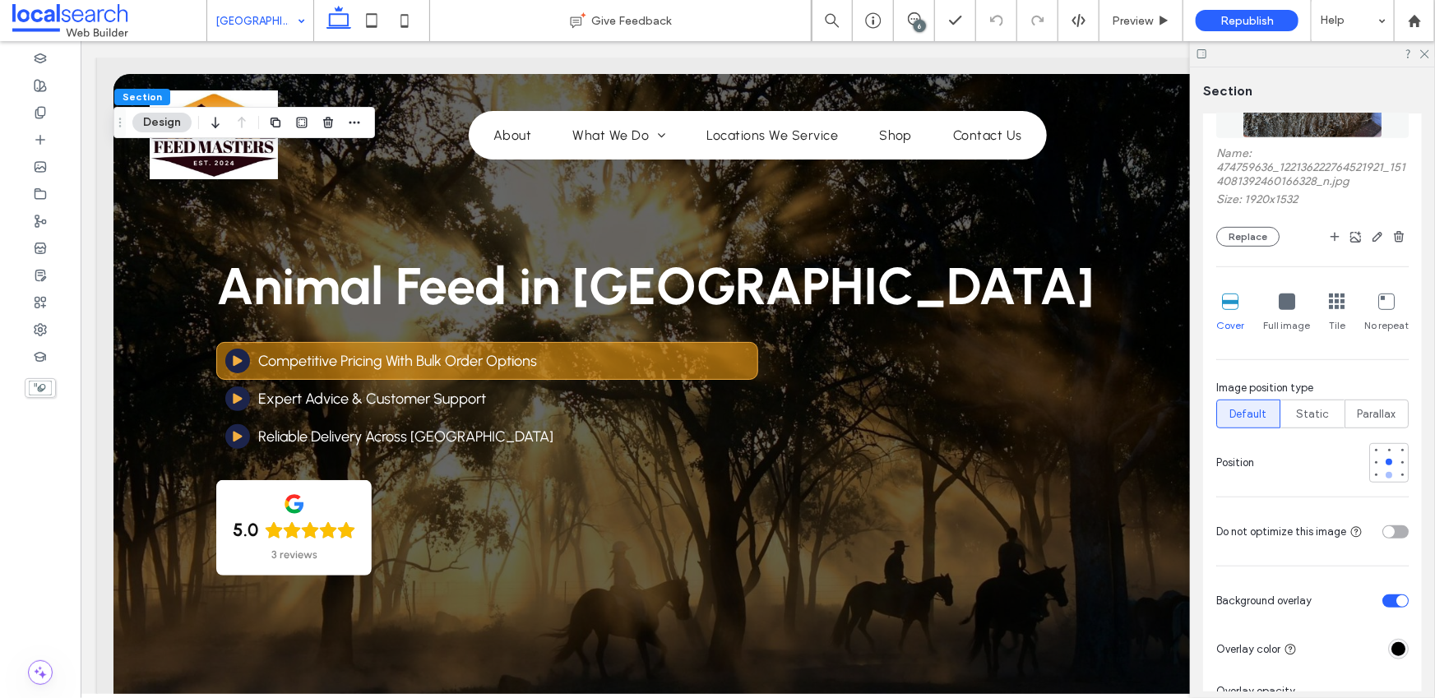
click at [1385, 479] on div at bounding box center [1390, 476] width 12 height 12
click at [1399, 466] on div at bounding box center [1402, 462] width 7 height 7
click at [1399, 478] on div at bounding box center [1402, 475] width 7 height 7
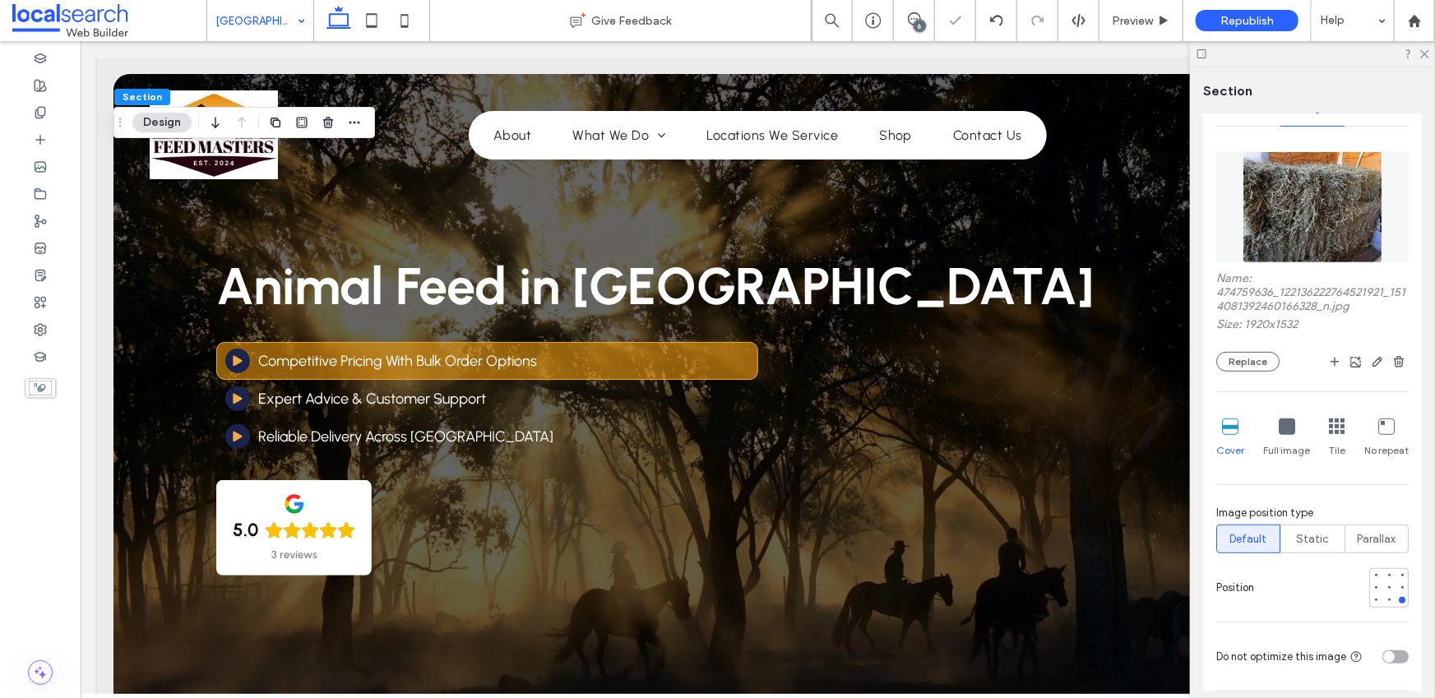
scroll to position [75, 0]
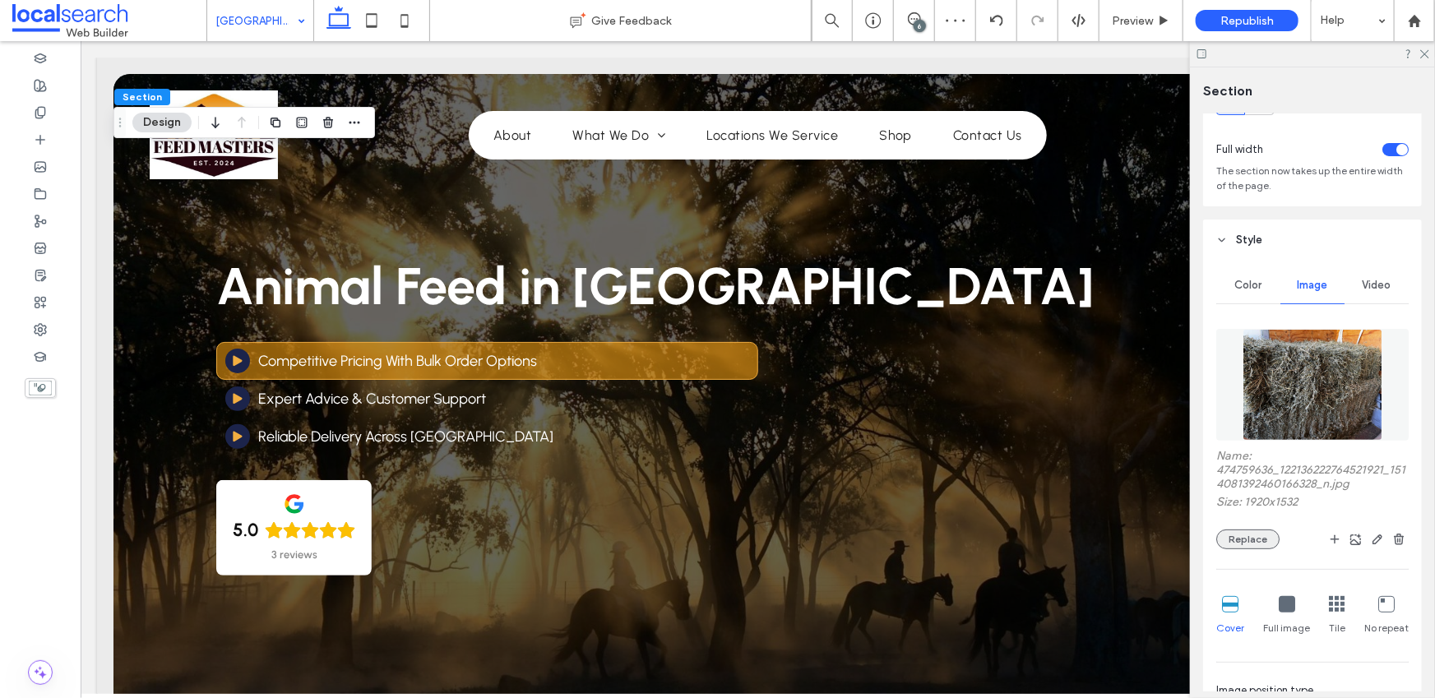
click at [1245, 540] on button "Replace" at bounding box center [1248, 540] width 63 height 20
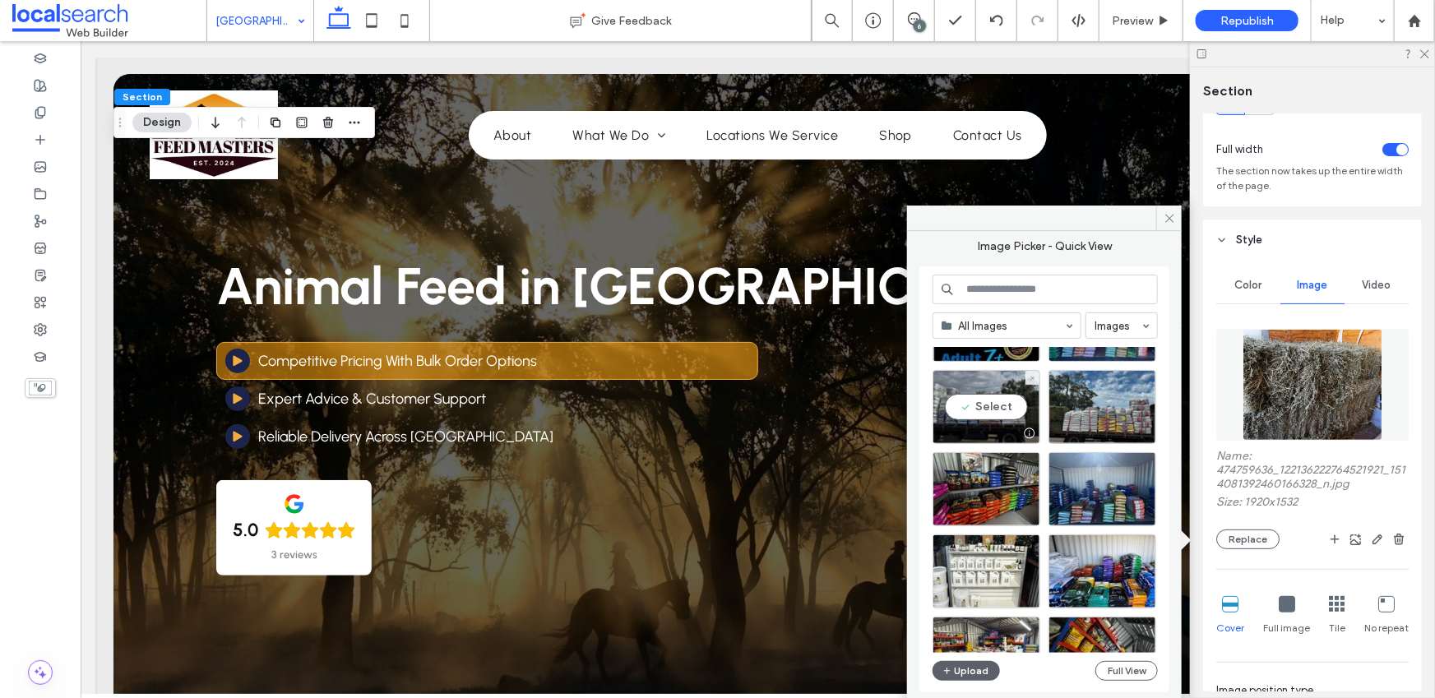
scroll to position [1174, 0]
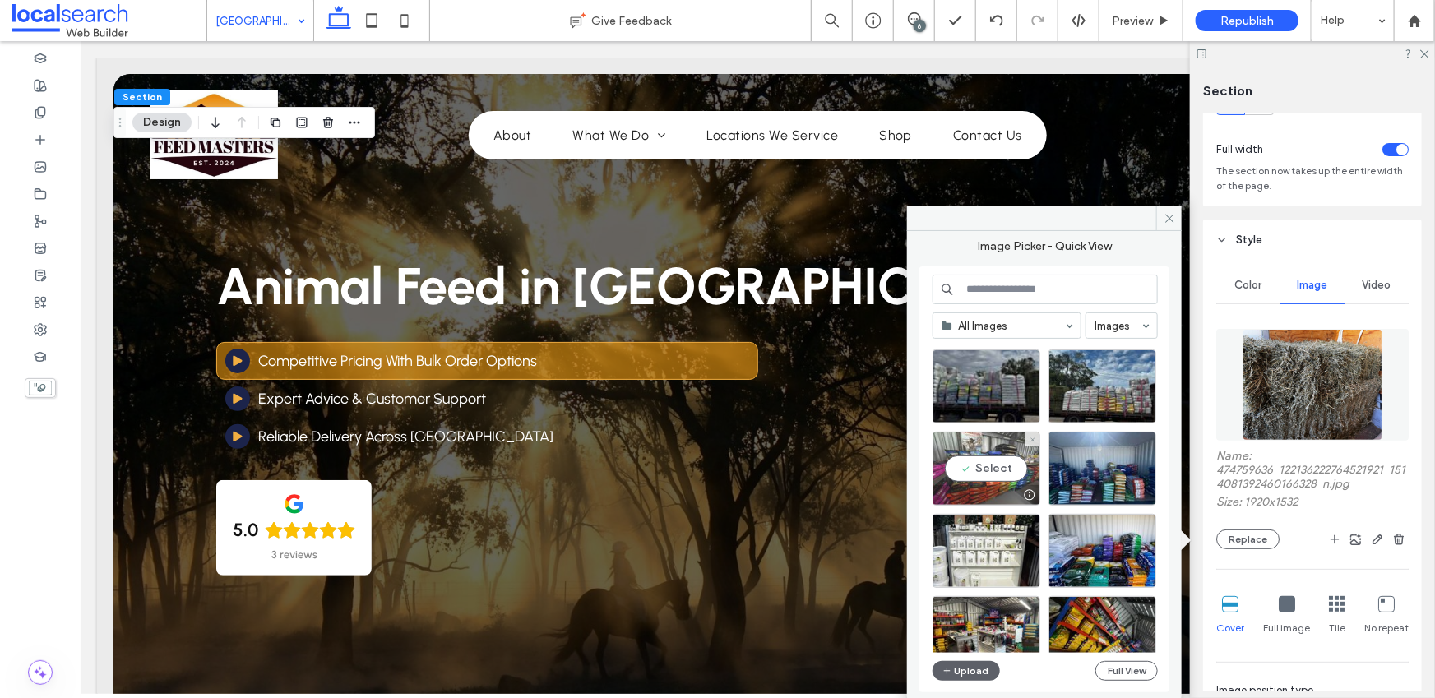
click at [1000, 471] on div "Select" at bounding box center [987, 469] width 108 height 74
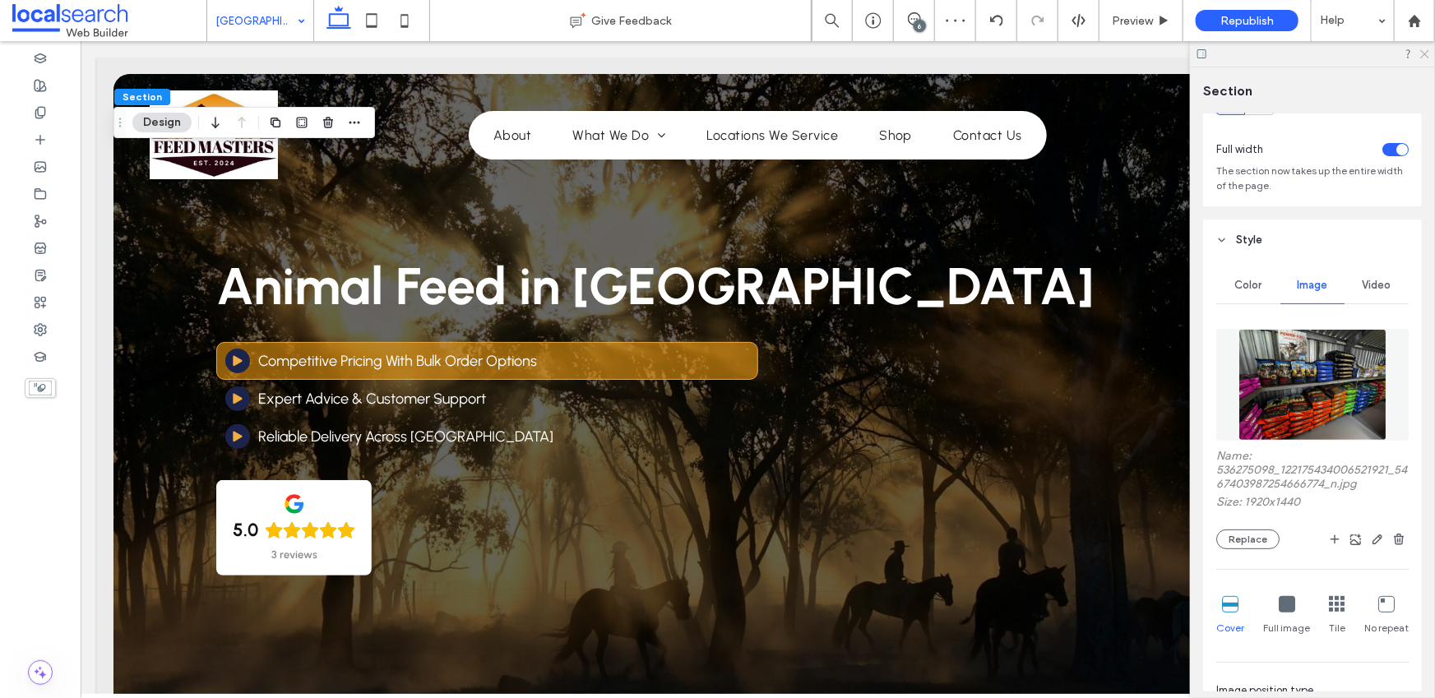
click at [1425, 56] on icon at bounding box center [1424, 53] width 11 height 11
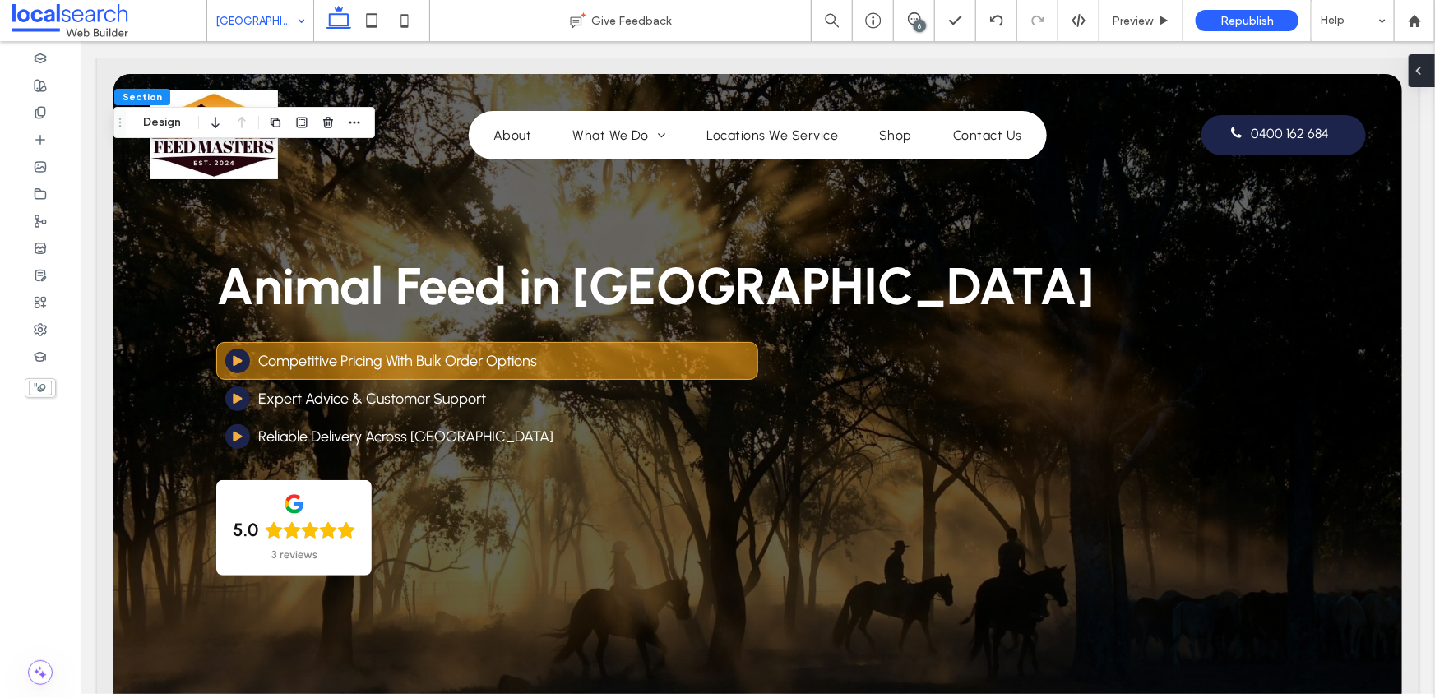
click at [1426, 68] on div at bounding box center [1422, 70] width 26 height 33
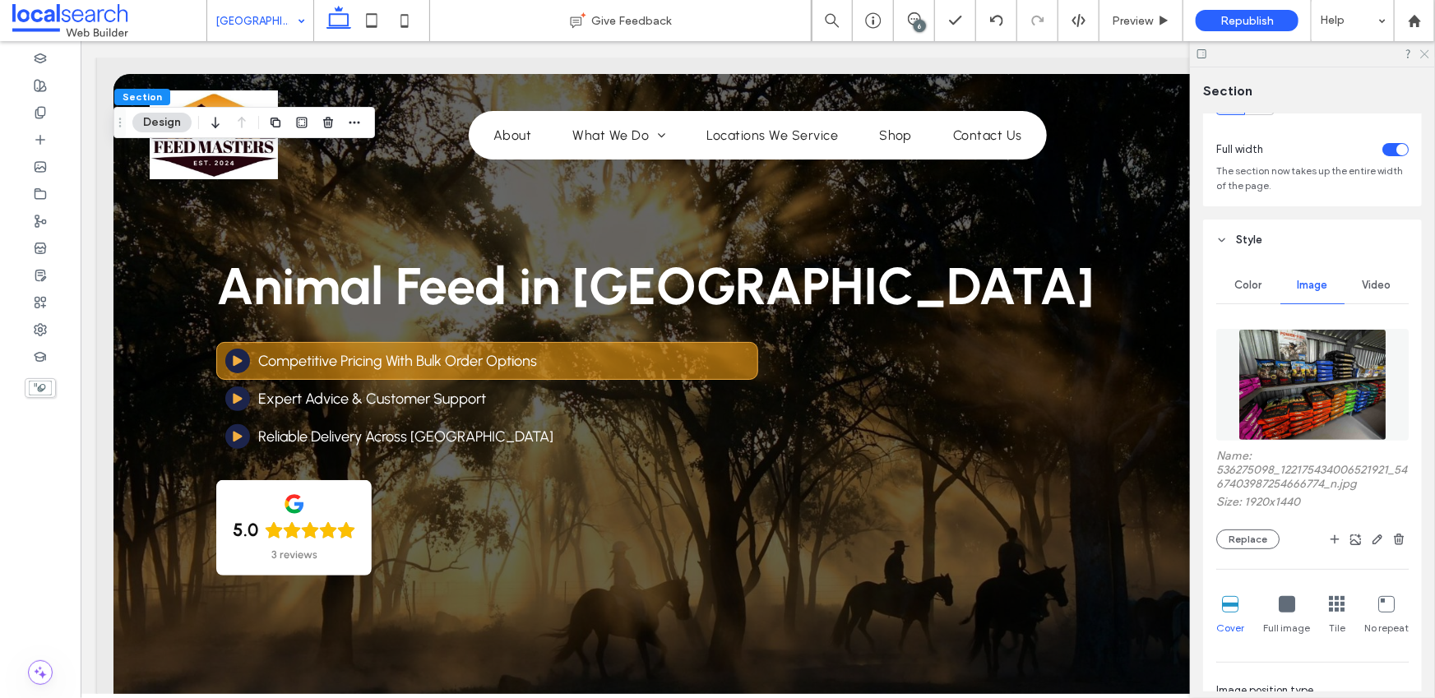
click at [1426, 54] on icon at bounding box center [1424, 53] width 11 height 11
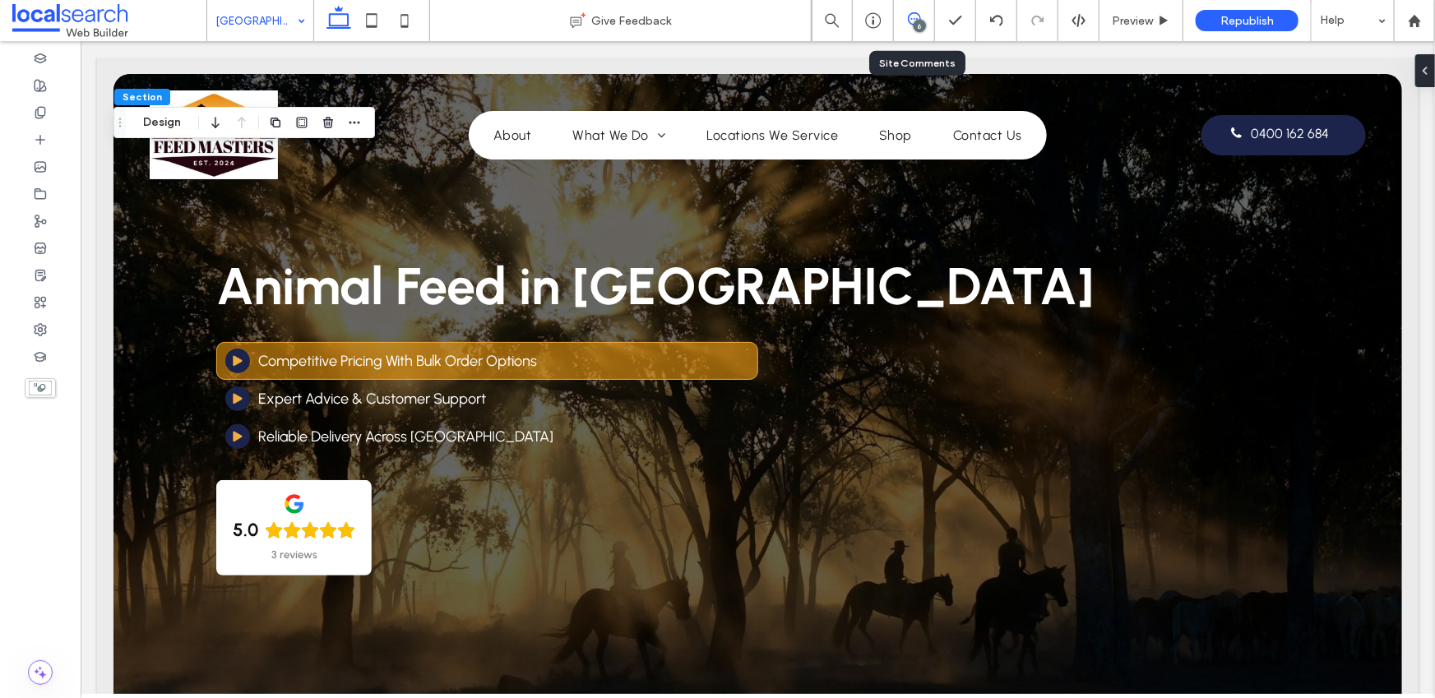
click at [914, 15] on icon at bounding box center [914, 18] width 13 height 13
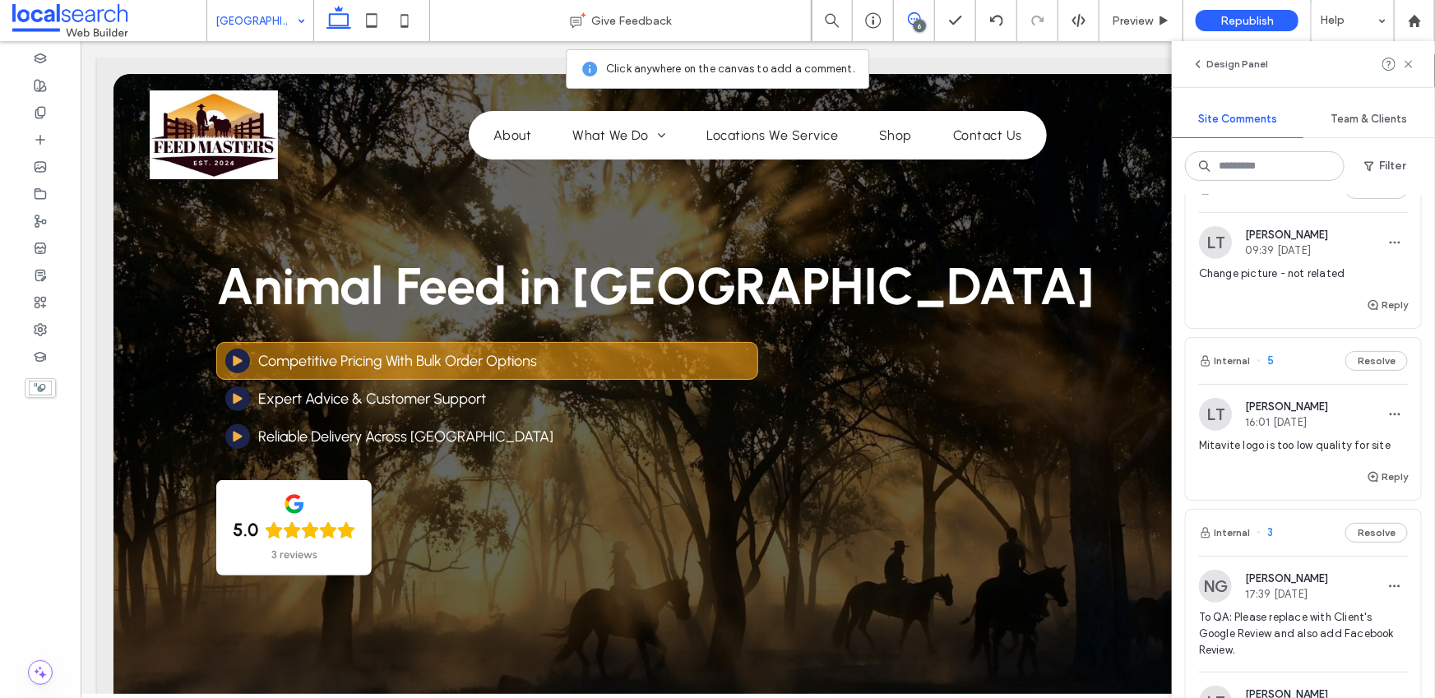
scroll to position [349, 0]
click at [1389, 246] on icon "button" at bounding box center [1395, 239] width 13 height 13
click at [1296, 328] on div "Delete" at bounding box center [1323, 328] width 146 height 31
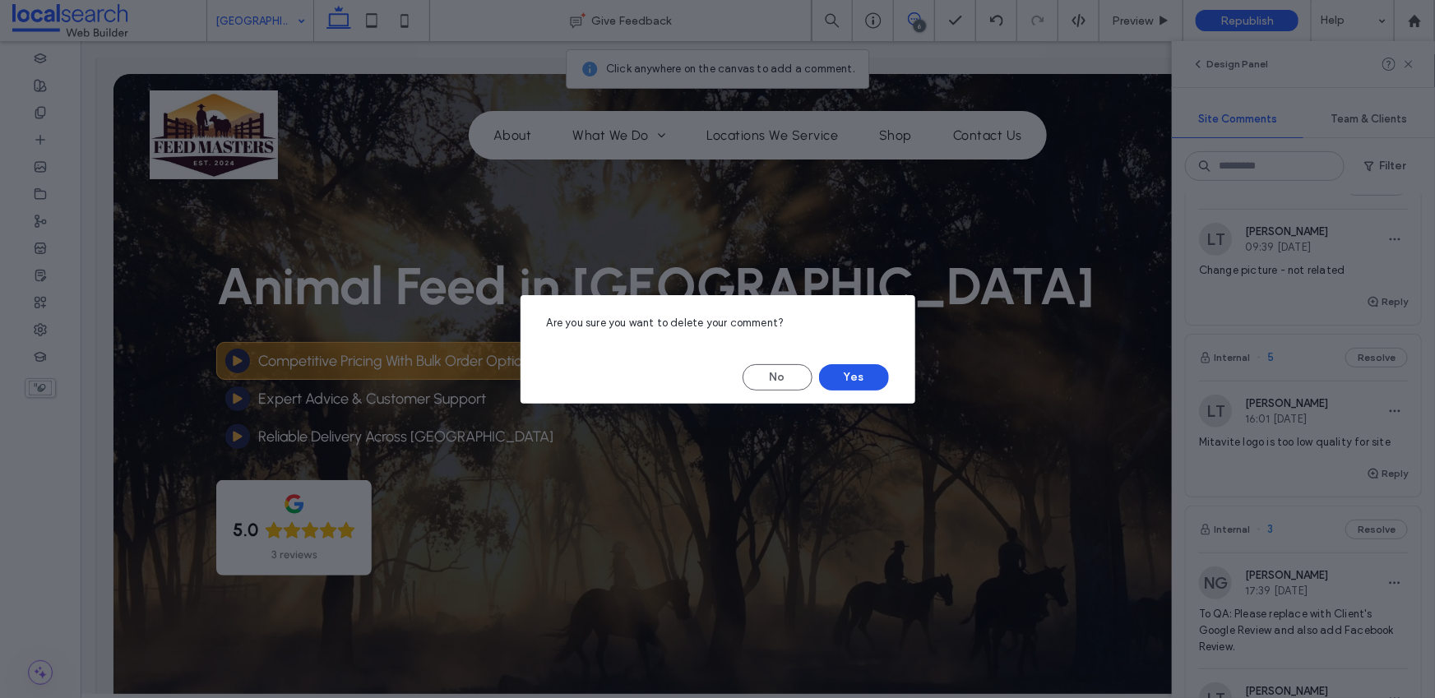
click at [868, 376] on button "Yes" at bounding box center [854, 377] width 70 height 26
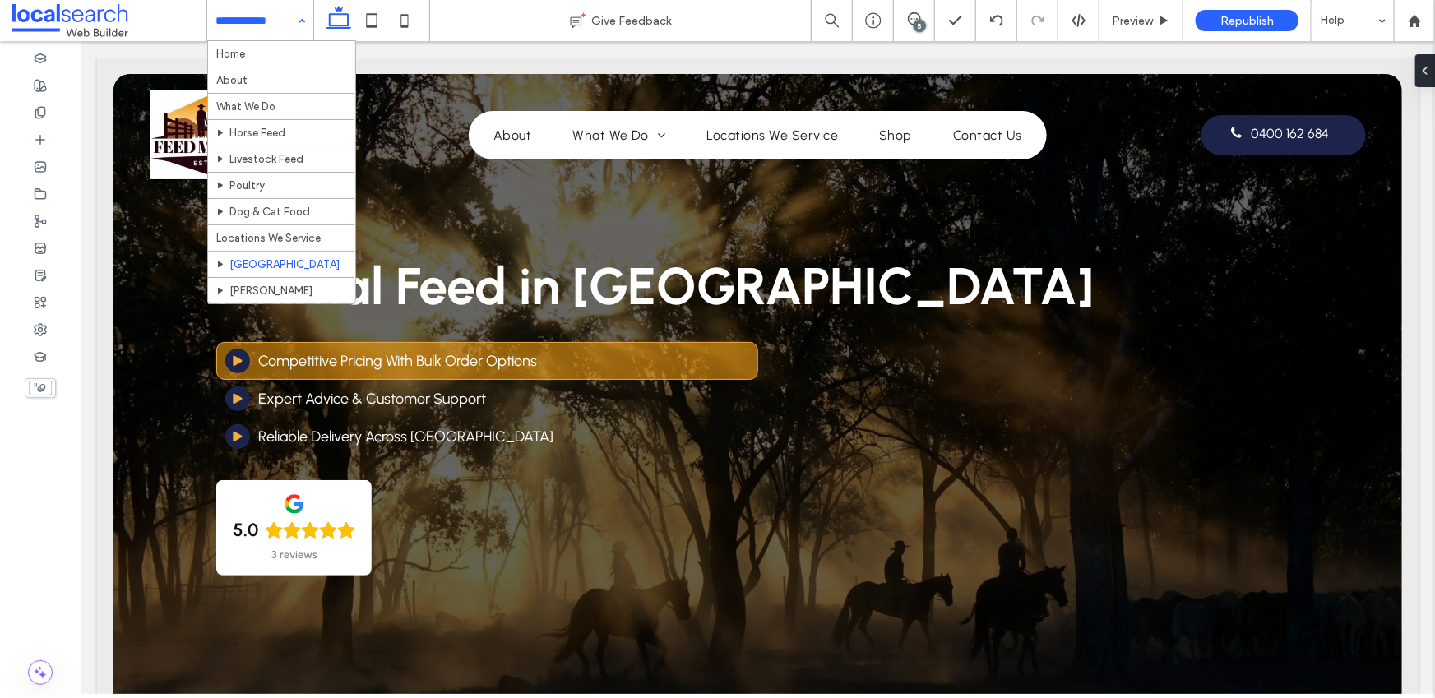
scroll to position [0, 0]
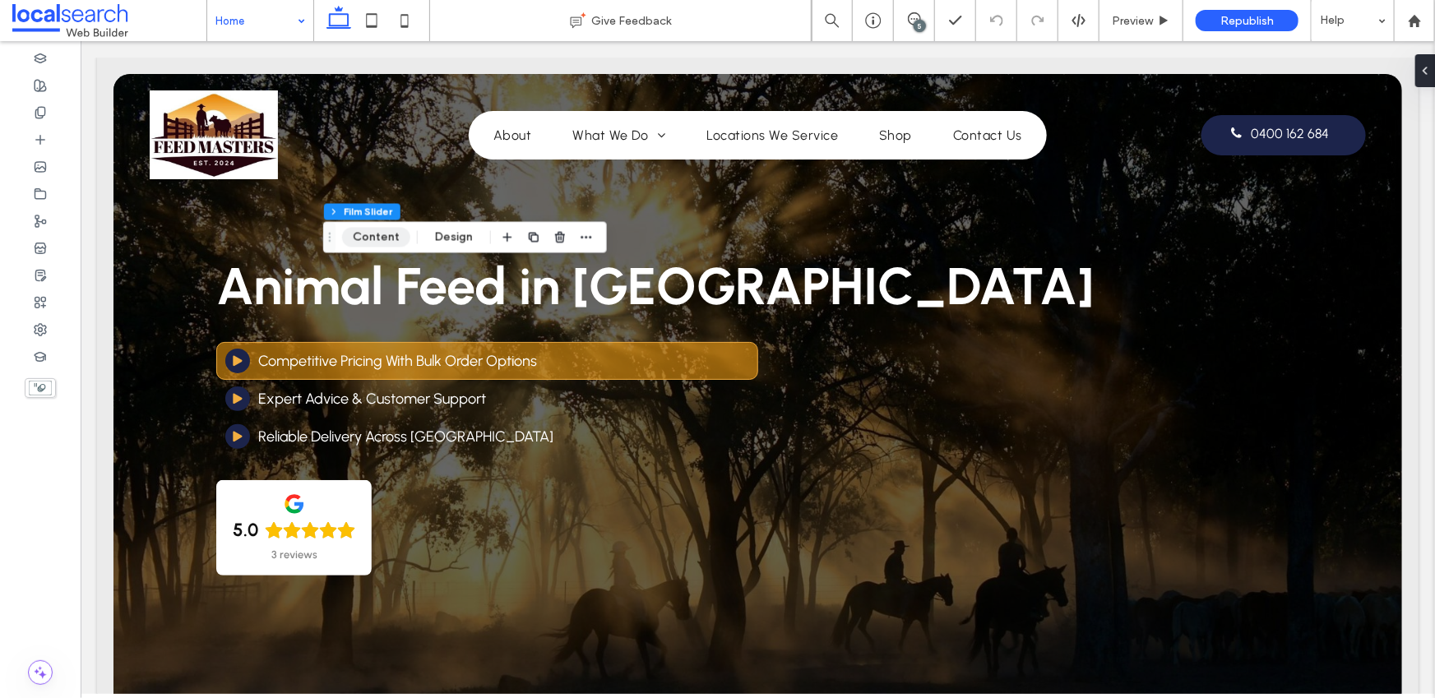
click at [364, 239] on button "Content" at bounding box center [376, 238] width 68 height 20
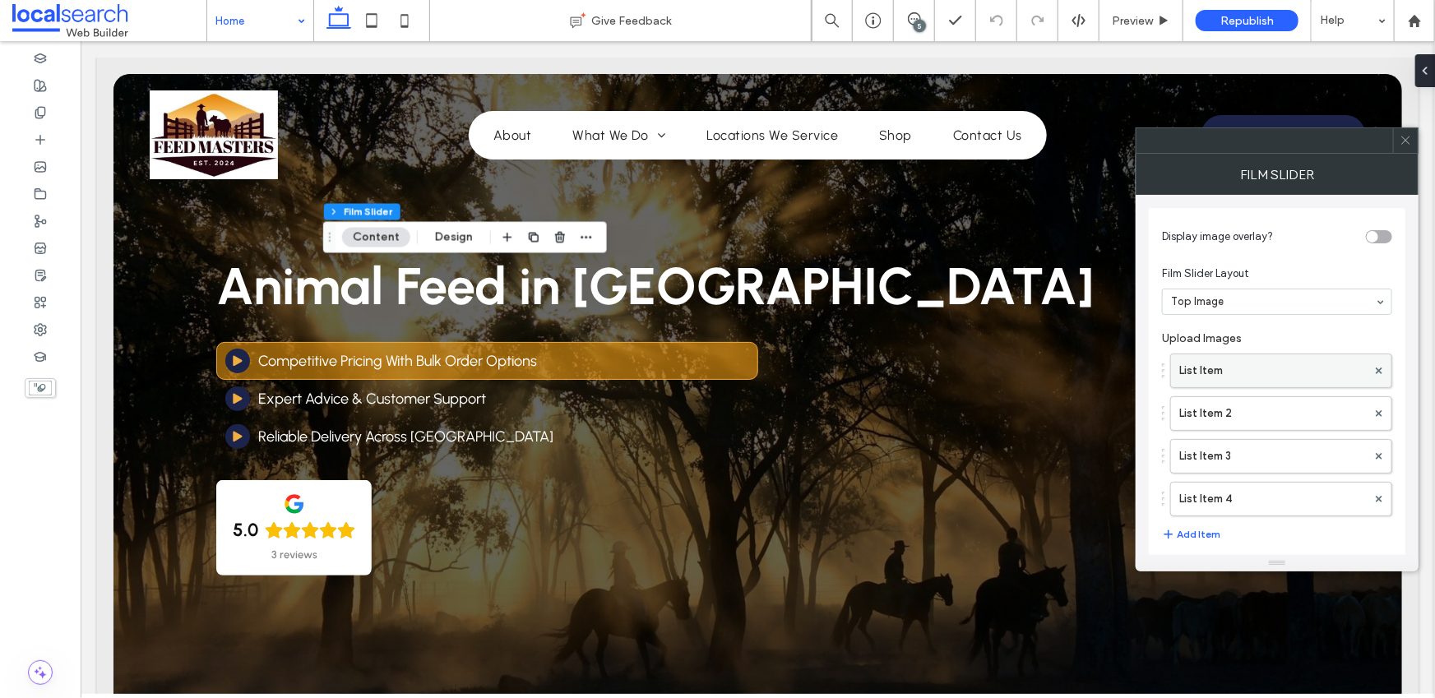
click at [1206, 359] on label "List Item" at bounding box center [1274, 371] width 188 height 33
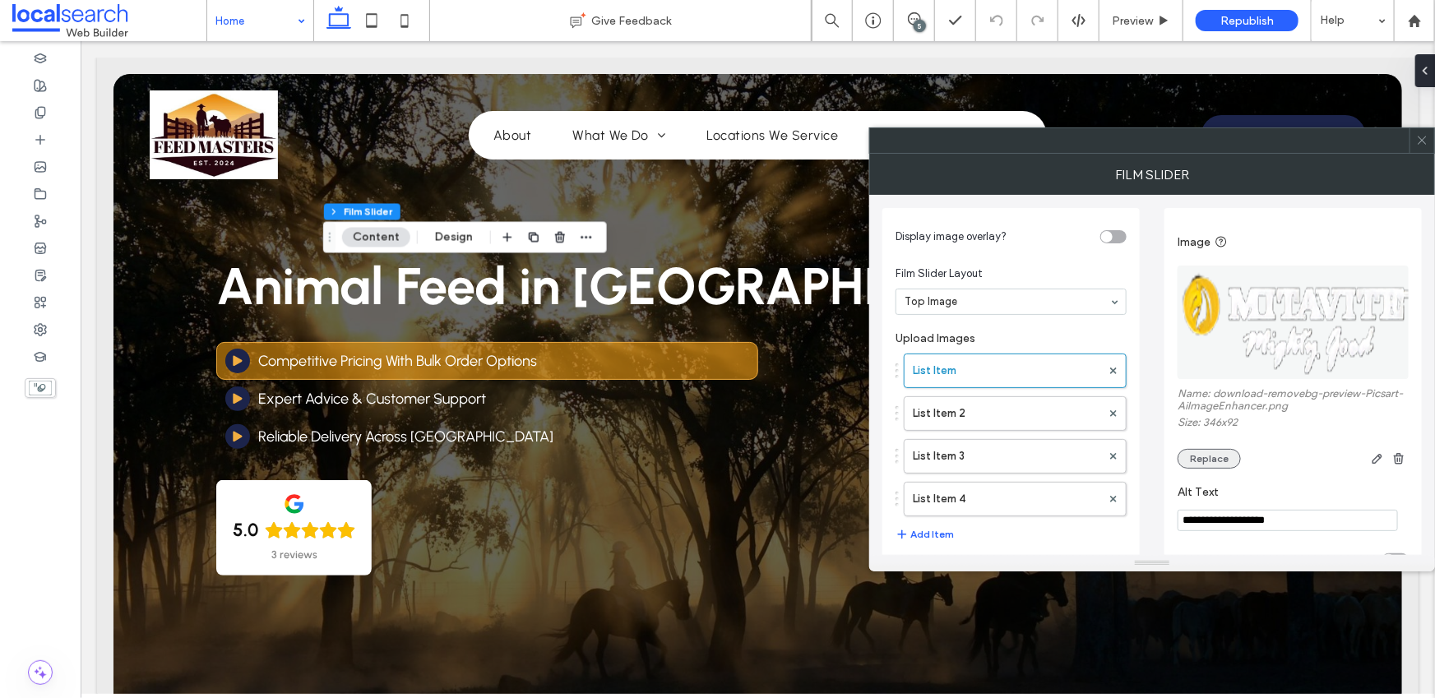
click at [1217, 457] on button "Replace" at bounding box center [1209, 459] width 63 height 20
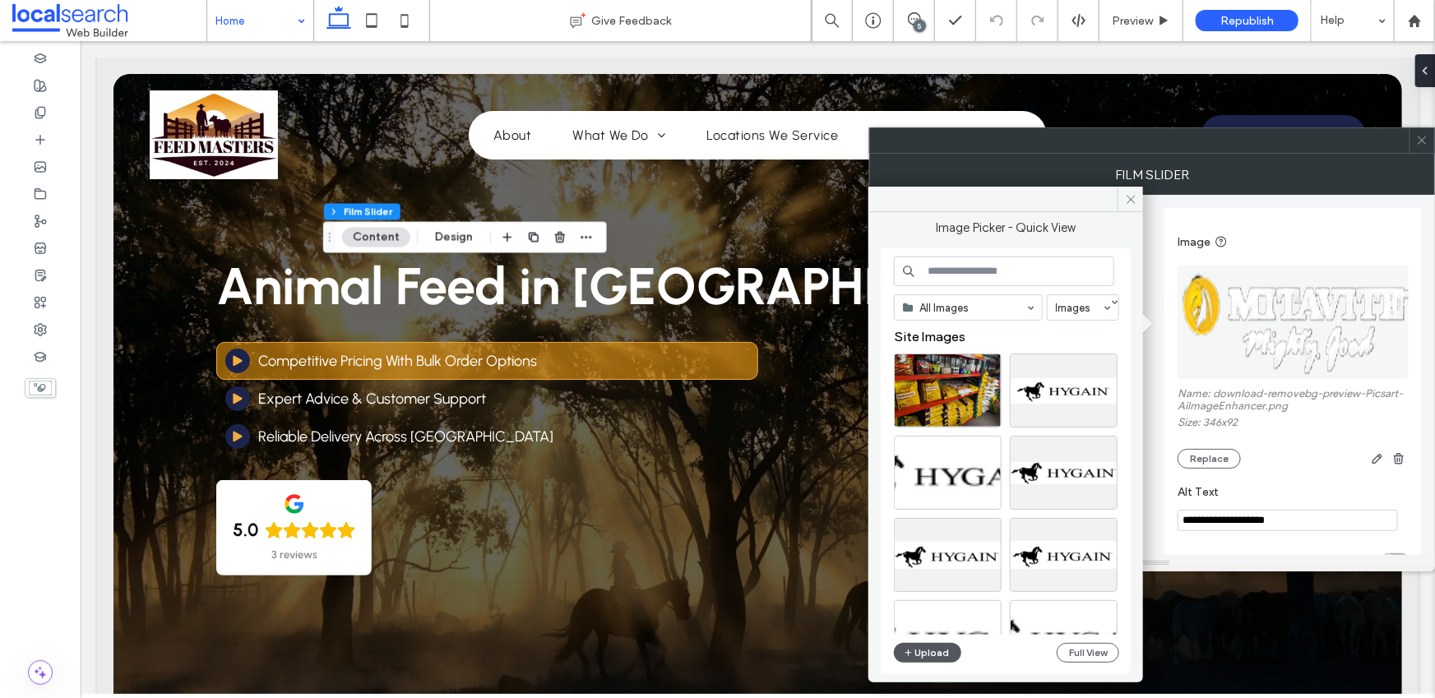
click at [943, 653] on button "Upload" at bounding box center [927, 653] width 67 height 20
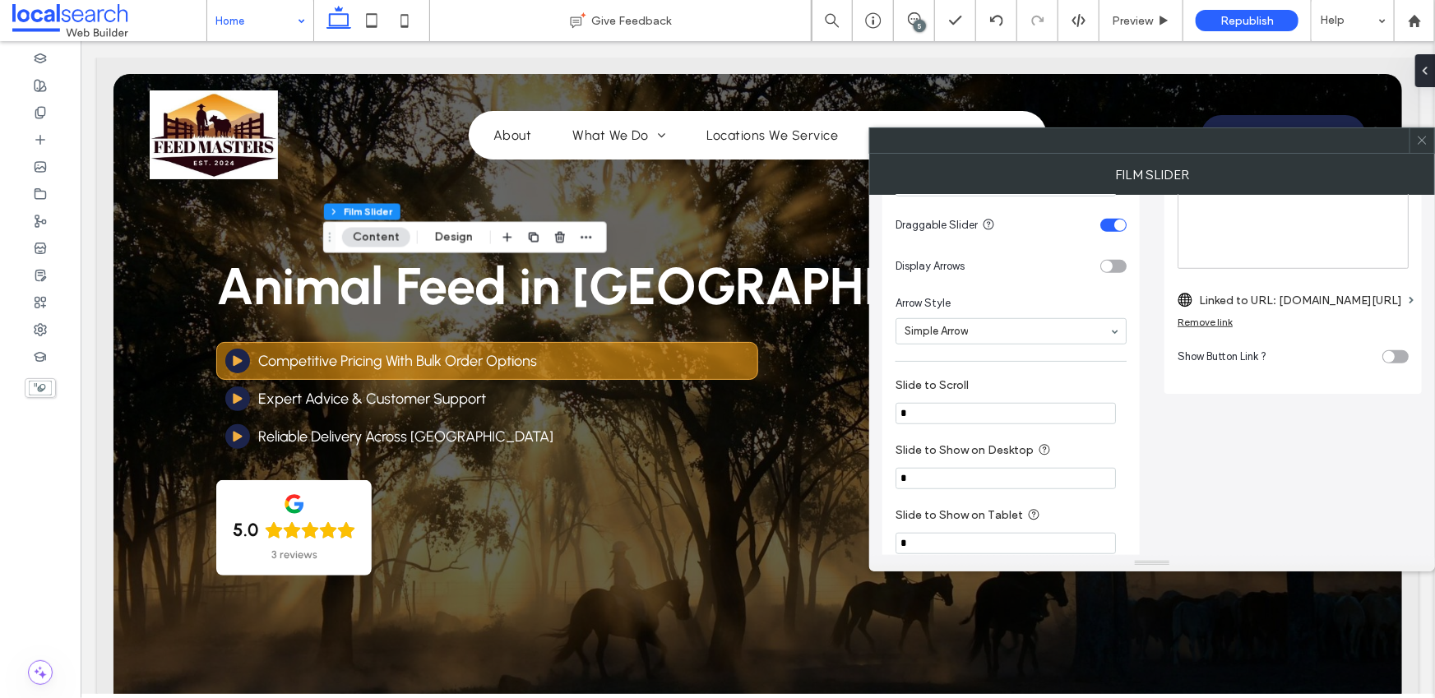
scroll to position [543, 0]
click at [1421, 141] on use at bounding box center [1422, 141] width 8 height 8
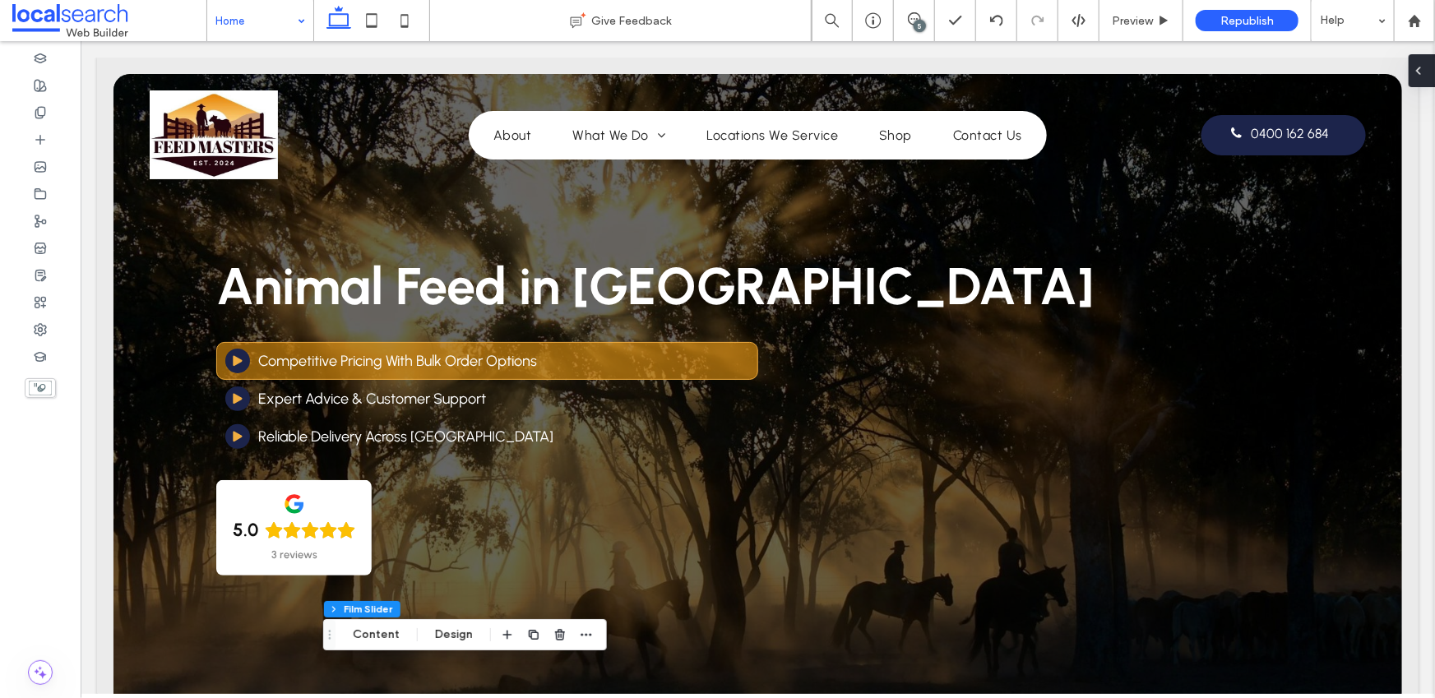
click at [1424, 71] on icon at bounding box center [1418, 70] width 13 height 13
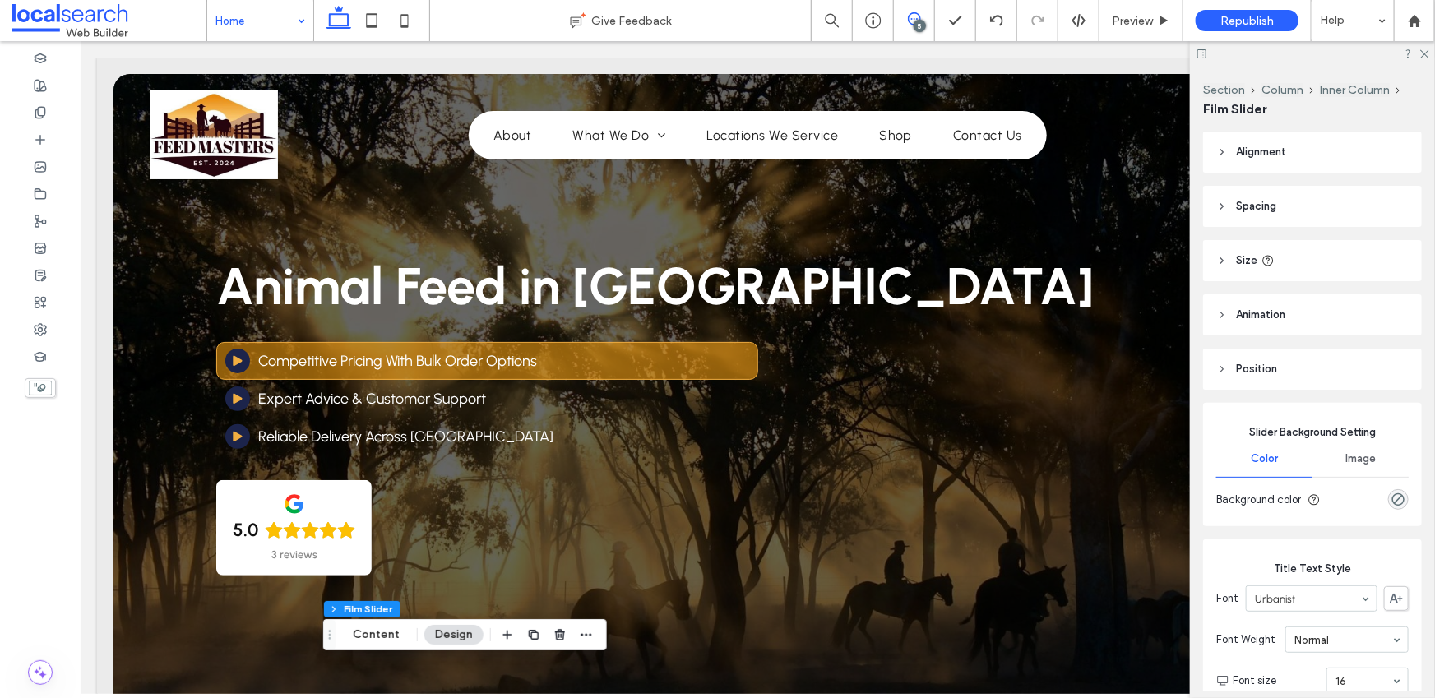
click at [913, 13] on icon at bounding box center [914, 18] width 13 height 13
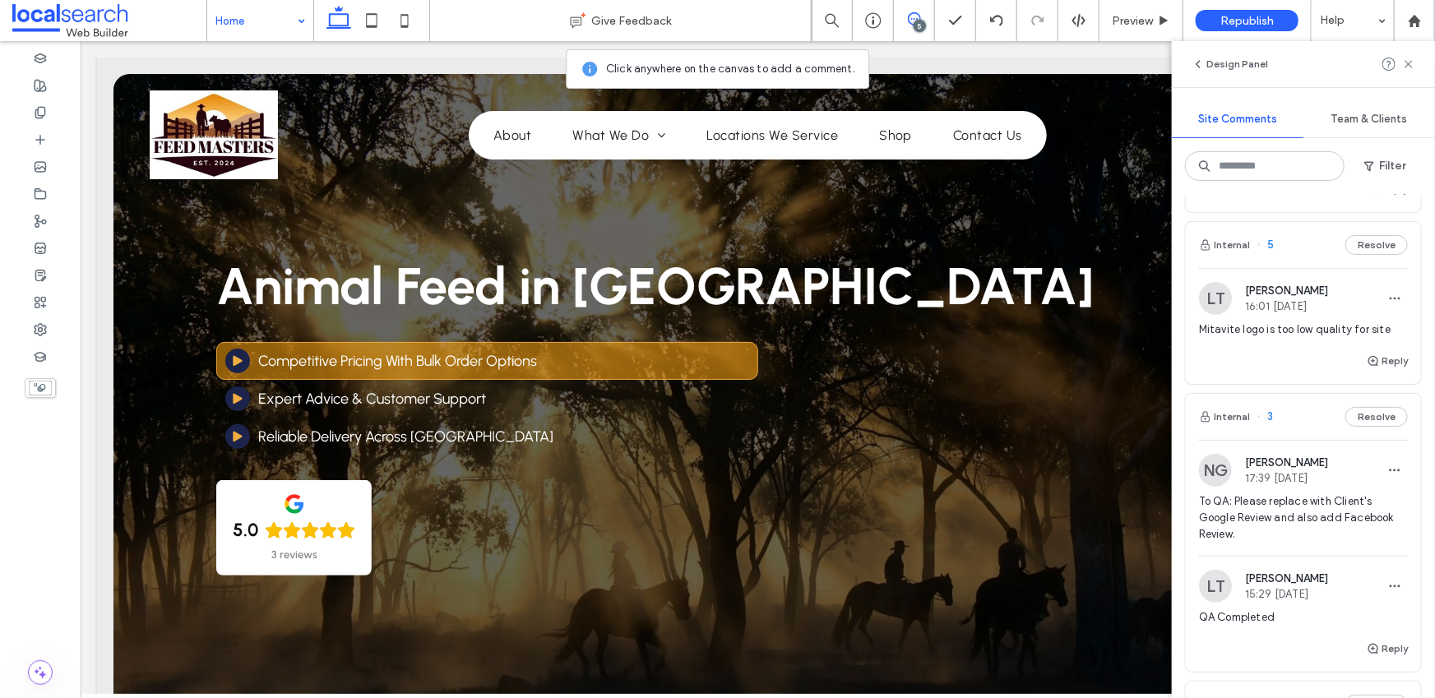
scroll to position [293, 0]
click at [1389, 302] on icon "button" at bounding box center [1395, 295] width 13 height 13
click at [1319, 387] on div "Delete" at bounding box center [1323, 384] width 146 height 31
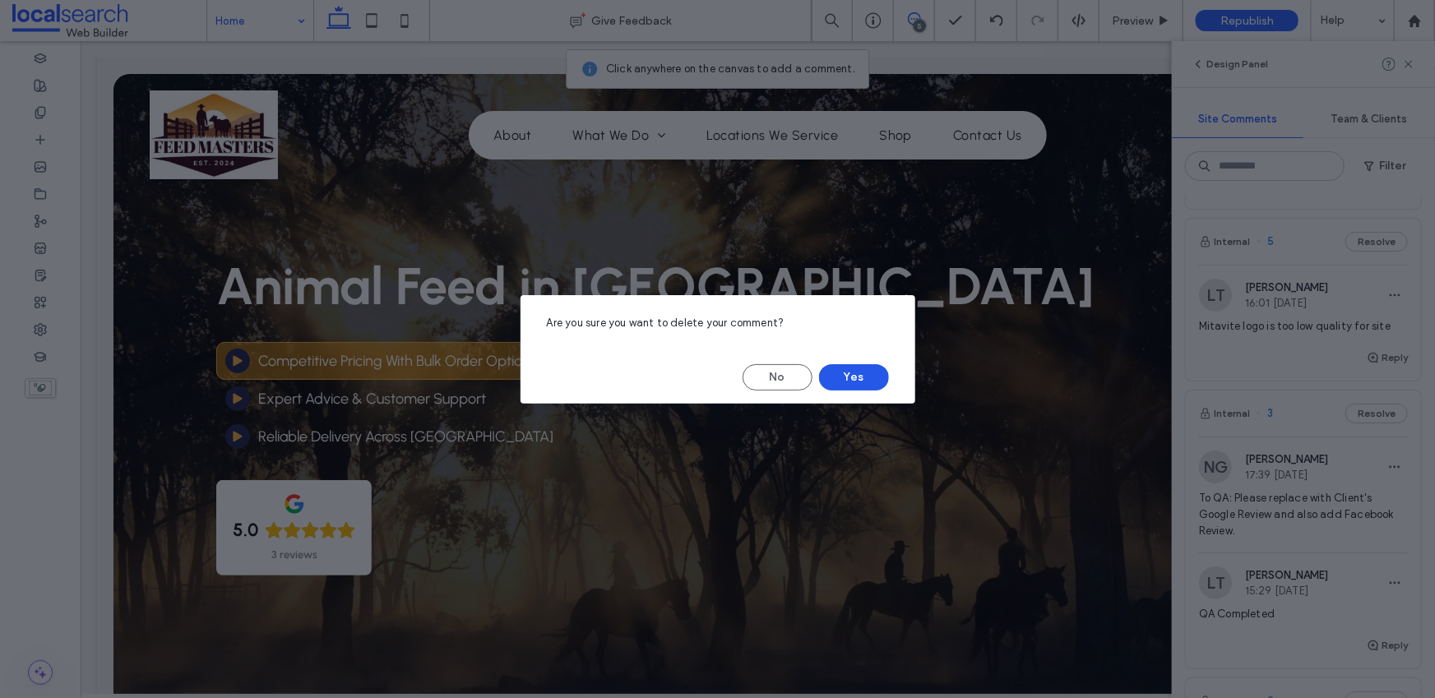
click at [863, 381] on button "Yes" at bounding box center [854, 377] width 70 height 26
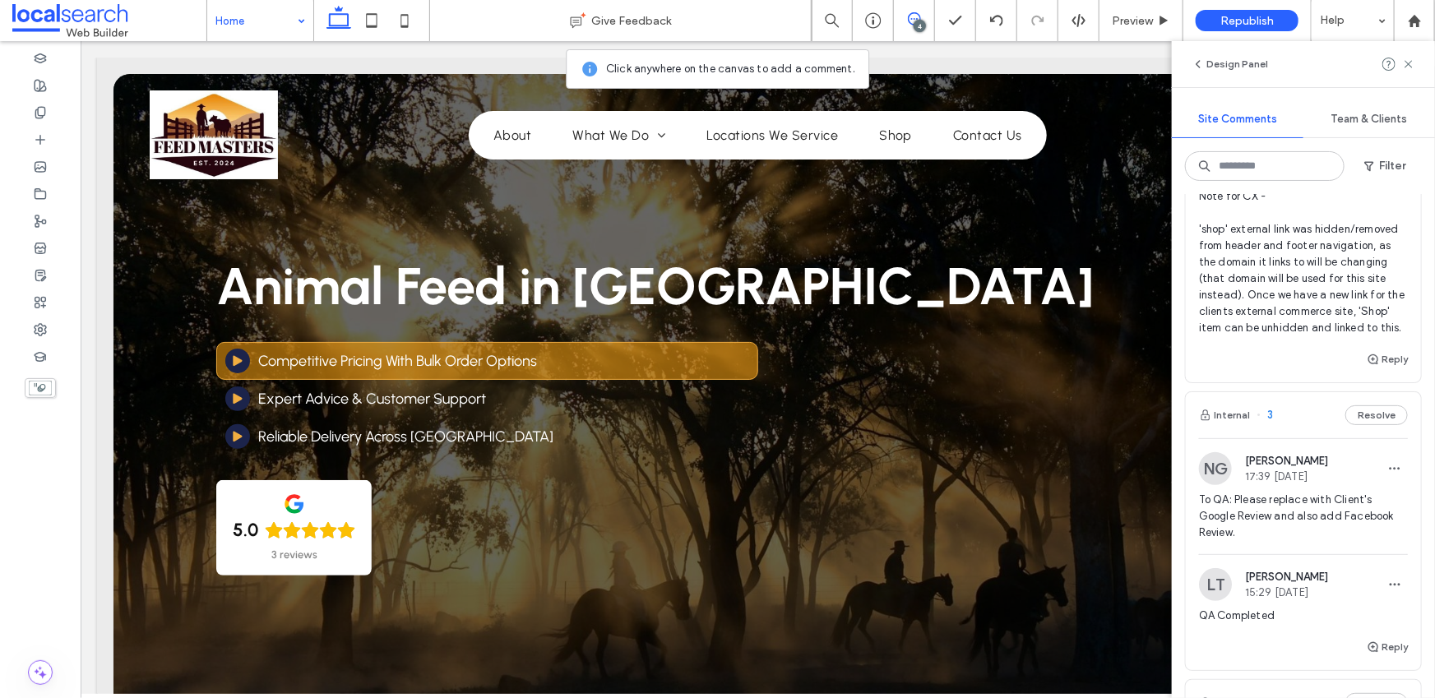
scroll to position [0, 0]
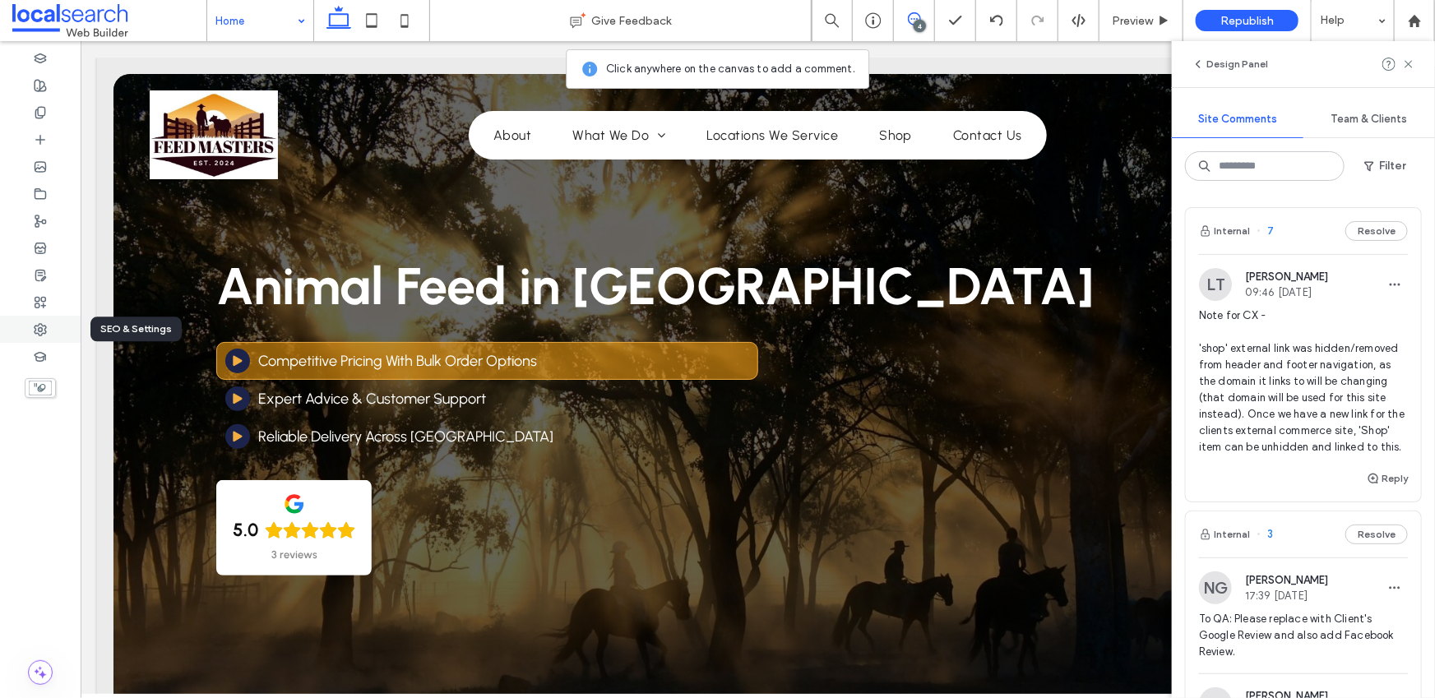
click at [39, 323] on icon at bounding box center [40, 329] width 13 height 13
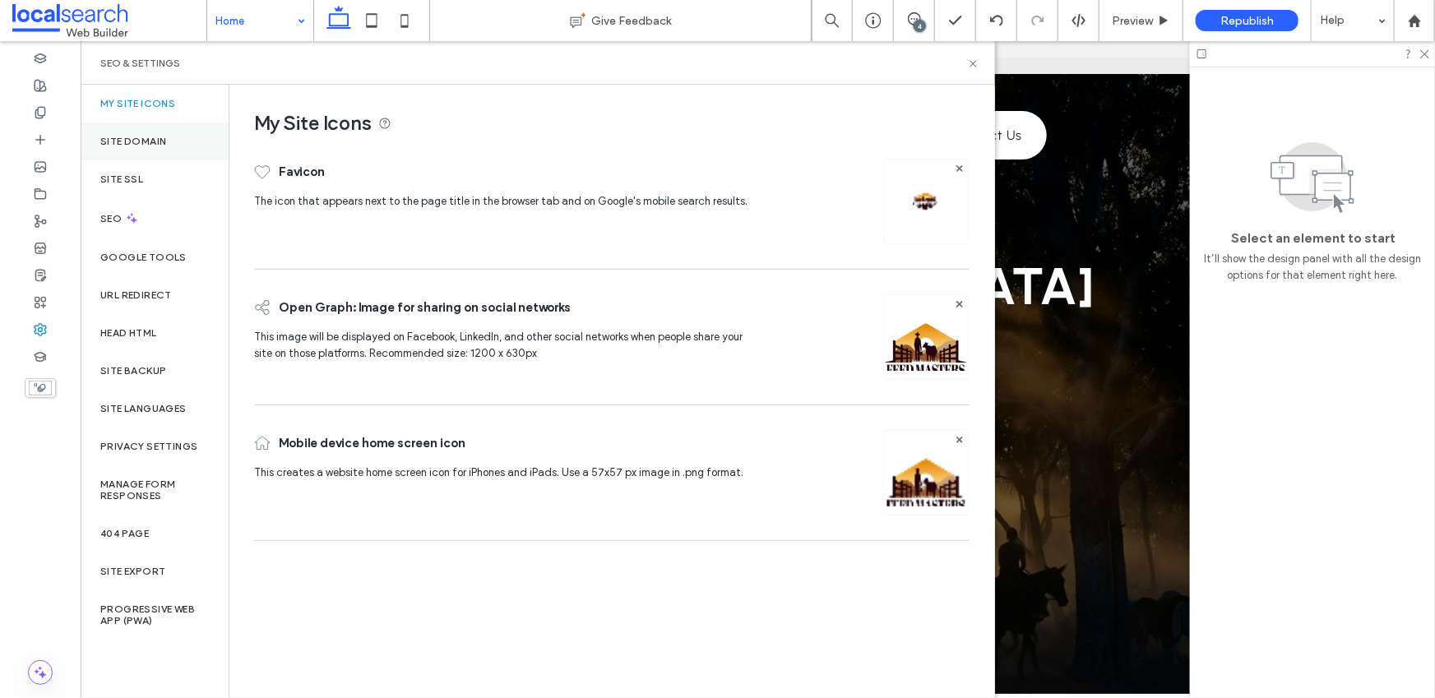
click at [114, 142] on label "Site Domain" at bounding box center [133, 142] width 66 height 12
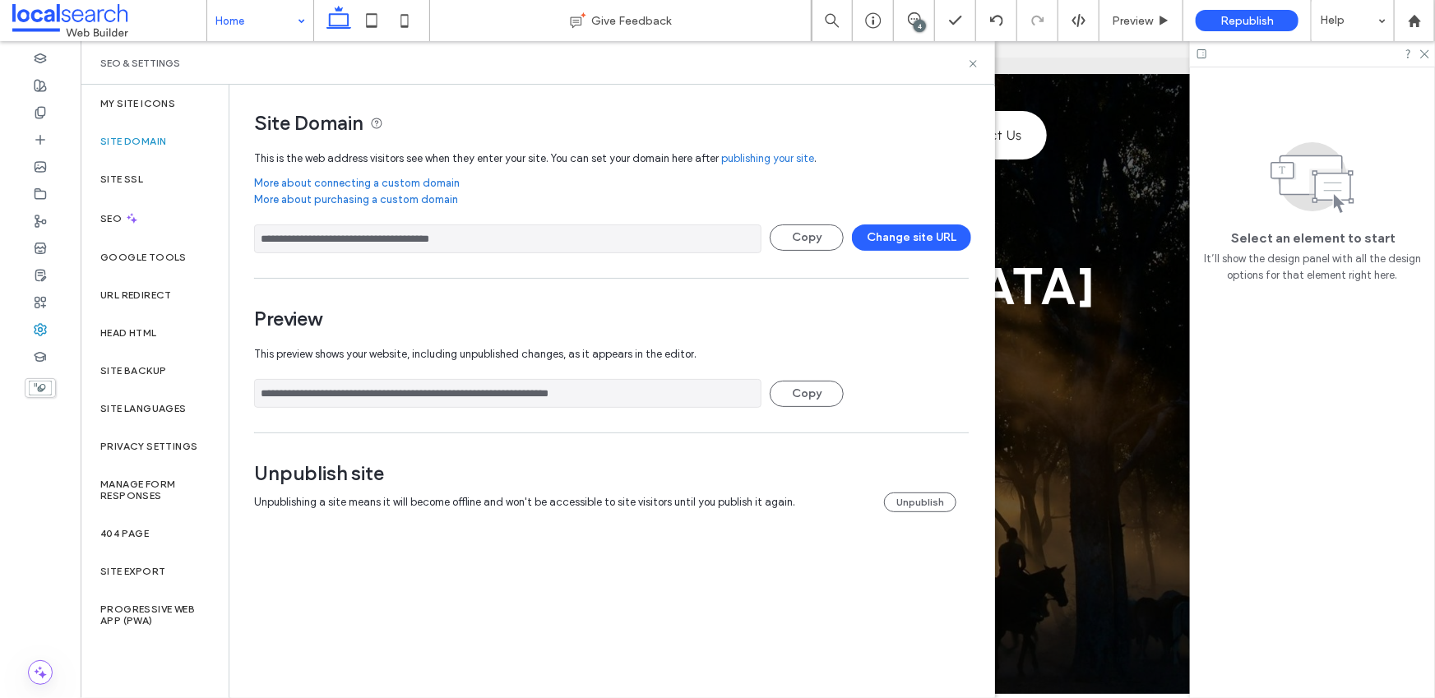
drag, startPoint x: 517, startPoint y: 235, endPoint x: 264, endPoint y: 231, distance: 252.6
click at [264, 231] on input "**********" at bounding box center [508, 239] width 508 height 29
click at [962, 65] on div "SEO & Settings" at bounding box center [537, 63] width 875 height 13
click at [972, 61] on icon at bounding box center [973, 64] width 12 height 12
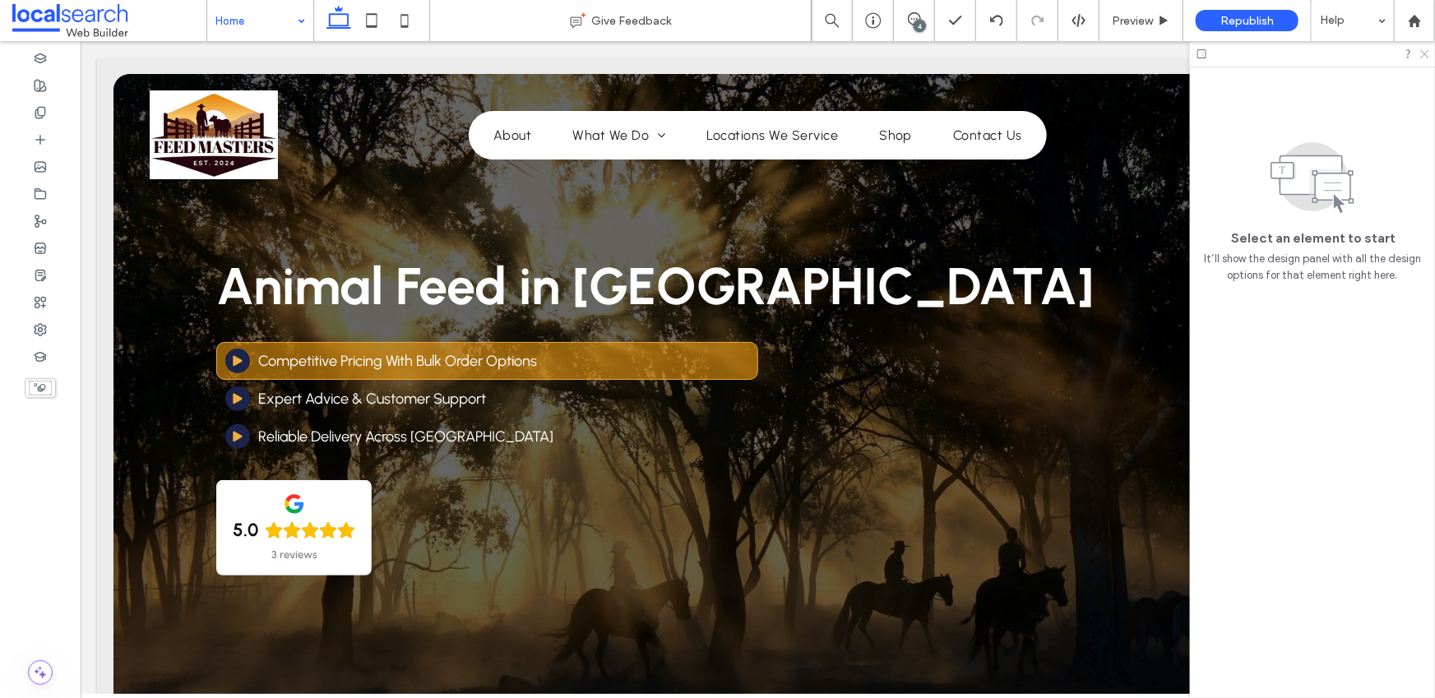
click at [1428, 53] on icon at bounding box center [1424, 53] width 11 height 11
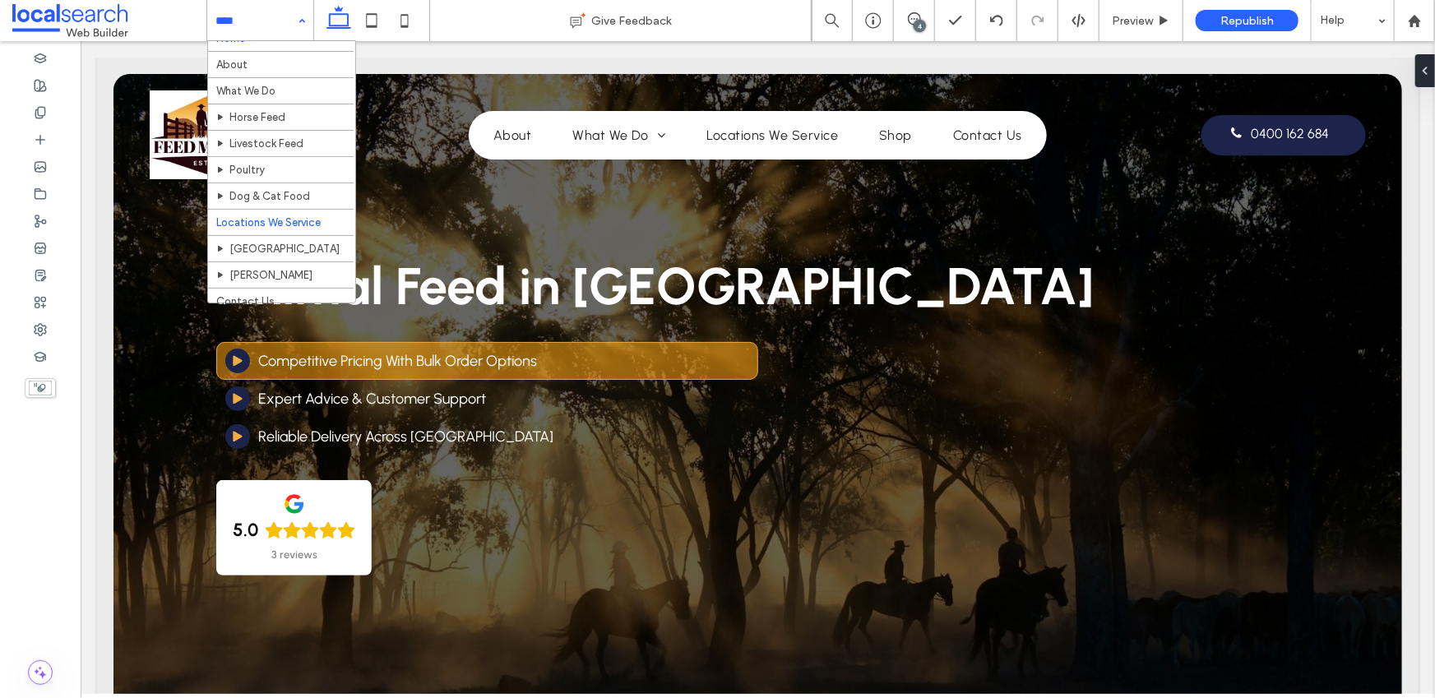
scroll to position [36, 0]
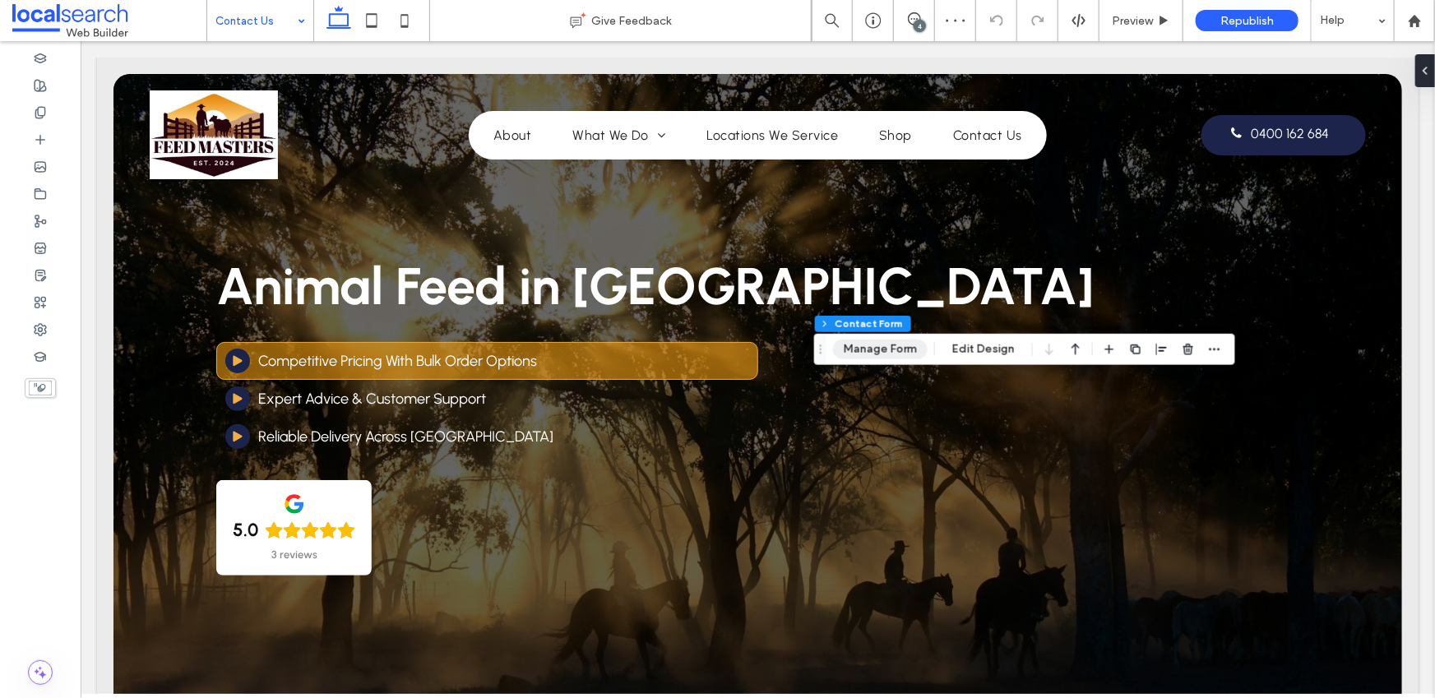
click at [894, 352] on button "Manage Form" at bounding box center [880, 350] width 95 height 20
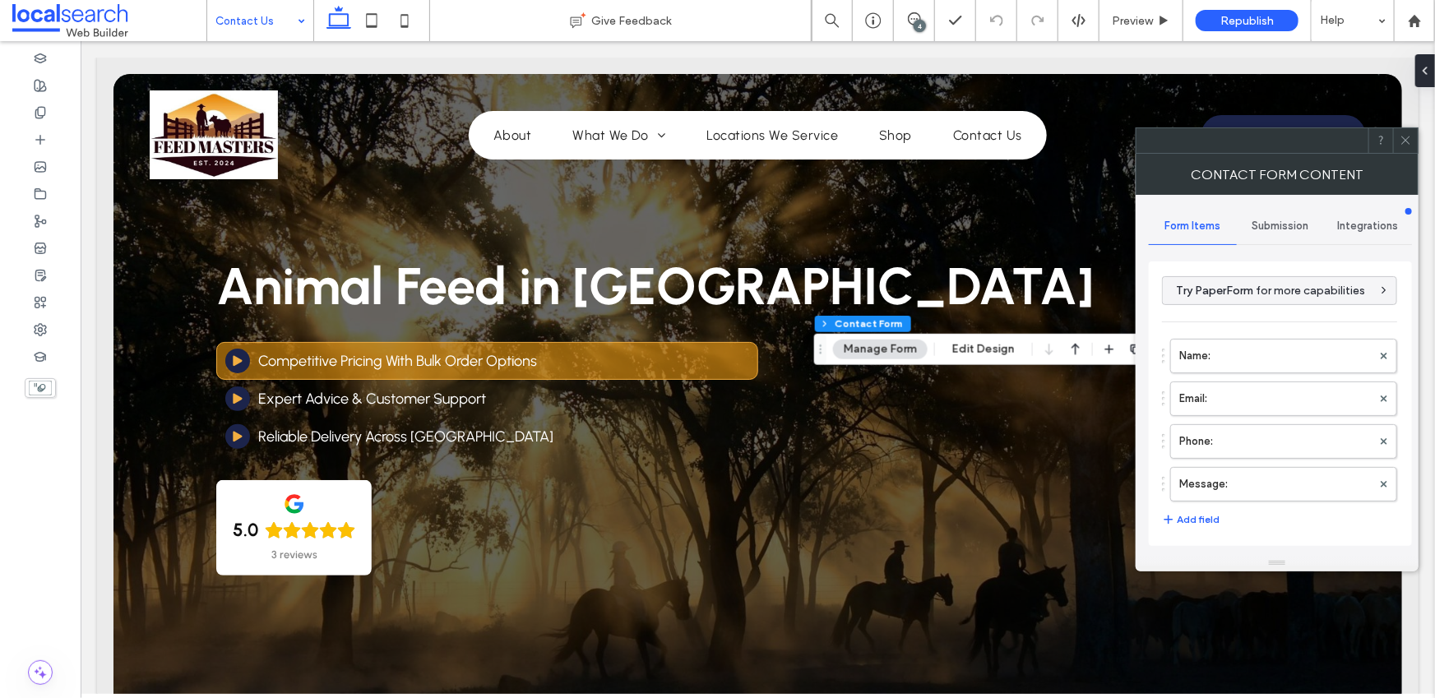
click at [1269, 227] on span "Submission" at bounding box center [1281, 226] width 57 height 13
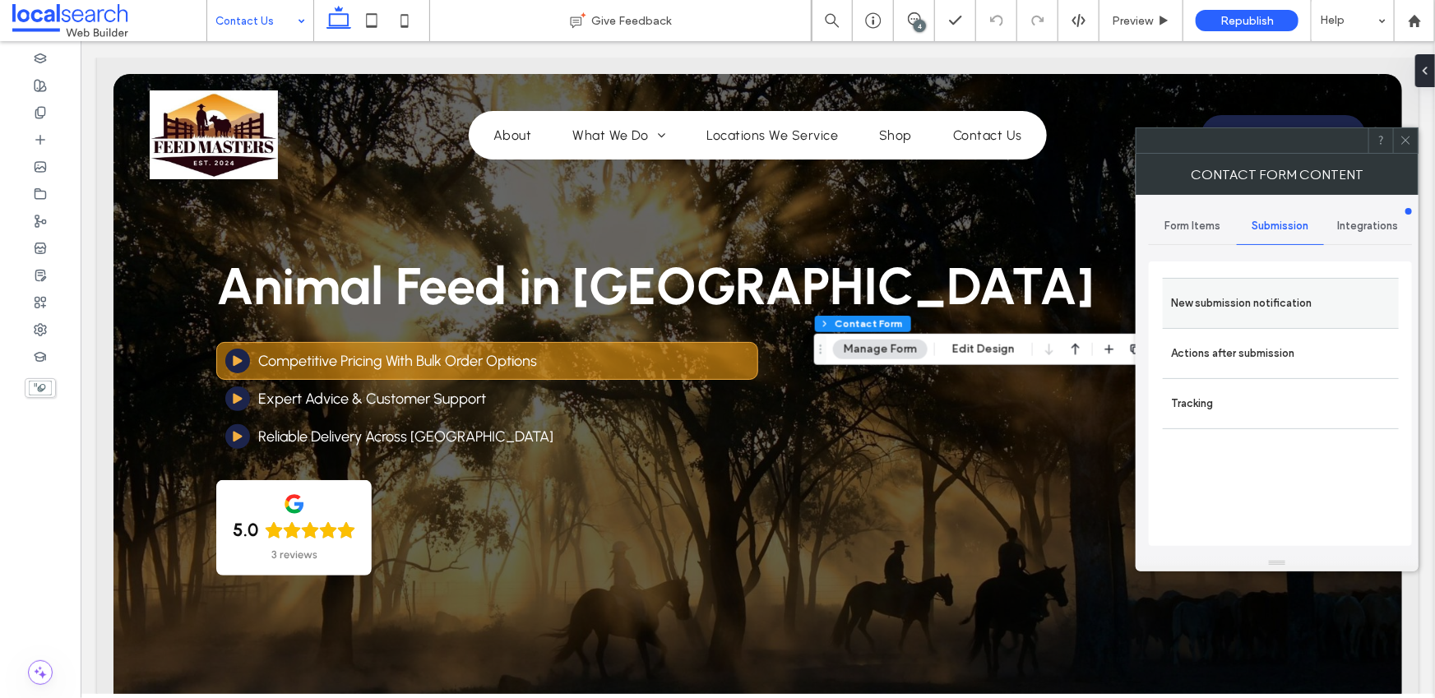
click at [1229, 301] on label "New submission notification" at bounding box center [1281, 303] width 220 height 33
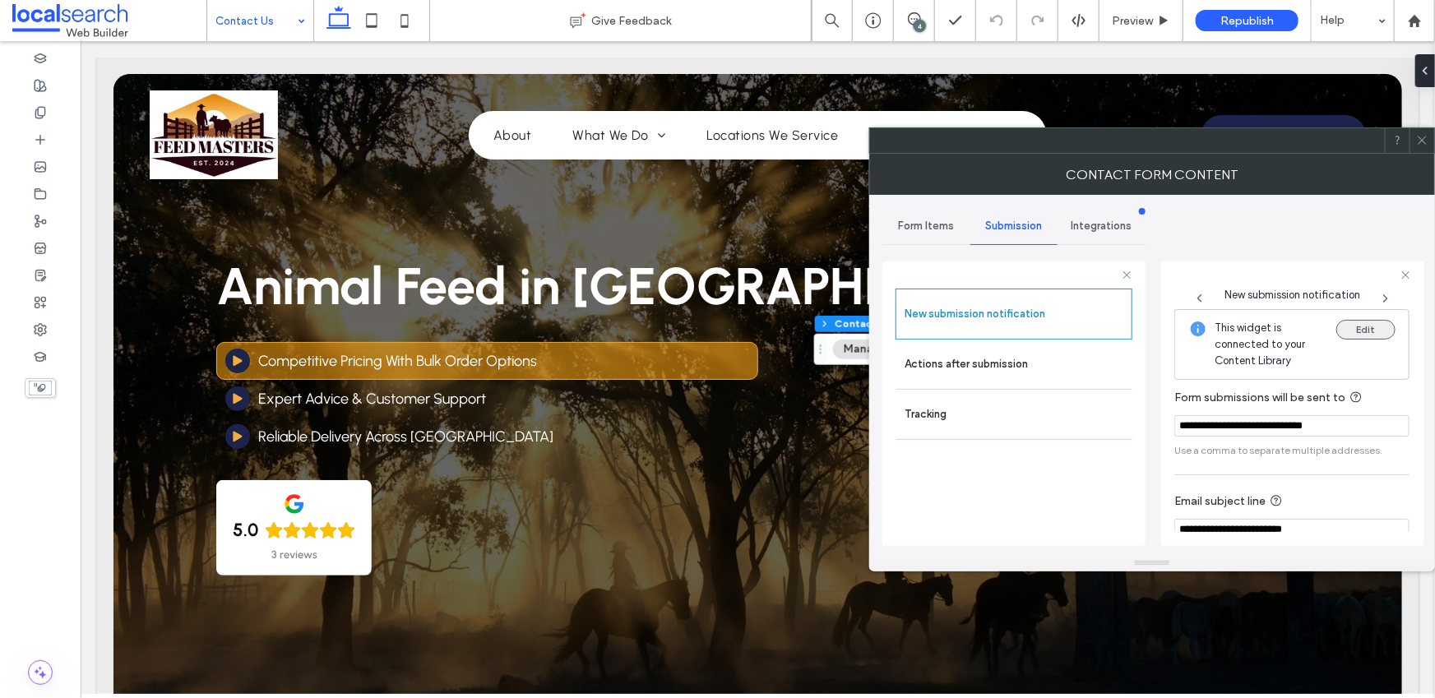
click at [1360, 328] on button "Edit" at bounding box center [1366, 330] width 59 height 20
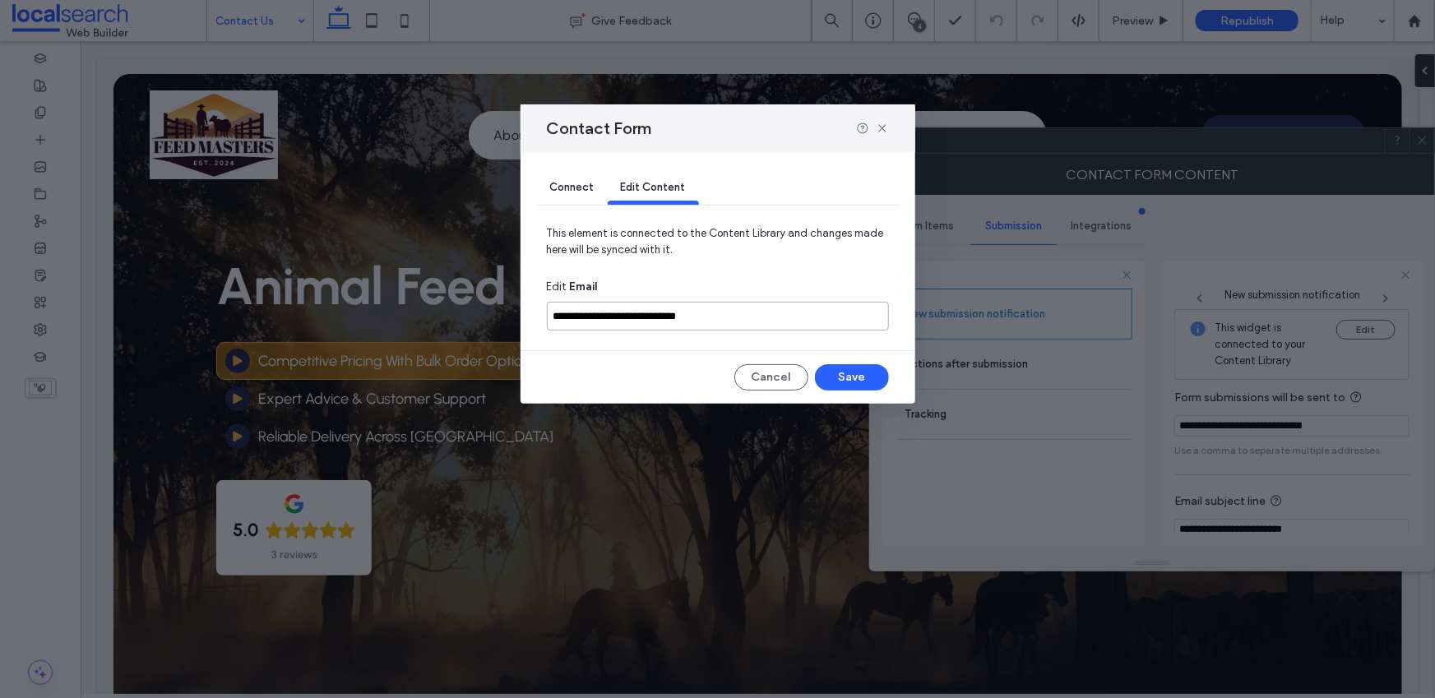
drag, startPoint x: 738, startPoint y: 317, endPoint x: 517, endPoint y: 311, distance: 220.5
click at [517, 311] on div "**********" at bounding box center [717, 349] width 1435 height 698
paste input
type input "**********"
click at [863, 379] on button "Save" at bounding box center [852, 377] width 74 height 26
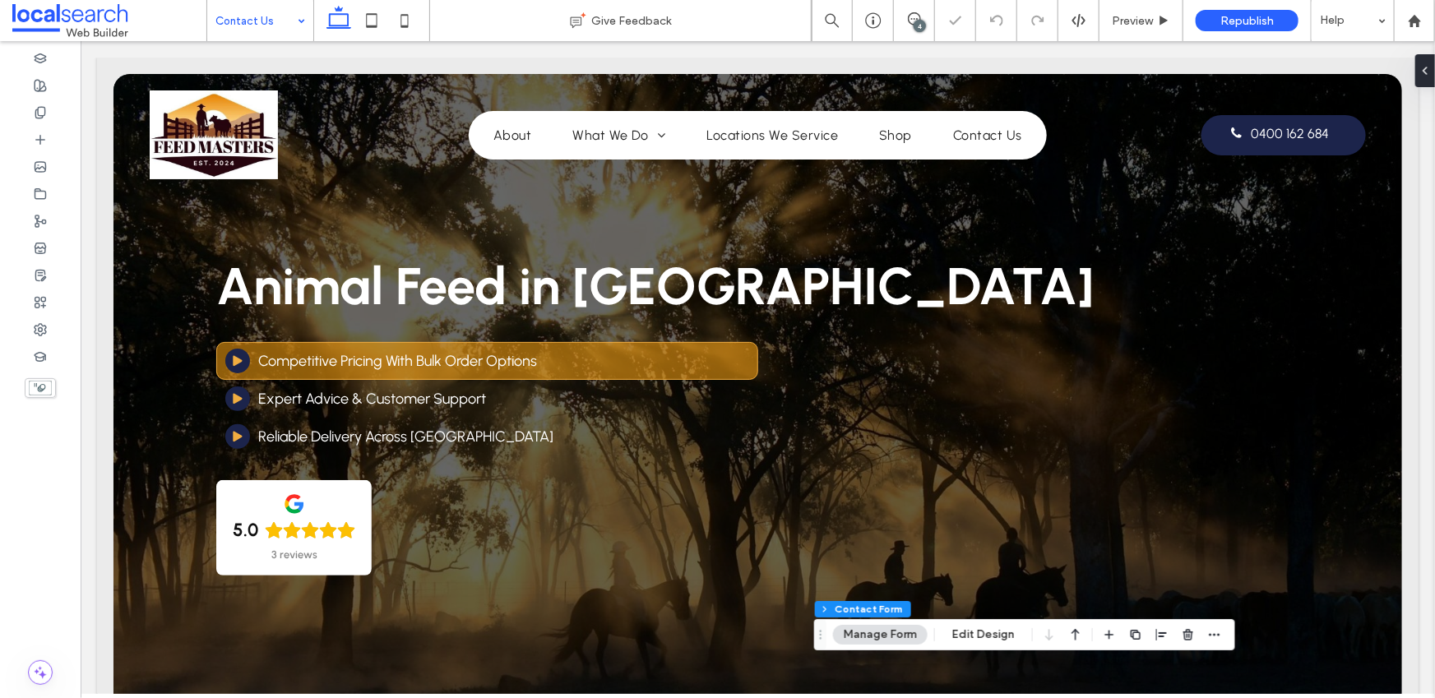
type input "**"
type input "*"
type input "***"
type input "**"
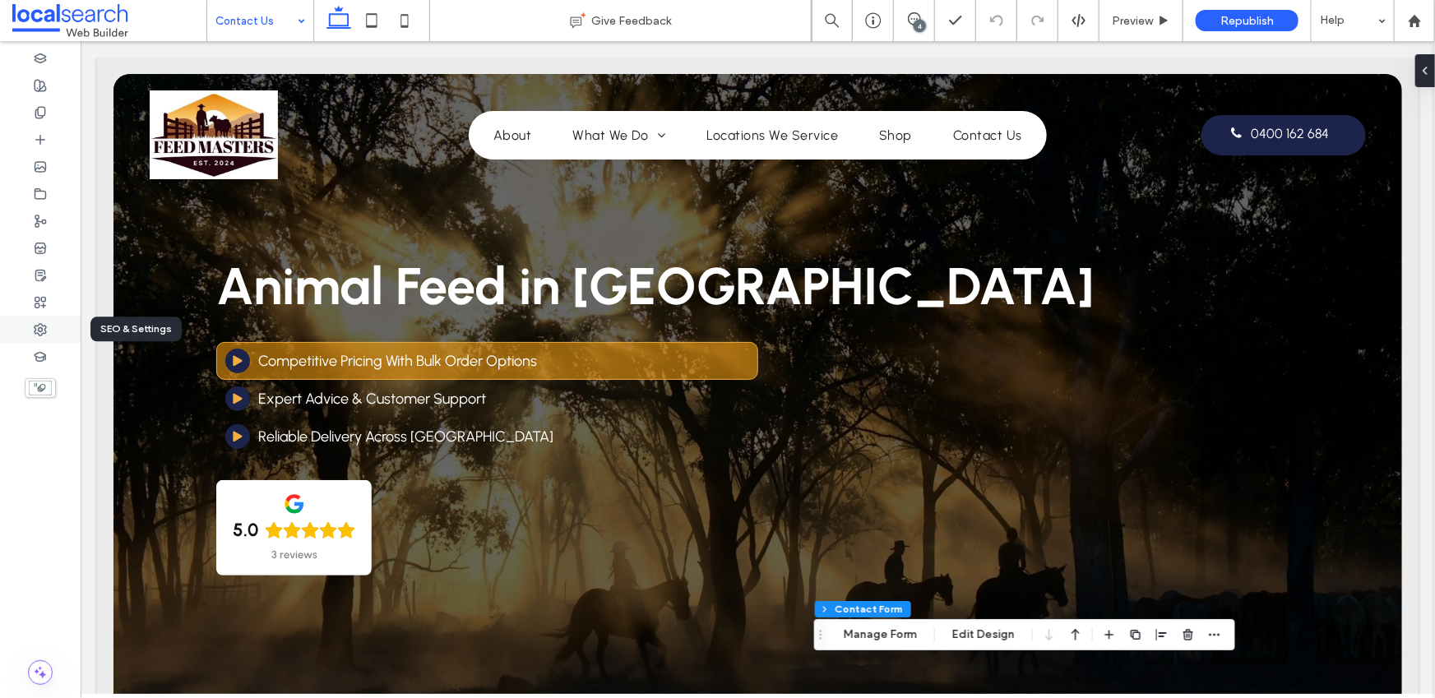
click at [42, 331] on icon at bounding box center [40, 329] width 13 height 13
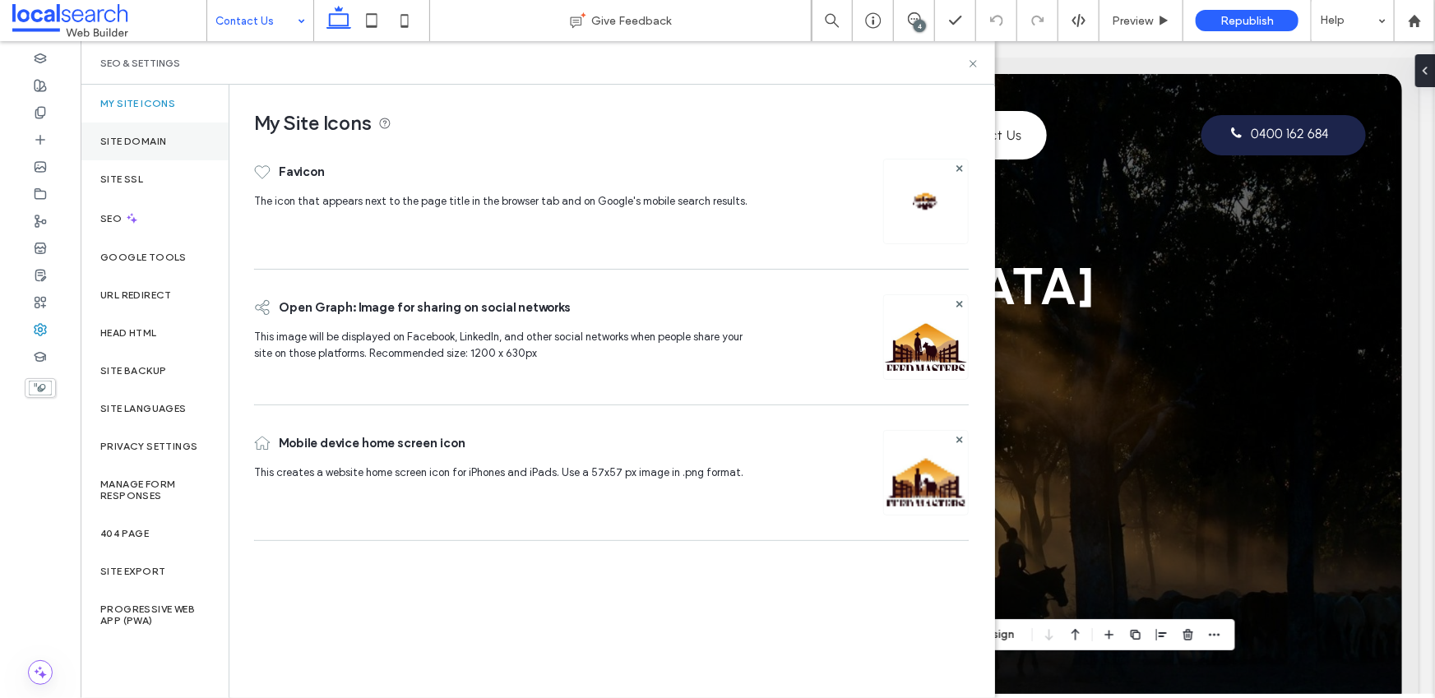
click at [128, 151] on div "Site Domain" at bounding box center [155, 142] width 148 height 38
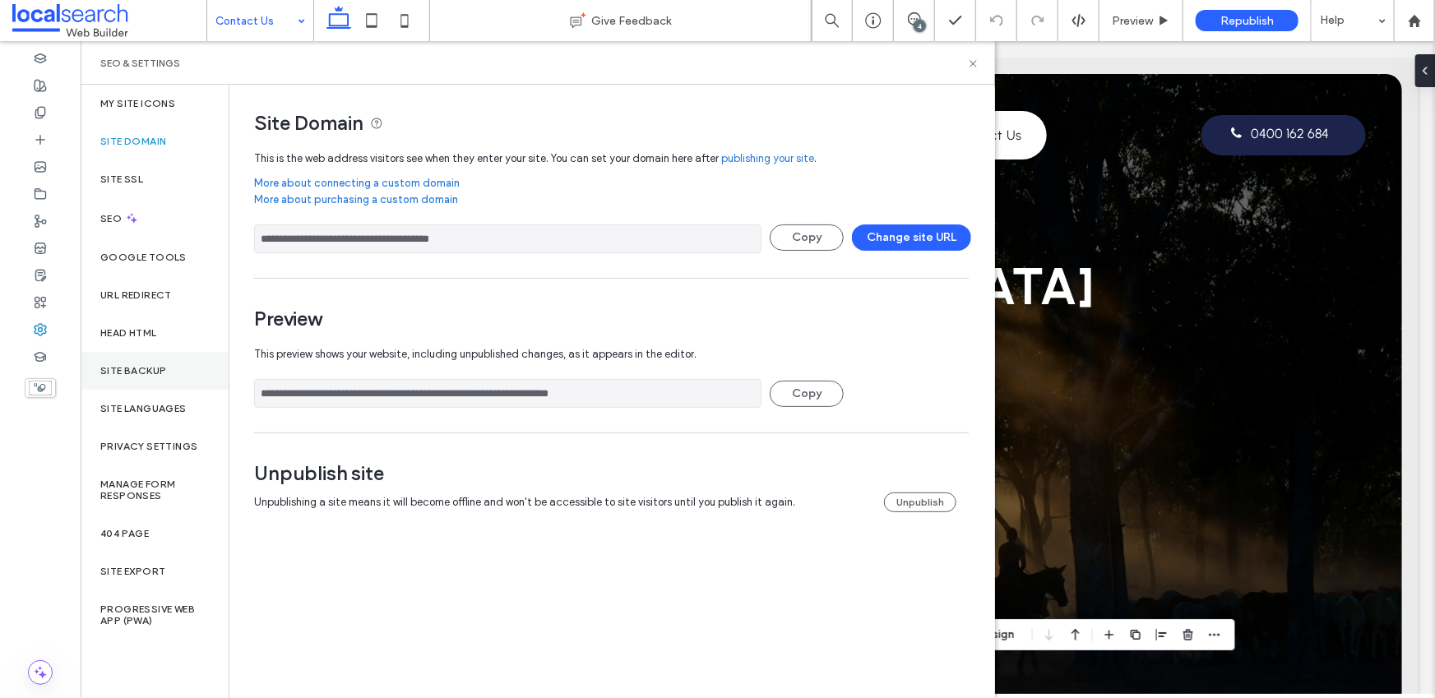
click at [130, 372] on label "Site Backup" at bounding box center [133, 371] width 66 height 12
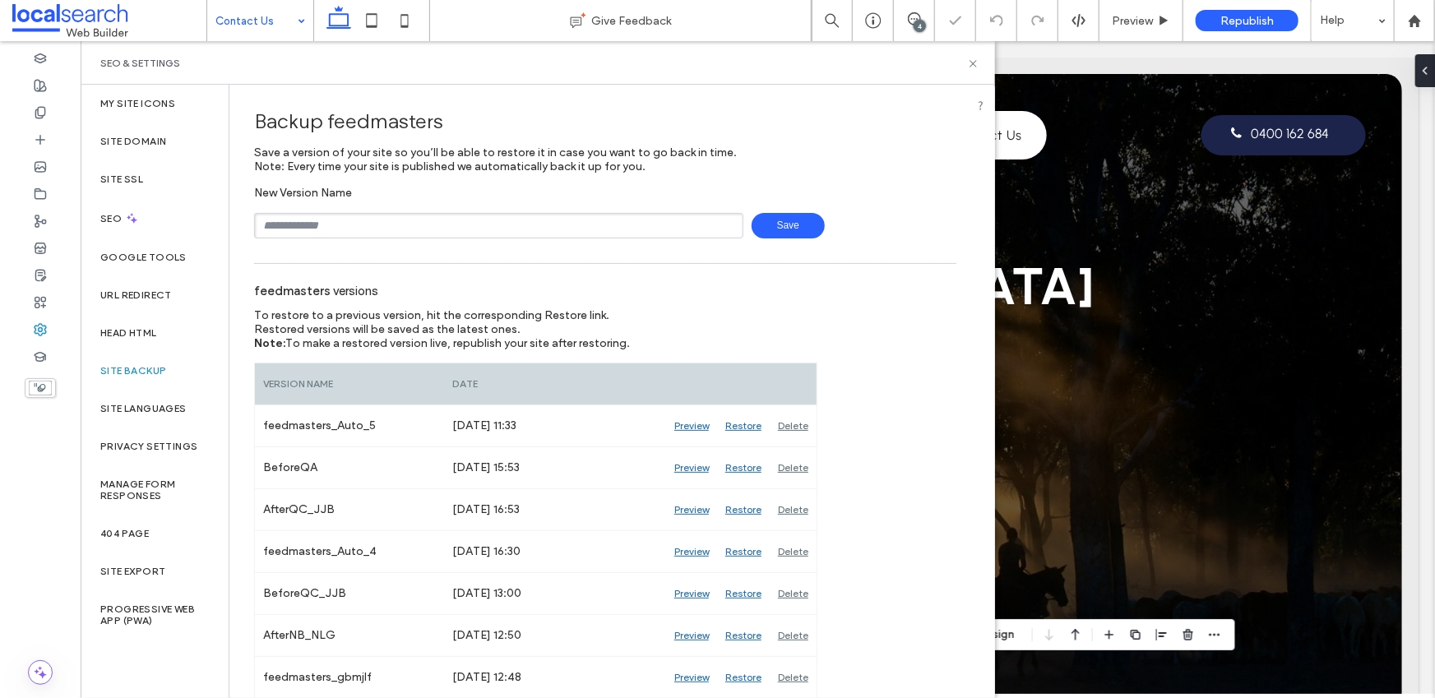
click at [345, 225] on input "text" at bounding box center [498, 226] width 489 height 26
type input "*******"
click at [781, 224] on span "Save" at bounding box center [788, 226] width 73 height 26
click at [976, 63] on icon at bounding box center [973, 64] width 12 height 12
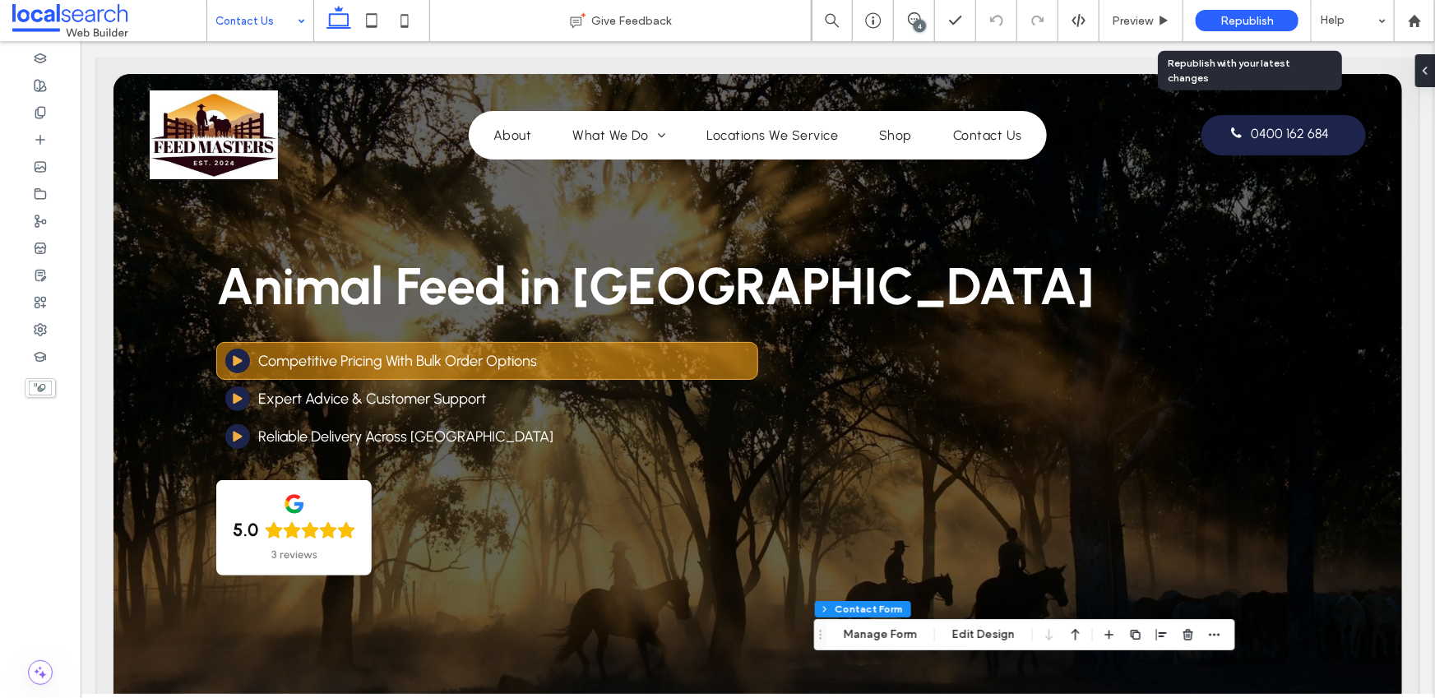
click at [1243, 21] on span "Republish" at bounding box center [1247, 21] width 53 height 14
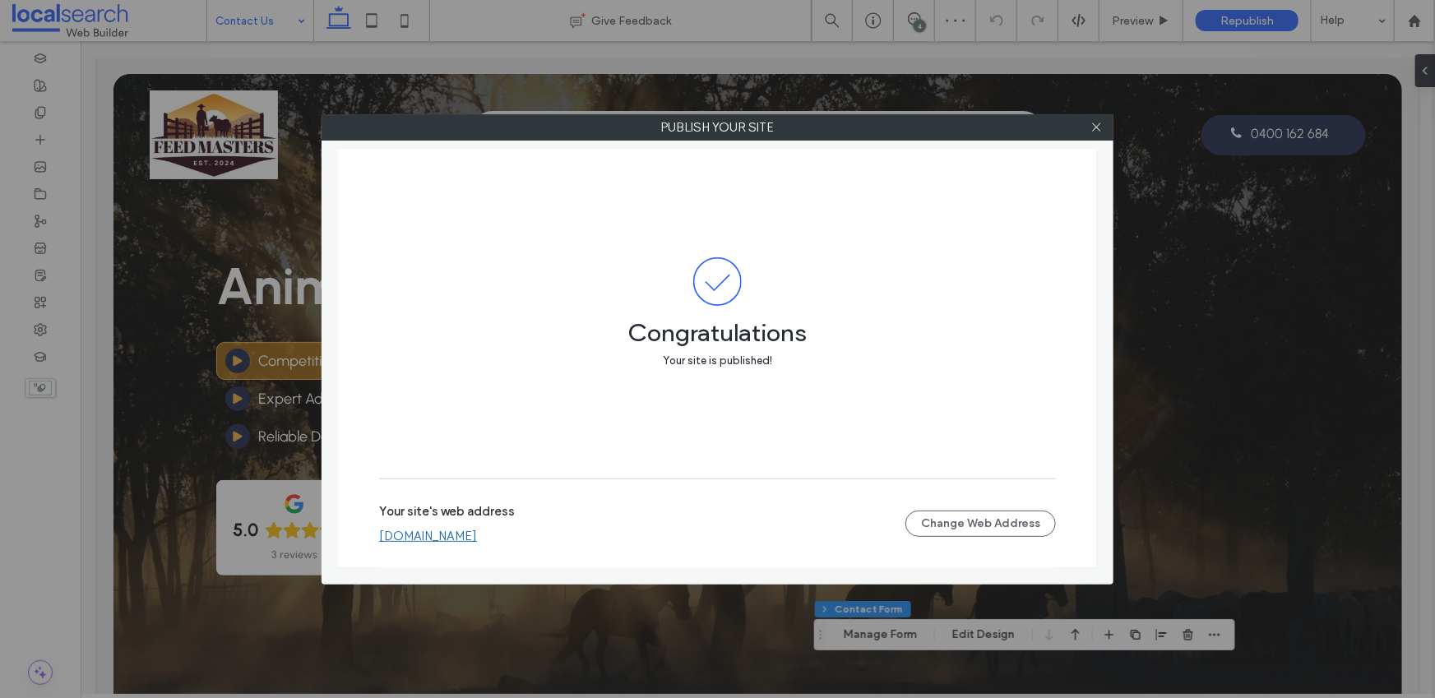
click at [526, 546] on div "Your site's web address [DOMAIN_NAME] Change Web Address" at bounding box center [717, 524] width 677 height 53
click at [477, 540] on link "[DOMAIN_NAME]" at bounding box center [428, 536] width 98 height 15
click at [1097, 125] on icon at bounding box center [1097, 127] width 12 height 12
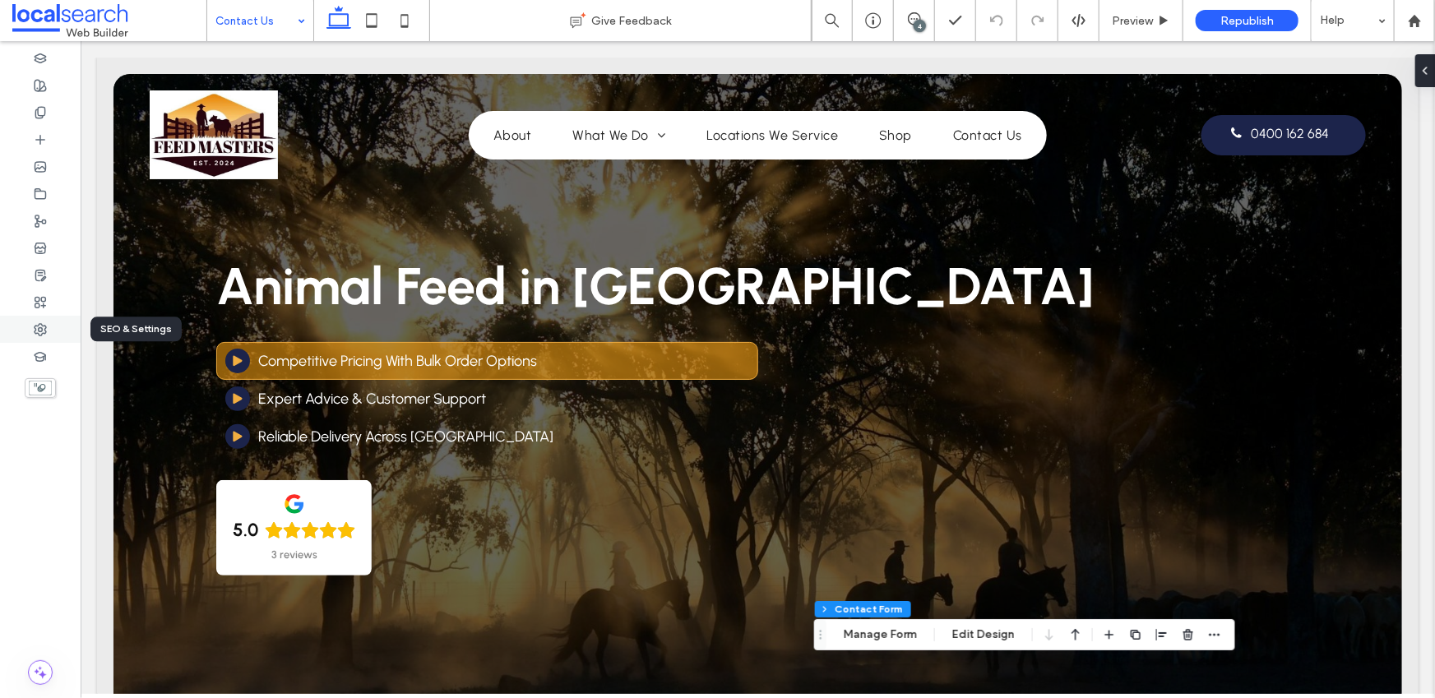
click at [31, 334] on div at bounding box center [40, 329] width 81 height 27
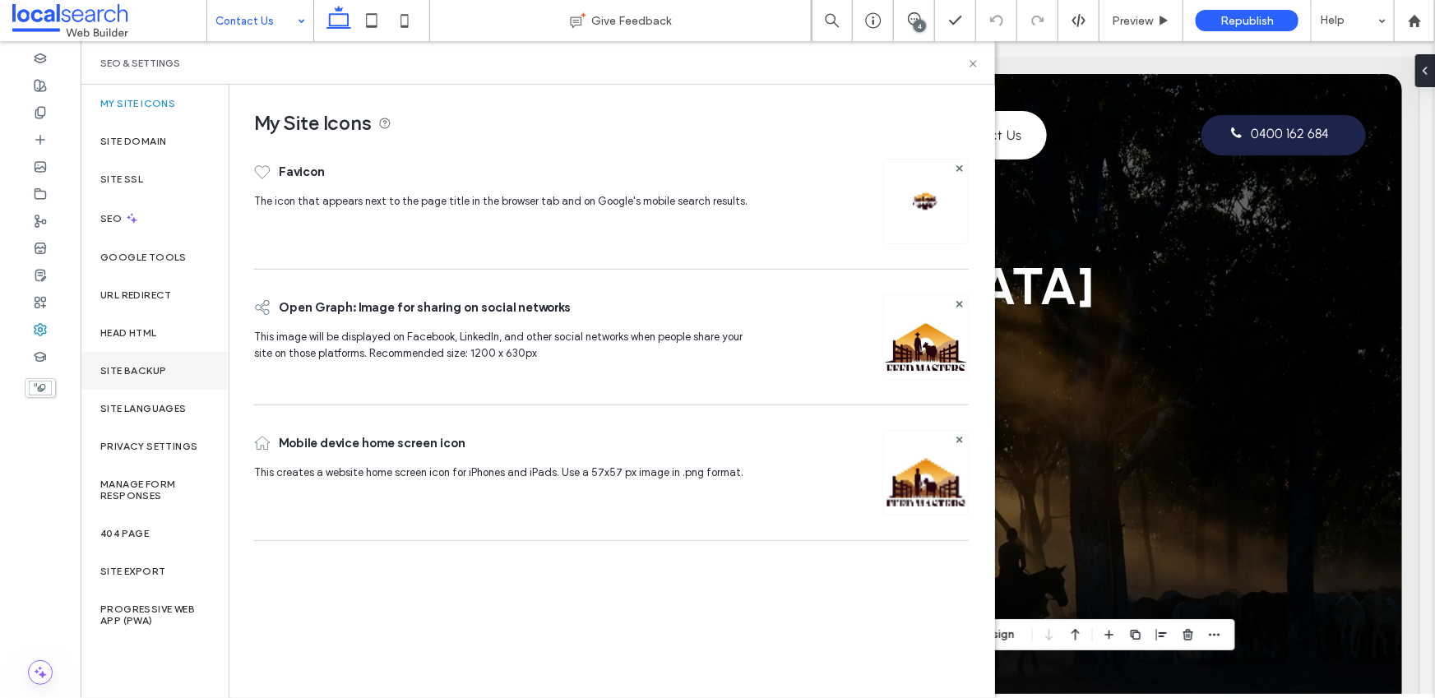
click at [139, 378] on div "Site Backup" at bounding box center [155, 371] width 148 height 38
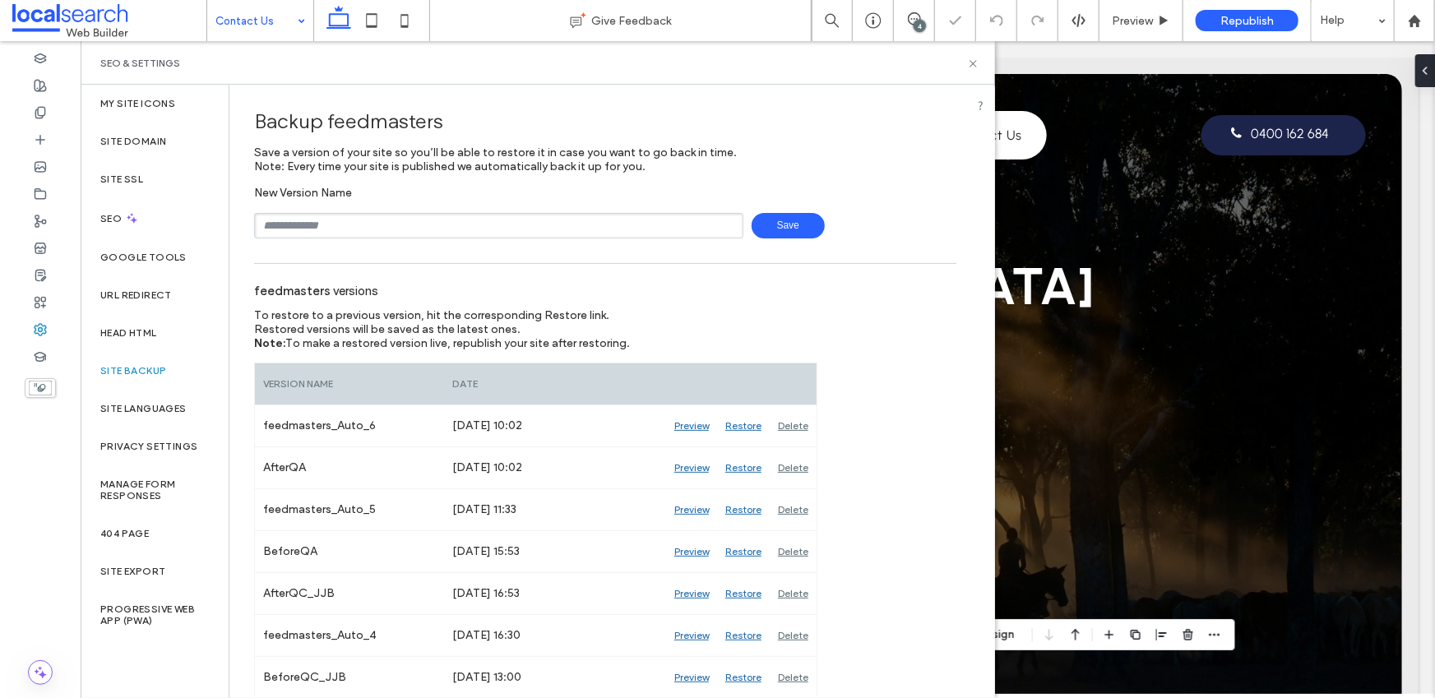
click at [966, 62] on div "SEO & Settings" at bounding box center [537, 63] width 875 height 13
click at [969, 62] on icon at bounding box center [973, 64] width 12 height 12
